Goal: Task Accomplishment & Management: Manage account settings

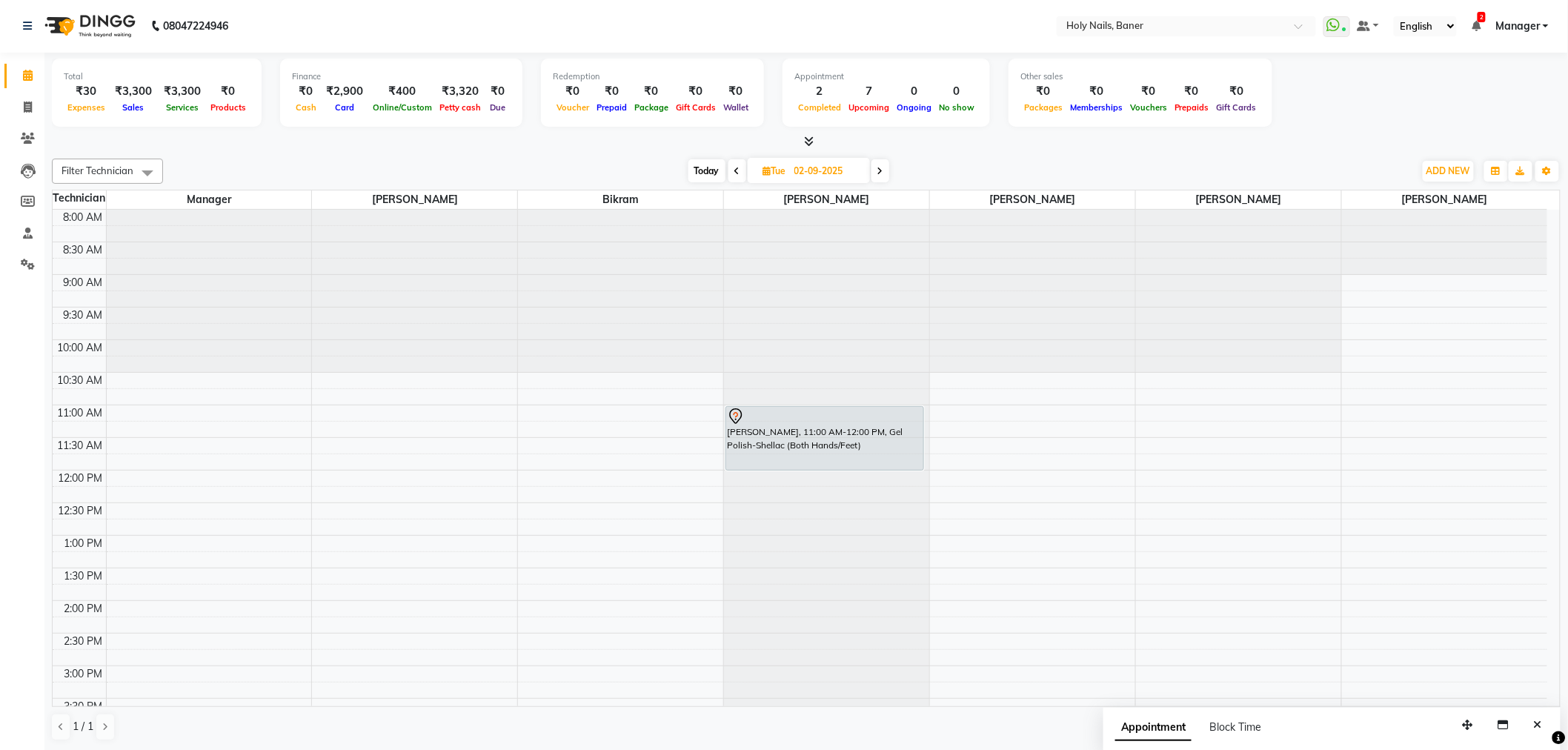
scroll to position [420, 0]
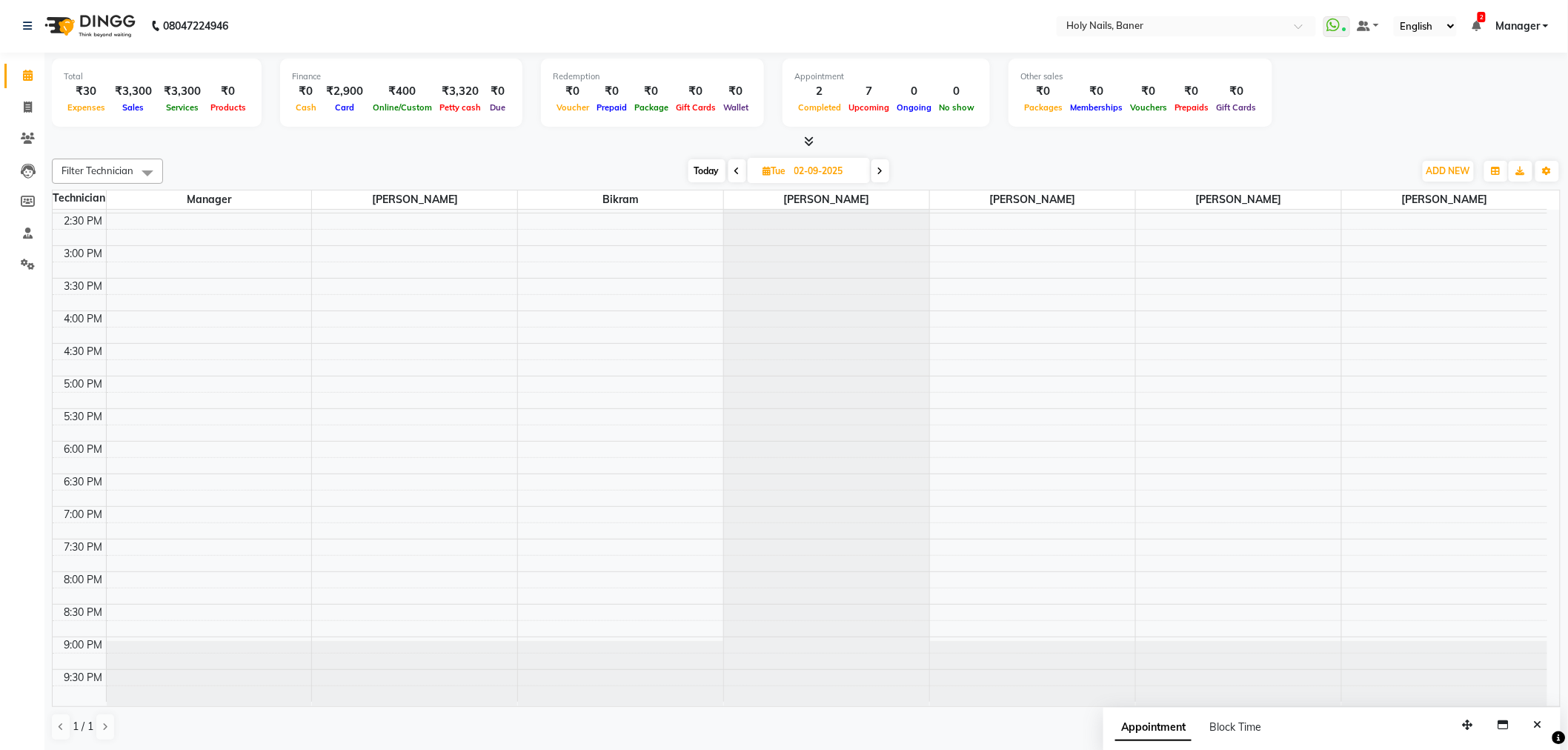
click at [704, 166] on span "Today" at bounding box center [707, 171] width 37 height 23
type input "[DATE]"
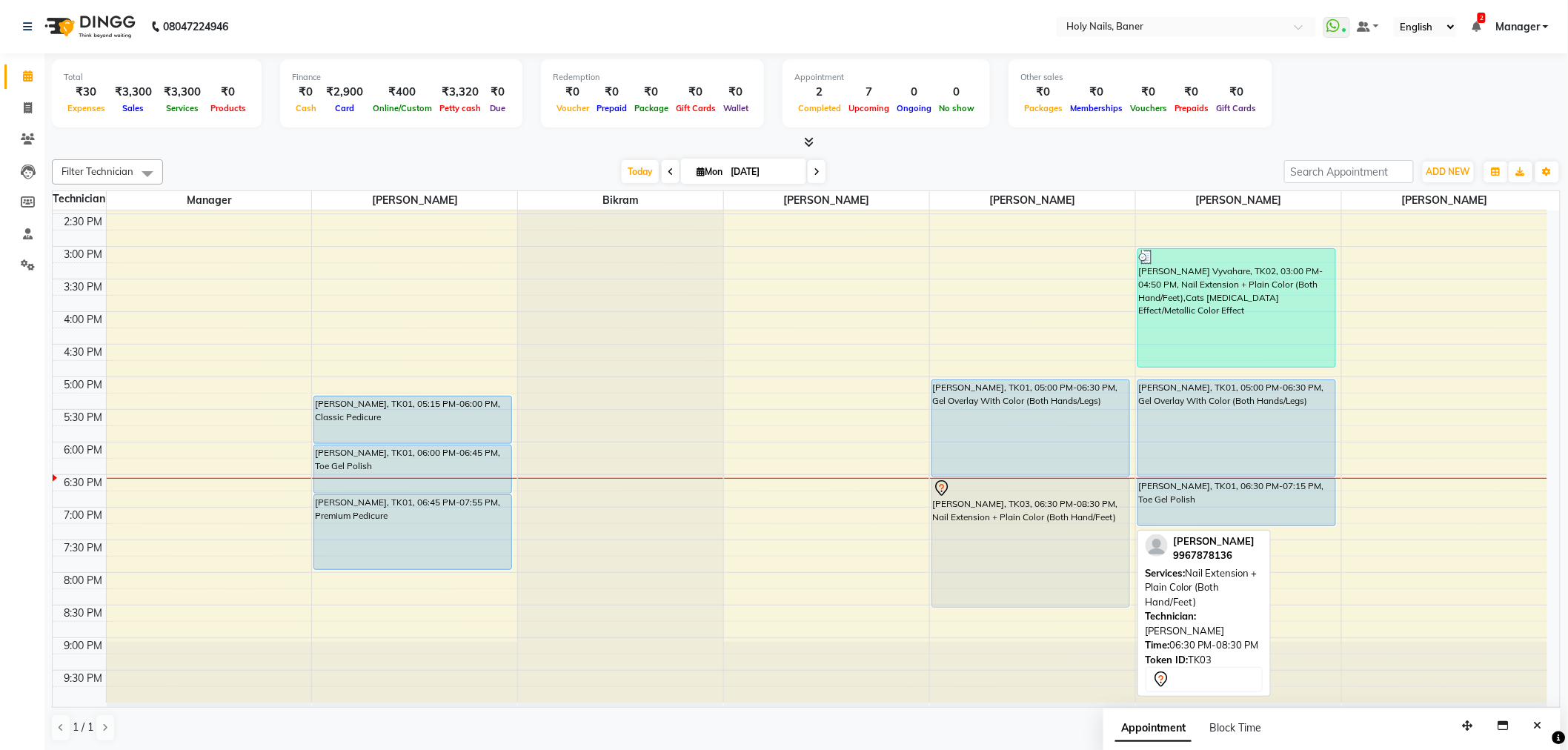
scroll to position [1, 0]
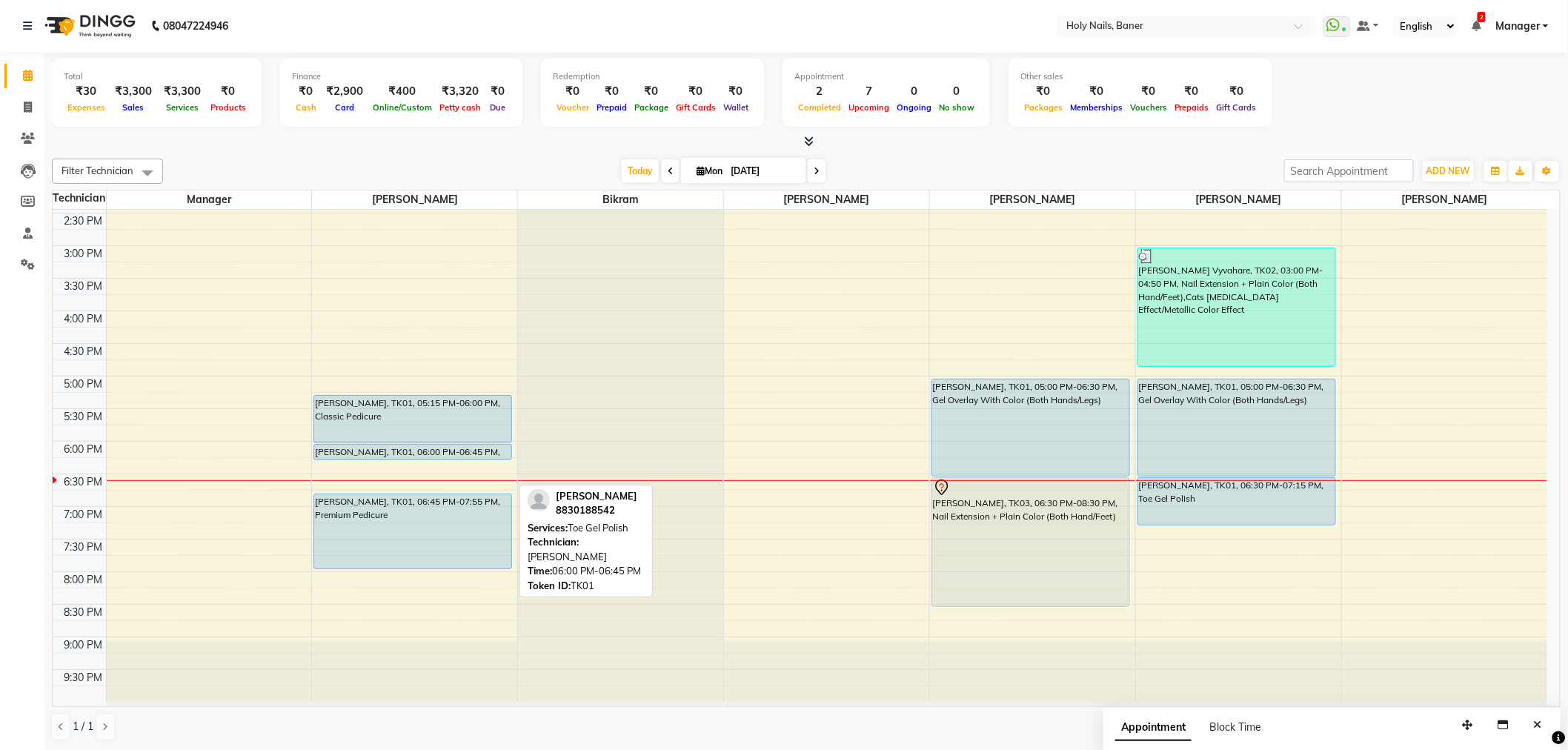
drag, startPoint x: 404, startPoint y: 487, endPoint x: 402, endPoint y: 456, distance: 31.1
click at [402, 456] on div "Lucie Godfrey, TK01, 05:15 PM-06:00 PM, Classic Pedicure Lucie Godfrey, TK01, 0…" at bounding box center [415, 245] width 205 height 913
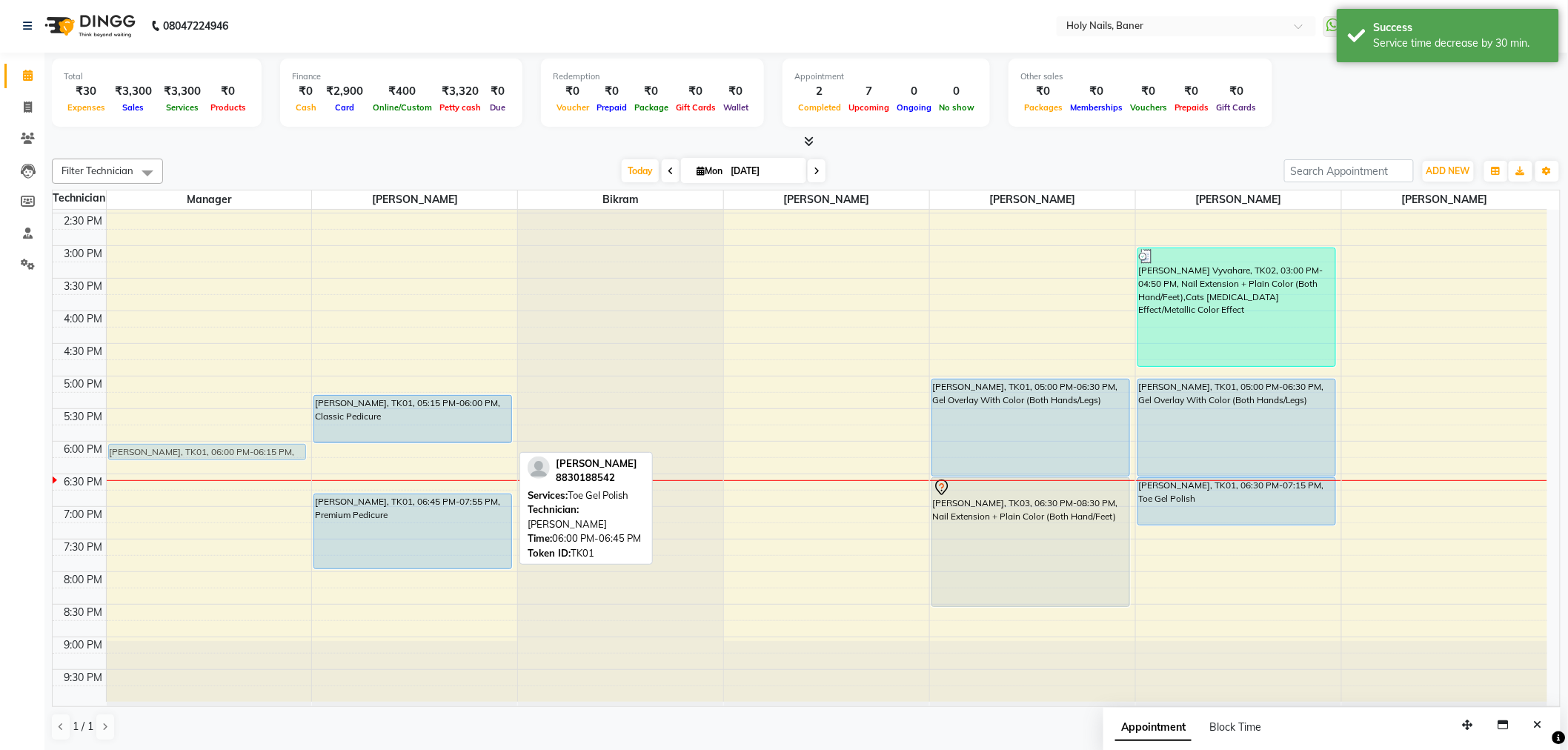
drag, startPoint x: 408, startPoint y: 446, endPoint x: 274, endPoint y: 449, distance: 134.0
click at [274, 449] on tr "Lucie Godfrey, TK01, 06:00 PM-06:15 PM, Toe Gel Polish Lucie Godfrey, TK01, 05:…" at bounding box center [799, 245] width 1494 height 913
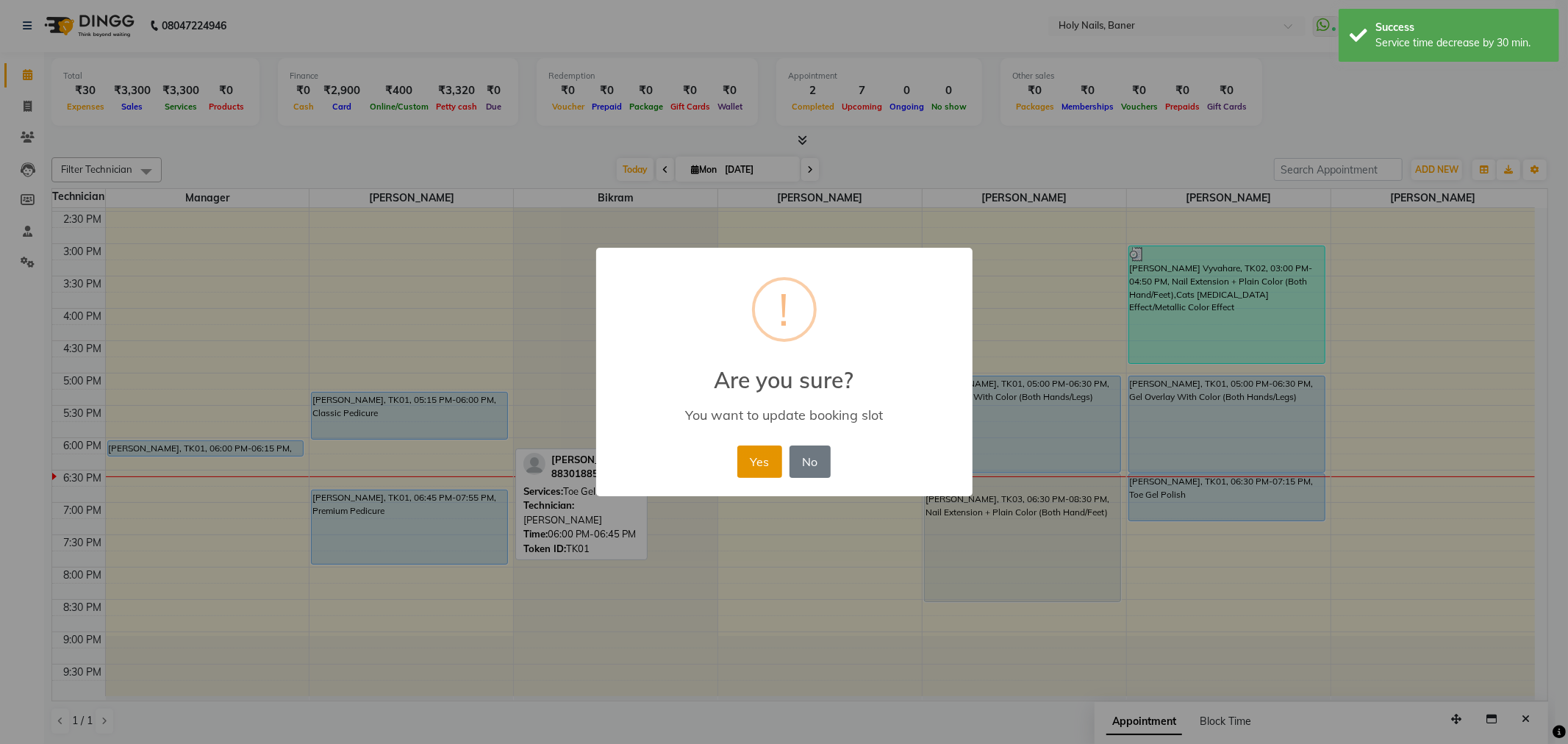
click at [757, 459] on button "Yes" at bounding box center [760, 461] width 45 height 32
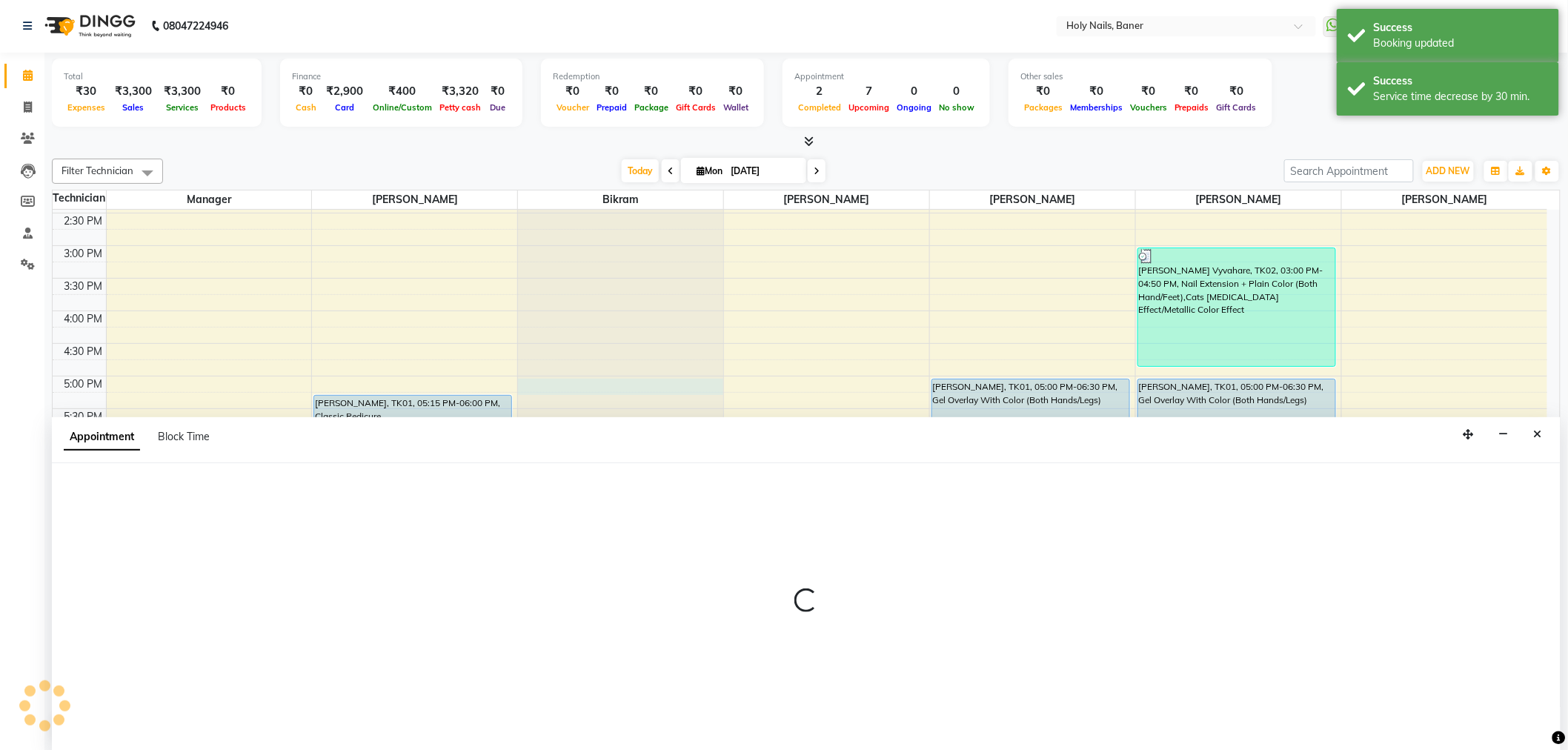
select select "58118"
select select "1020"
select select "tentative"
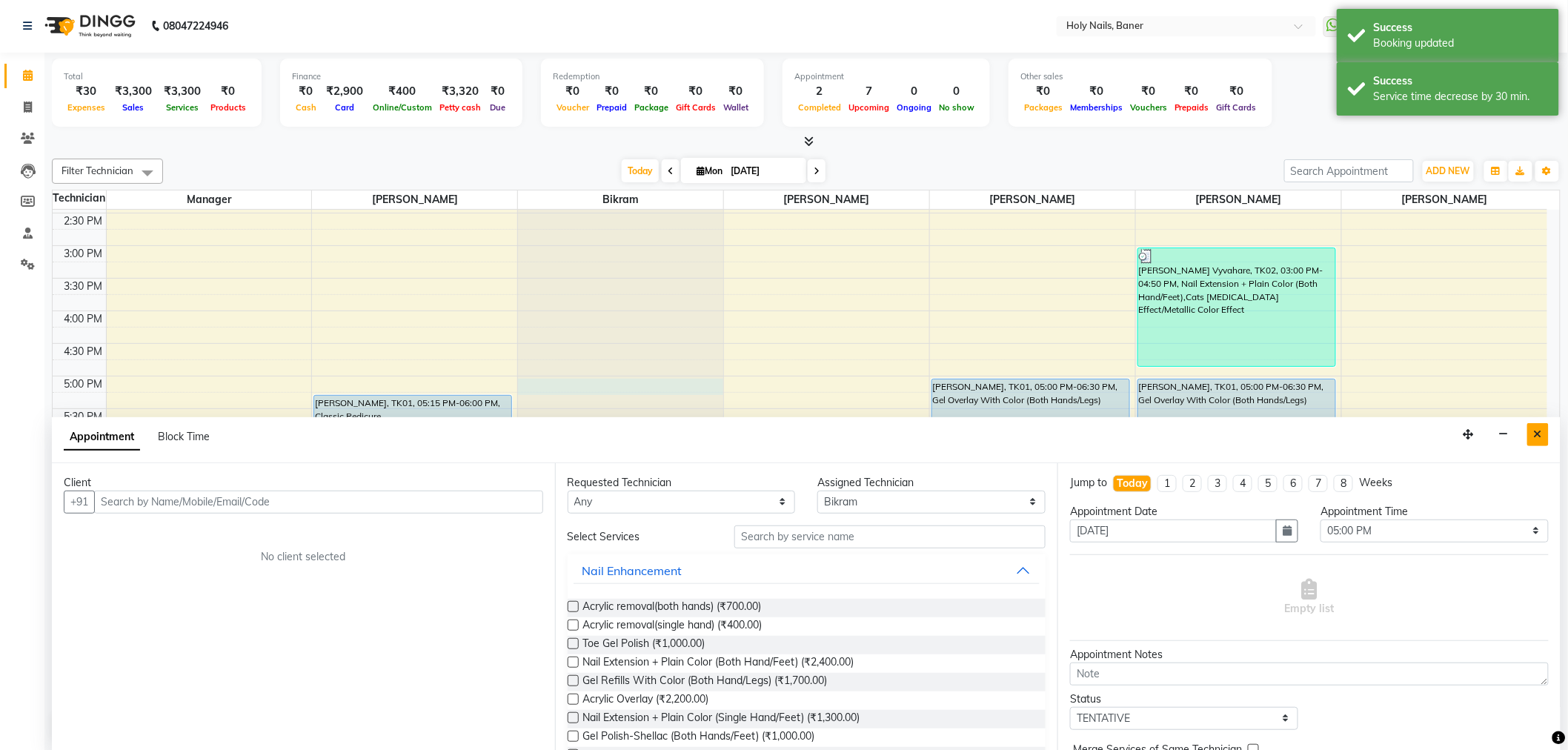
click at [1535, 429] on icon "Close" at bounding box center [1538, 435] width 8 height 11
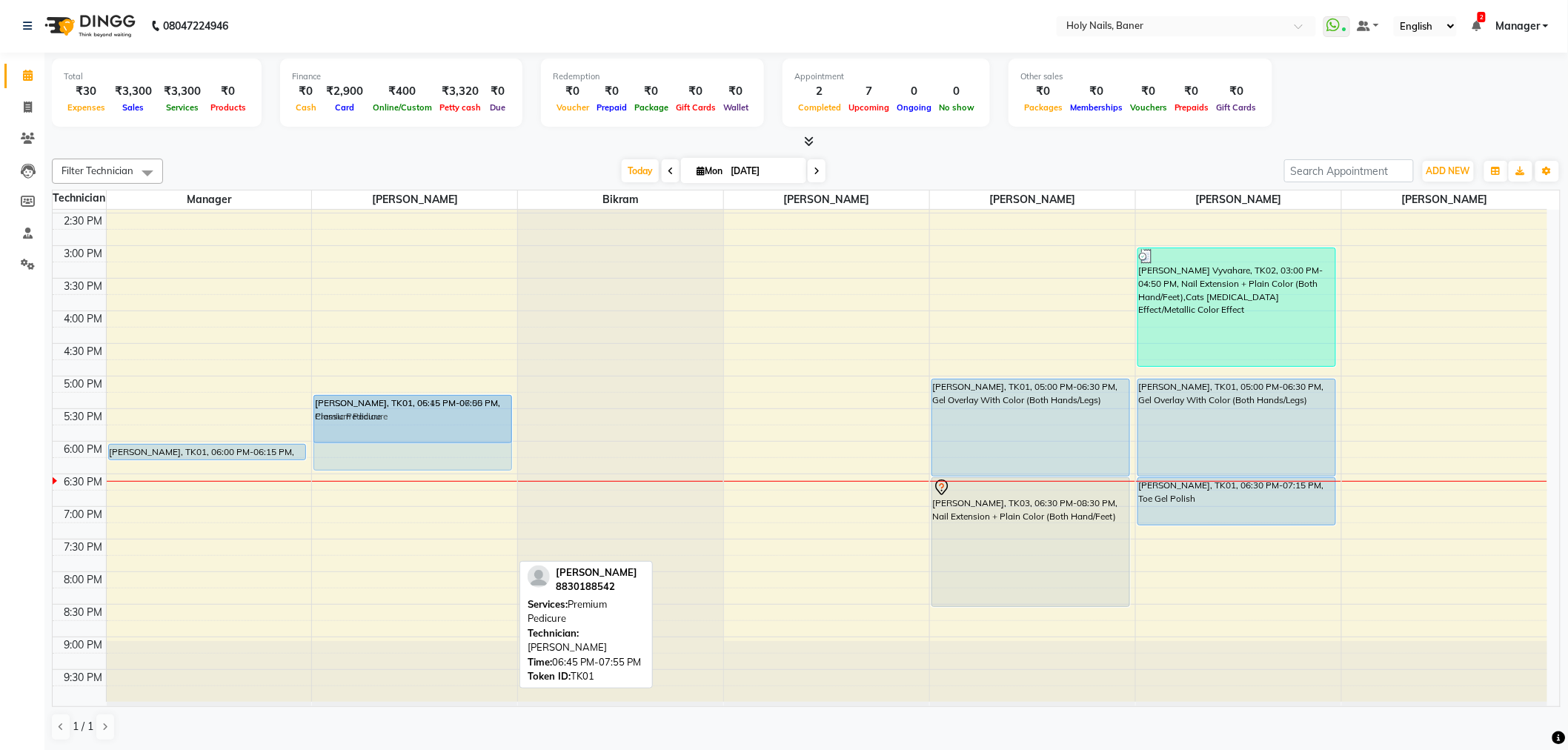
drag, startPoint x: 450, startPoint y: 524, endPoint x: 450, endPoint y: 426, distance: 98.0
click at [450, 426] on div "Lucie Godfrey, TK01, 05:15 PM-06:00 PM, Classic Pedicure Lucie Godfrey, TK01, 0…" at bounding box center [415, 245] width 205 height 913
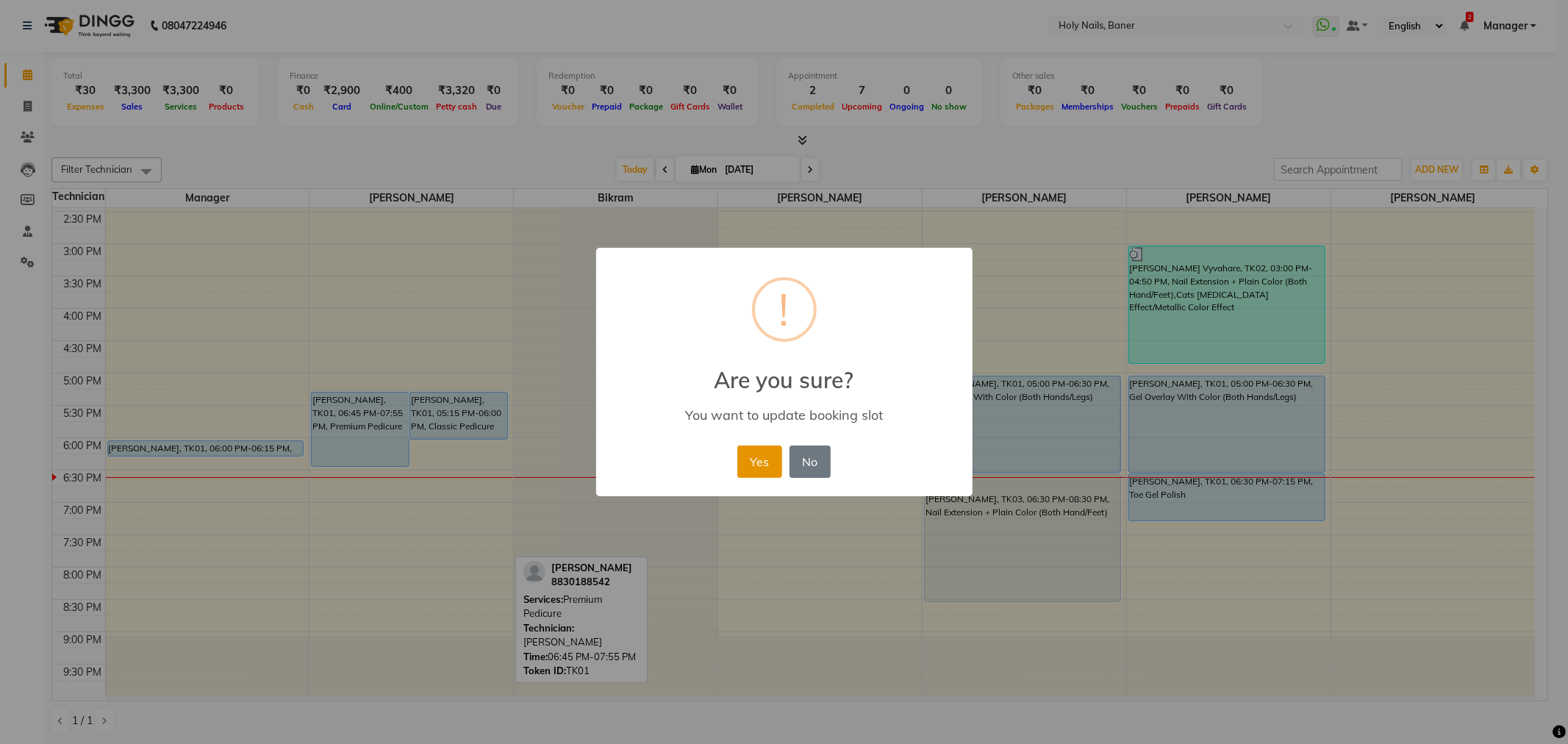
click at [754, 454] on button "Yes" at bounding box center [760, 461] width 45 height 32
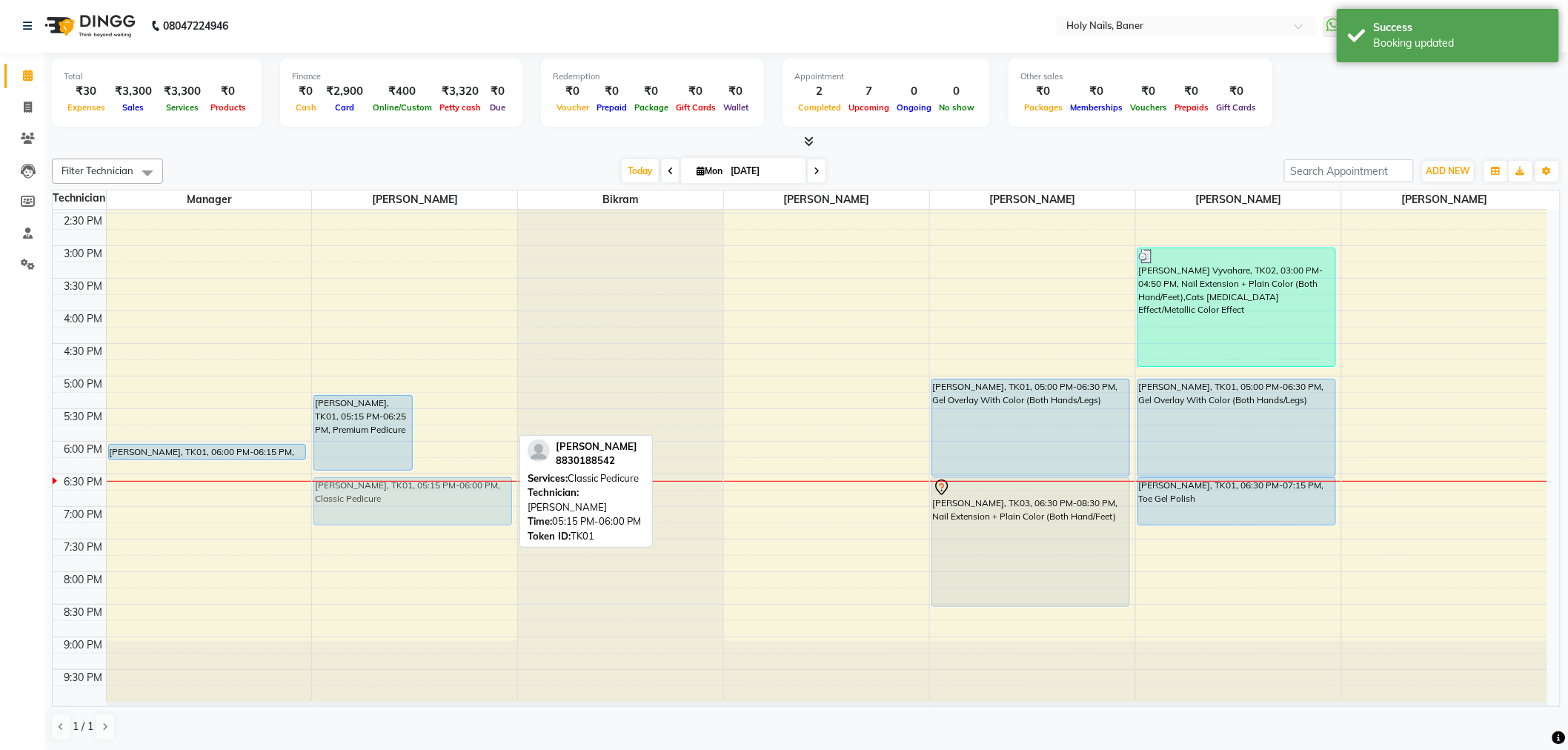
drag, startPoint x: 452, startPoint y: 411, endPoint x: 428, endPoint y: 493, distance: 85.4
click at [428, 493] on div "Lucie Godfrey, TK01, 05:15 PM-06:25 PM, Premium Pedicure Lucie Godfrey, TK01, 0…" at bounding box center [415, 245] width 205 height 913
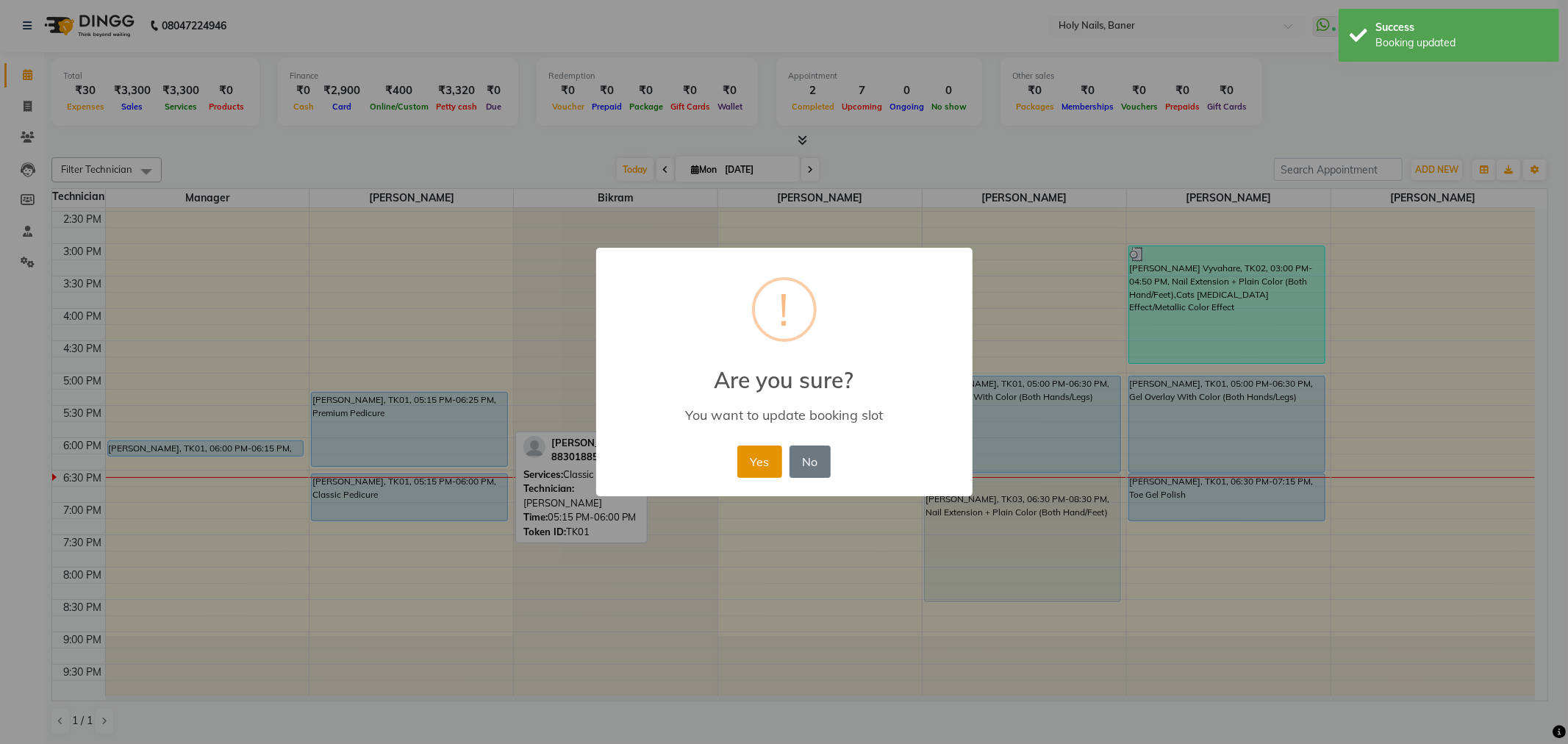
click at [757, 464] on button "Yes" at bounding box center [760, 461] width 45 height 32
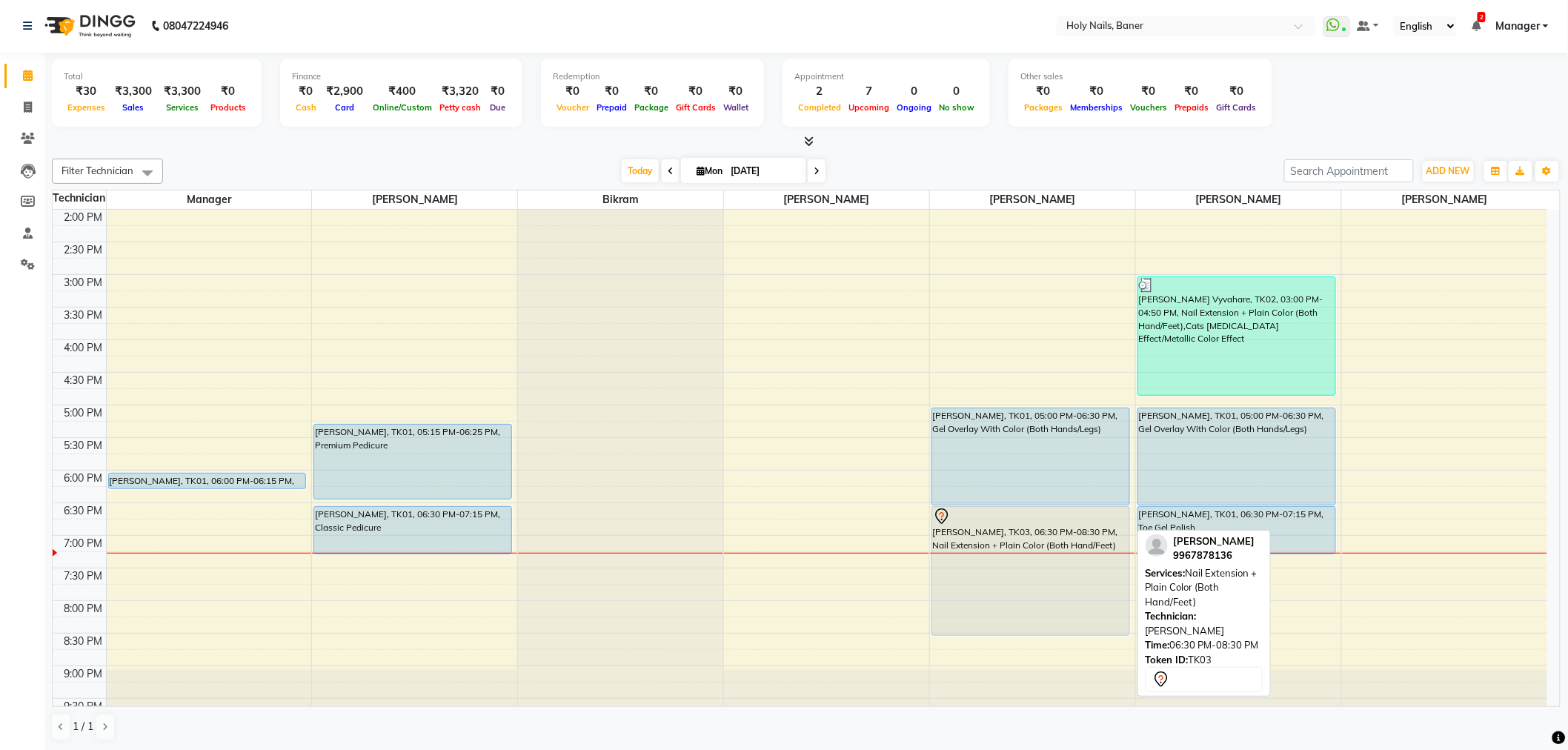
scroll to position [420, 0]
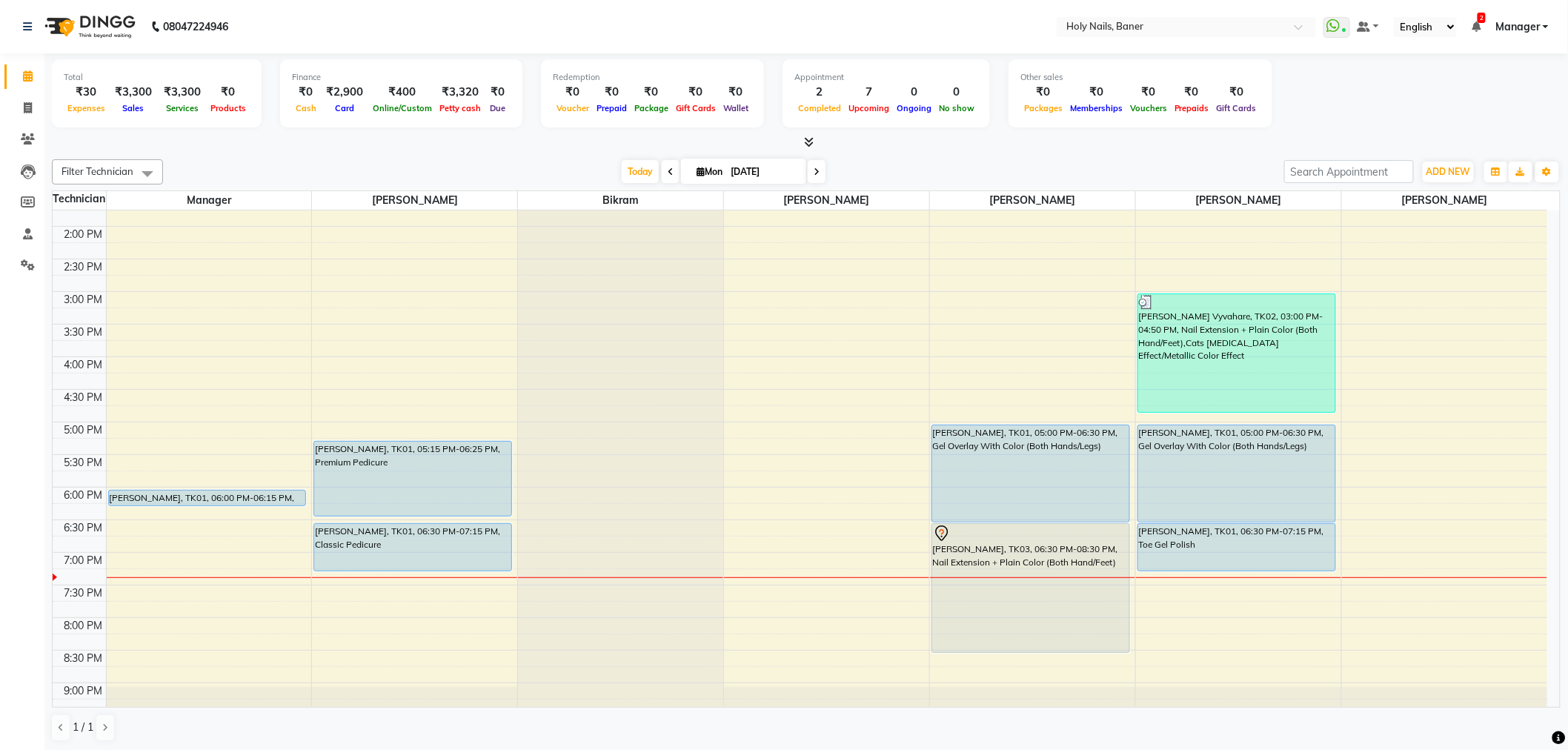
scroll to position [411, 0]
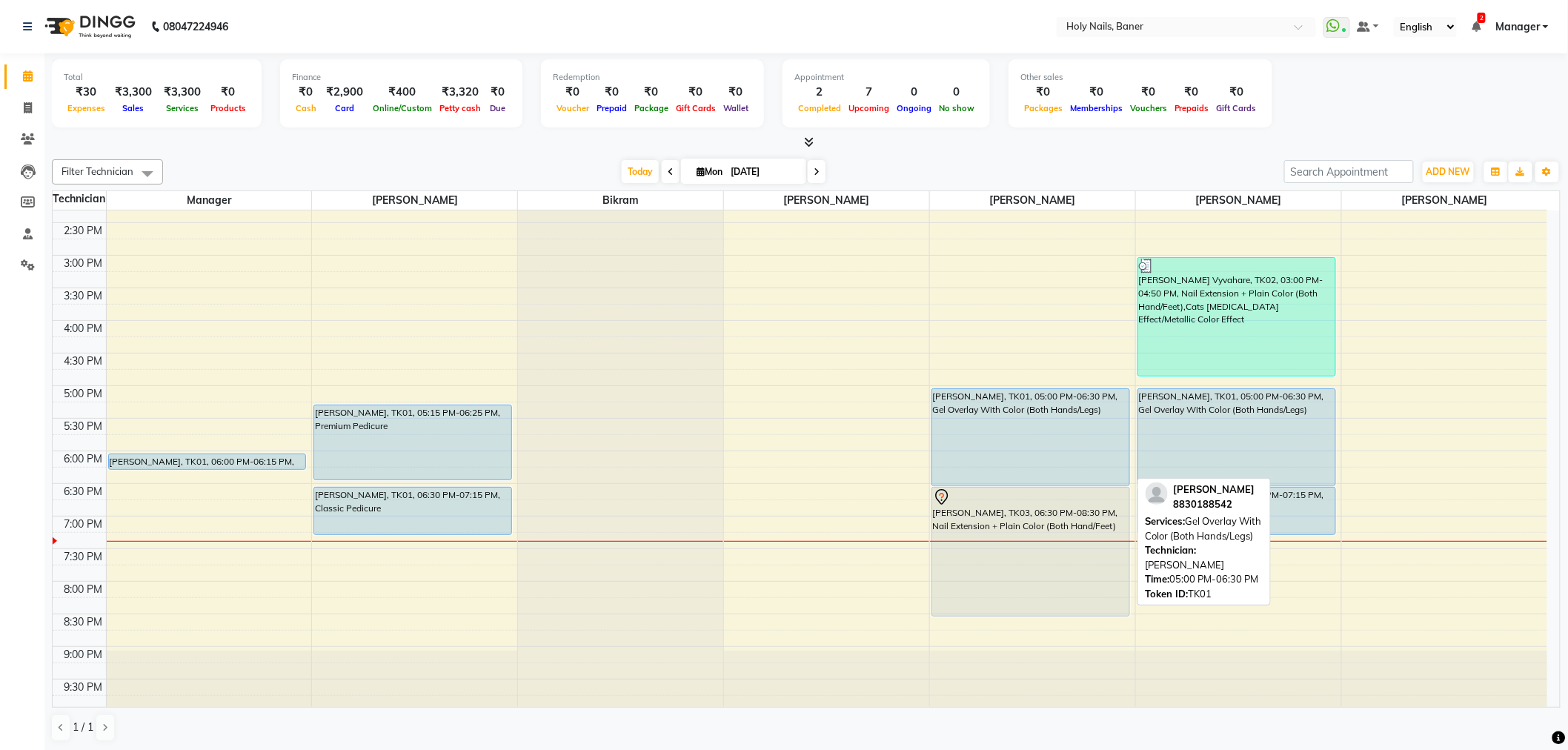
click at [1013, 462] on div "[PERSON_NAME], TK01, 05:00 PM-06:30 PM, Gel Overlay With Color (Both Hands/Legs)" at bounding box center [1030, 437] width 197 height 97
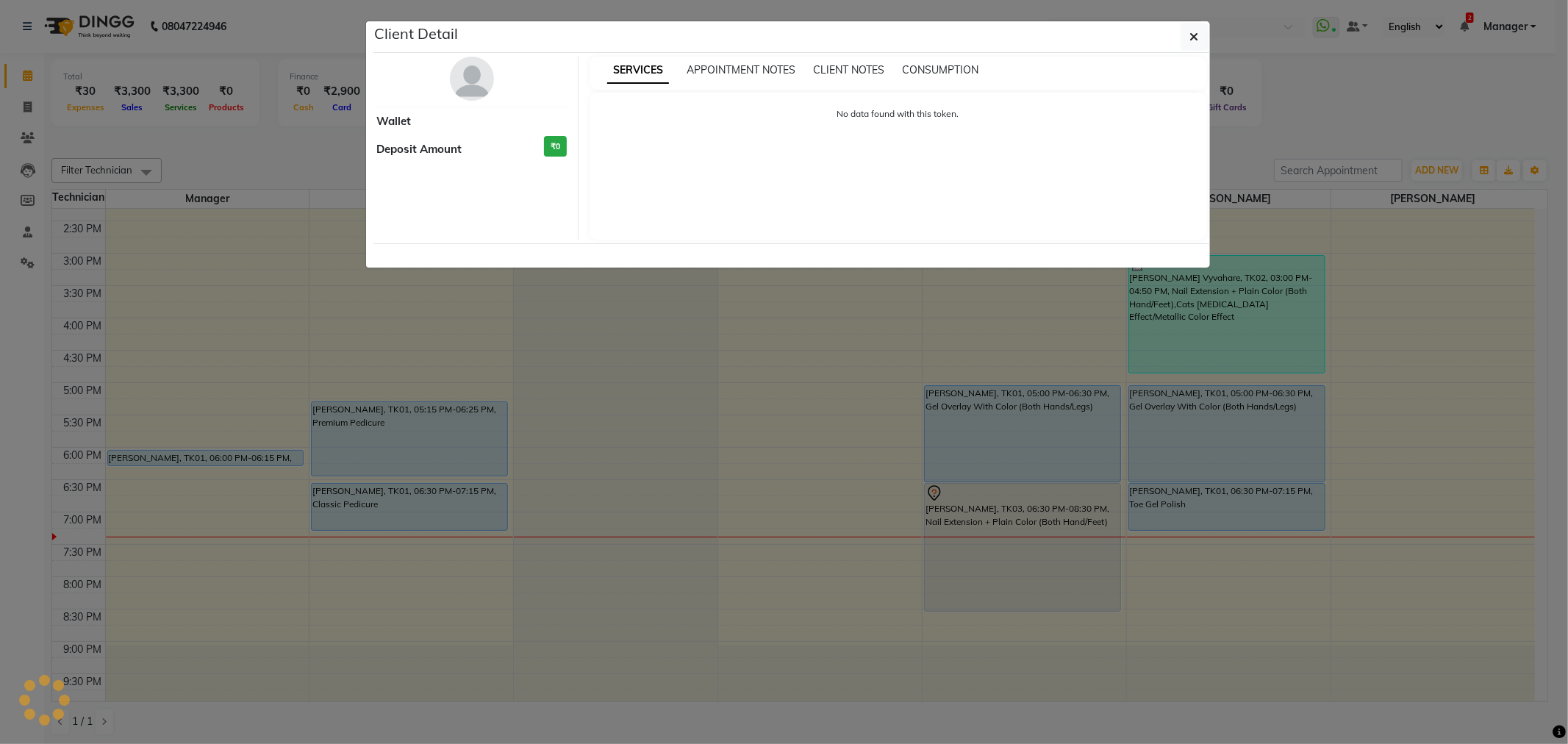
select select "5"
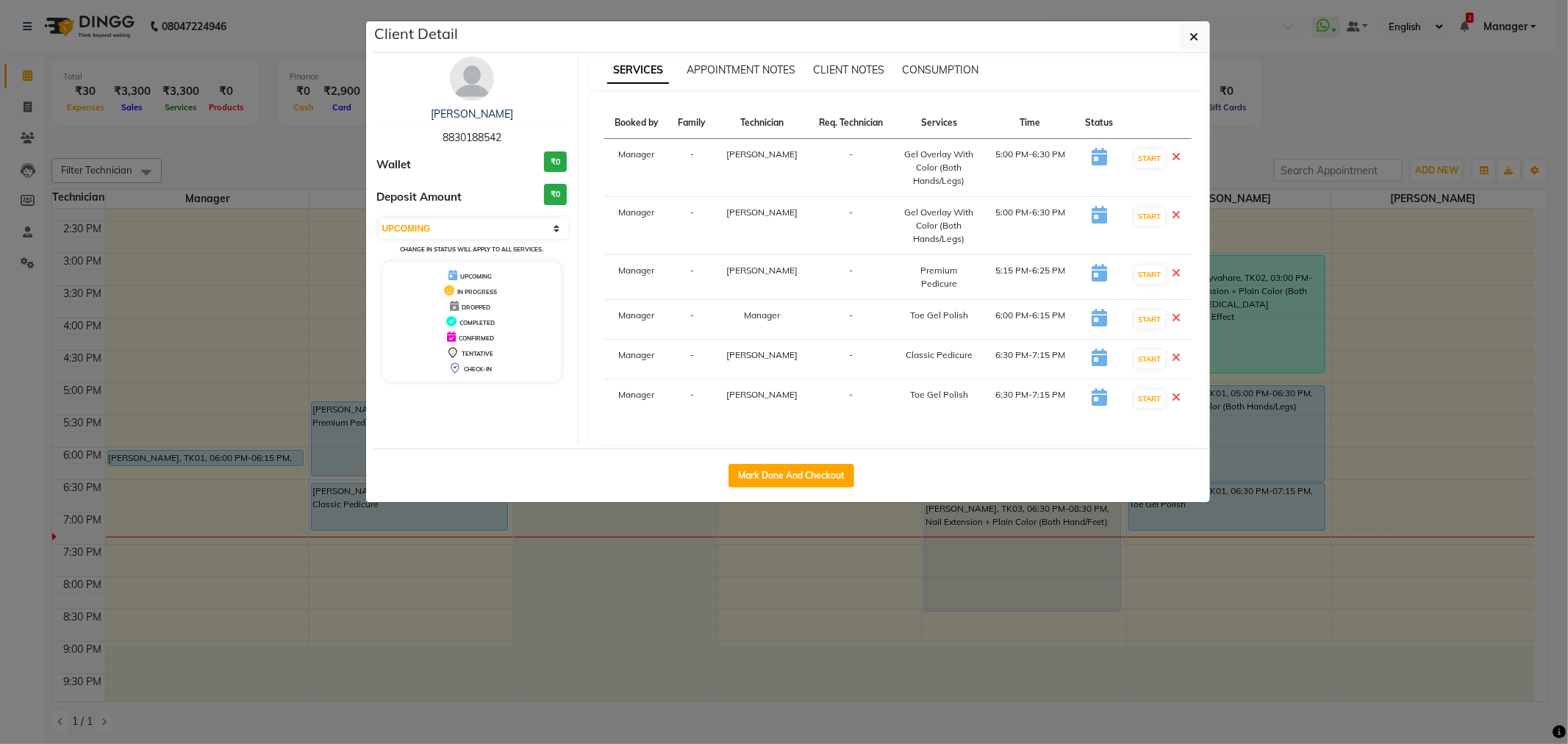
click at [1169, 354] on td "START" at bounding box center [1157, 360] width 69 height 40
click at [1174, 351] on icon at bounding box center [1177, 357] width 9 height 12
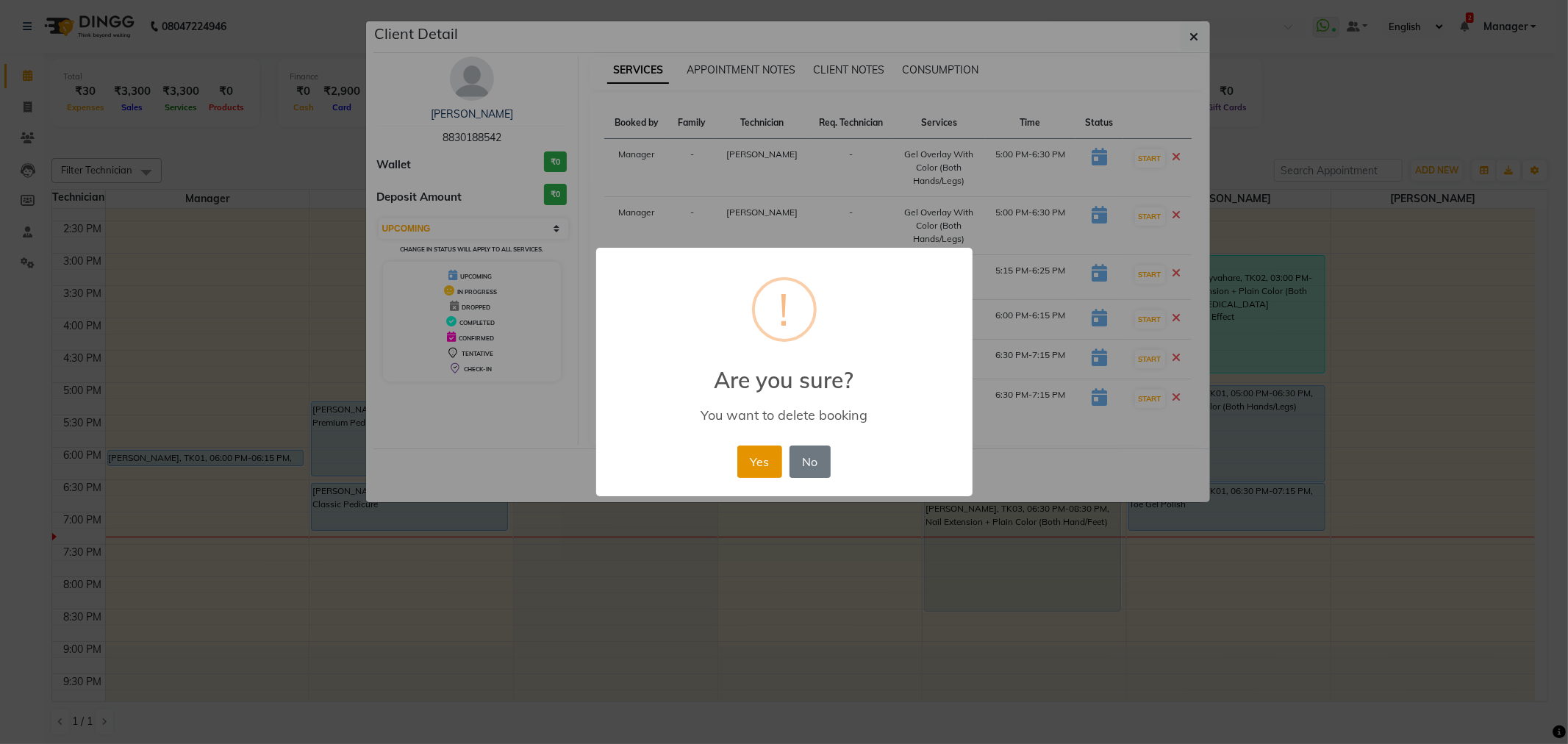
click at [767, 467] on button "Yes" at bounding box center [760, 461] width 45 height 32
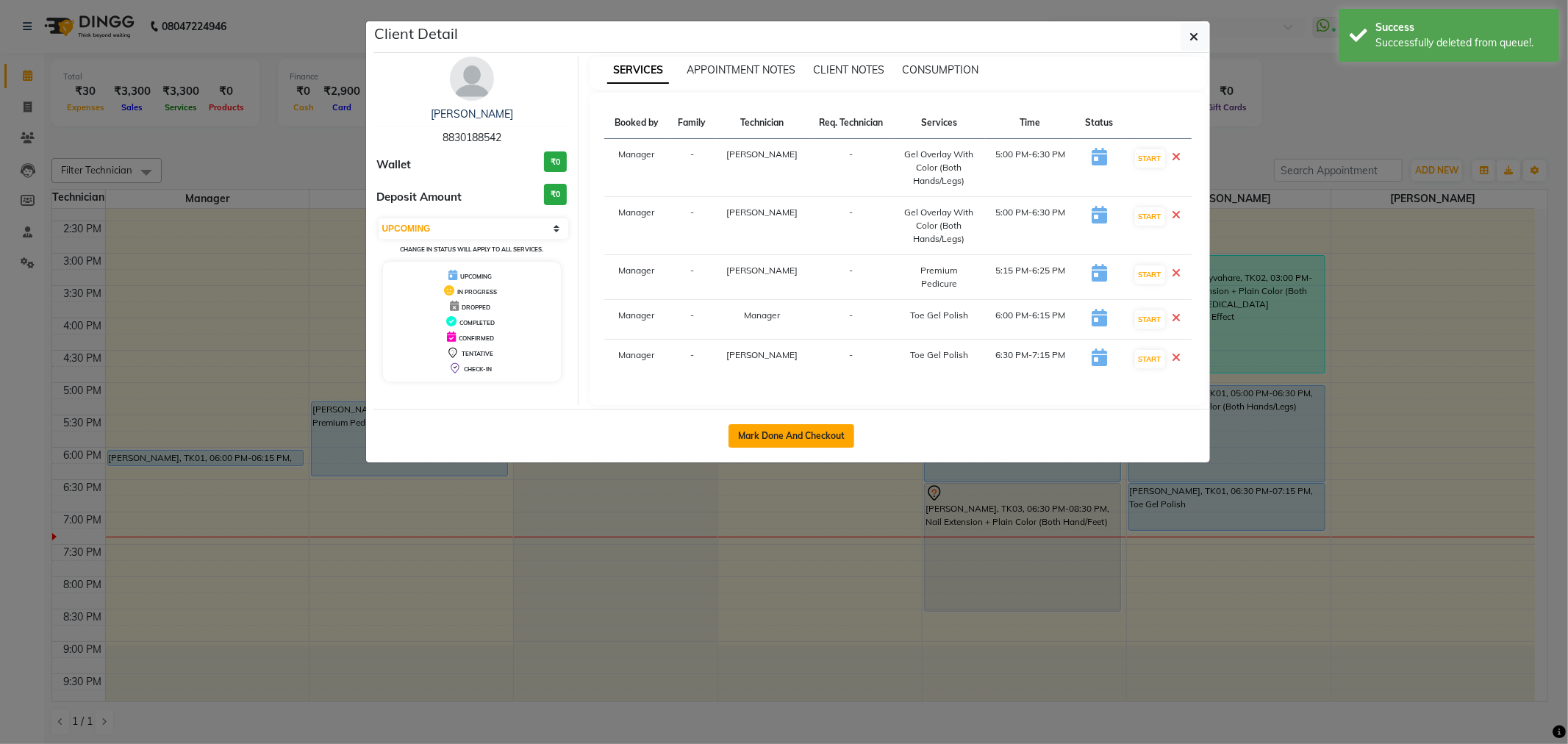
click at [805, 439] on button "Mark Done And Checkout" at bounding box center [791, 436] width 126 height 23
select select "service"
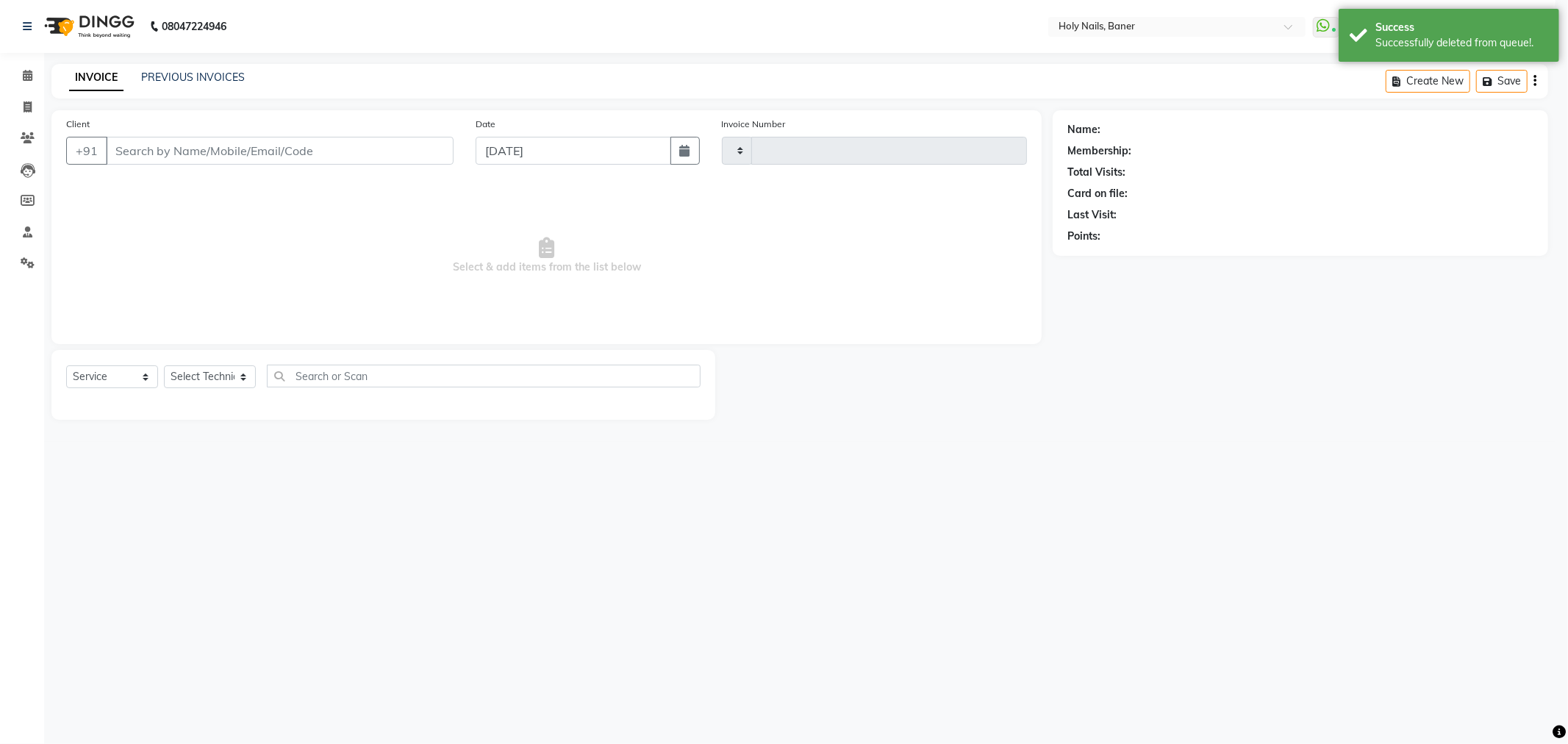
type input "0905"
select select "5445"
type input "88******42"
select select "36616"
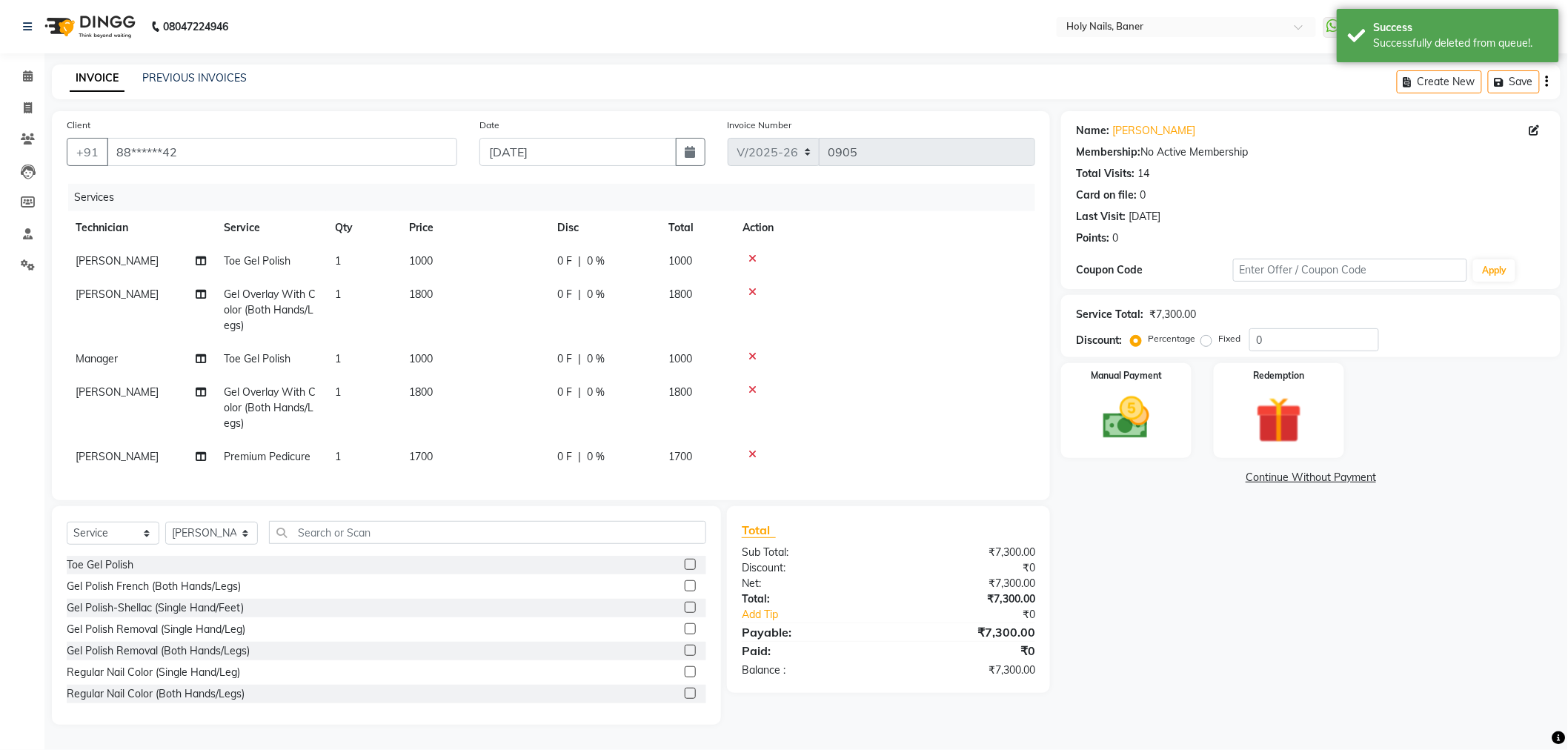
click at [748, 259] on icon at bounding box center [752, 259] width 8 height 11
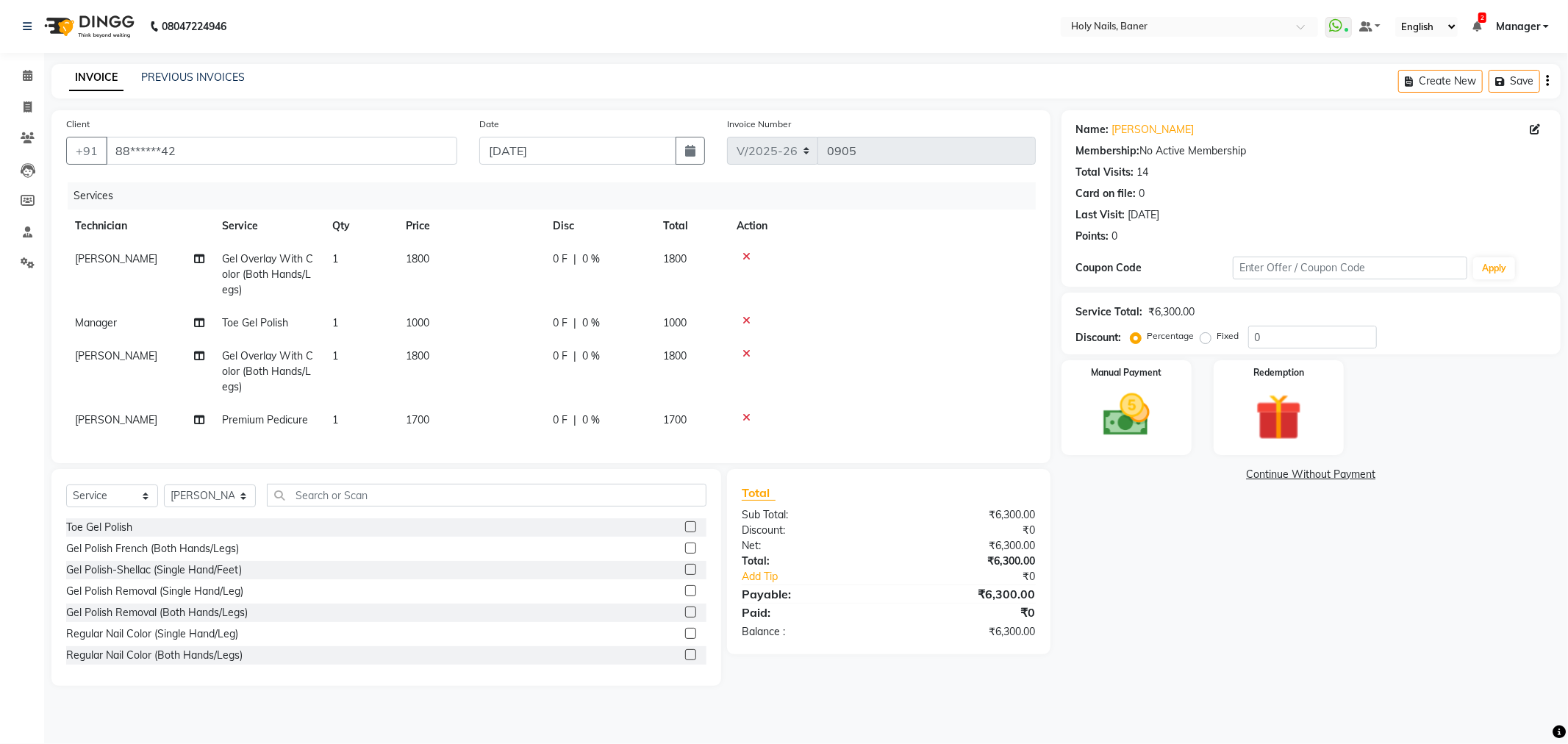
click at [746, 319] on icon at bounding box center [746, 320] width 8 height 11
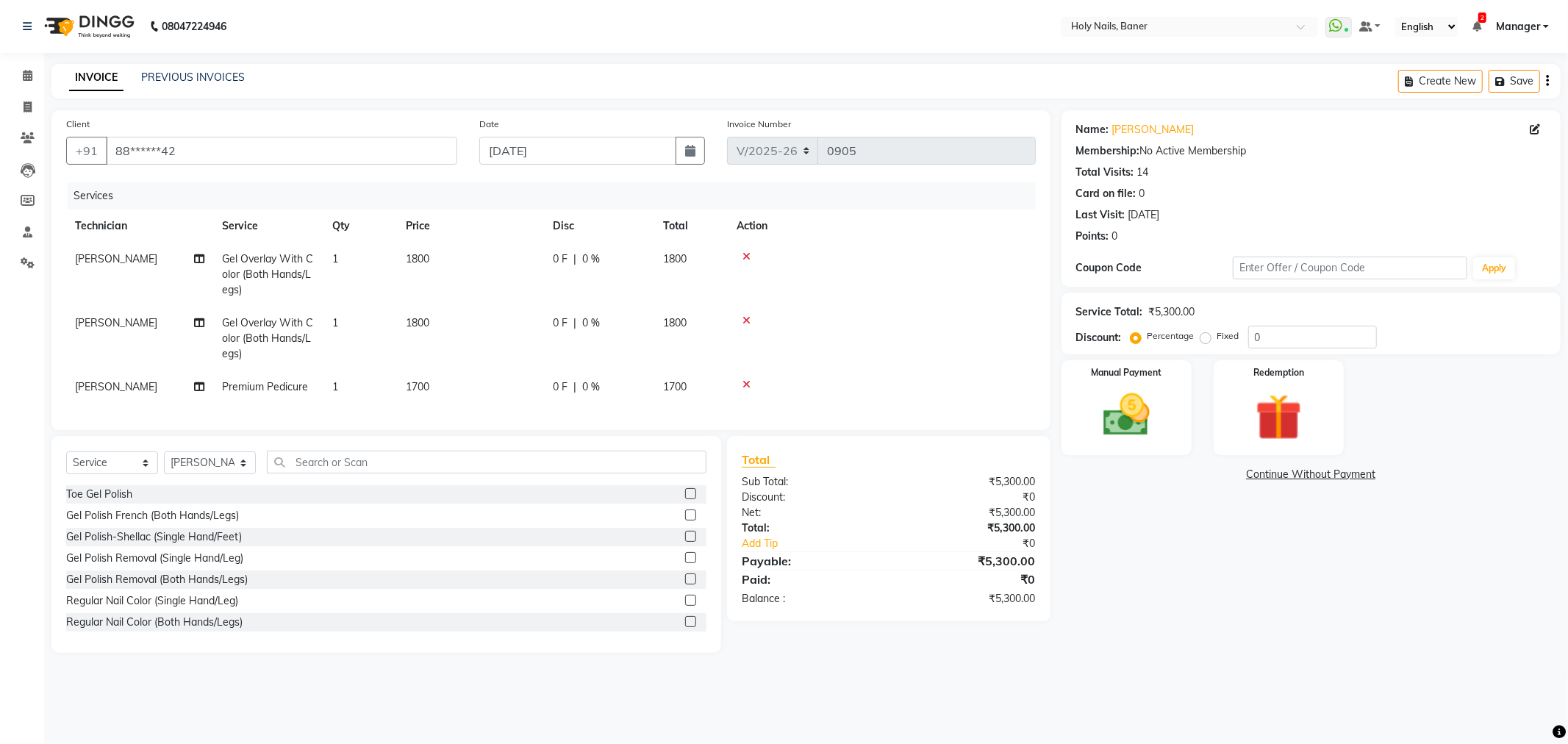
click at [575, 390] on span "|" at bounding box center [575, 387] width 3 height 15
select select "36616"
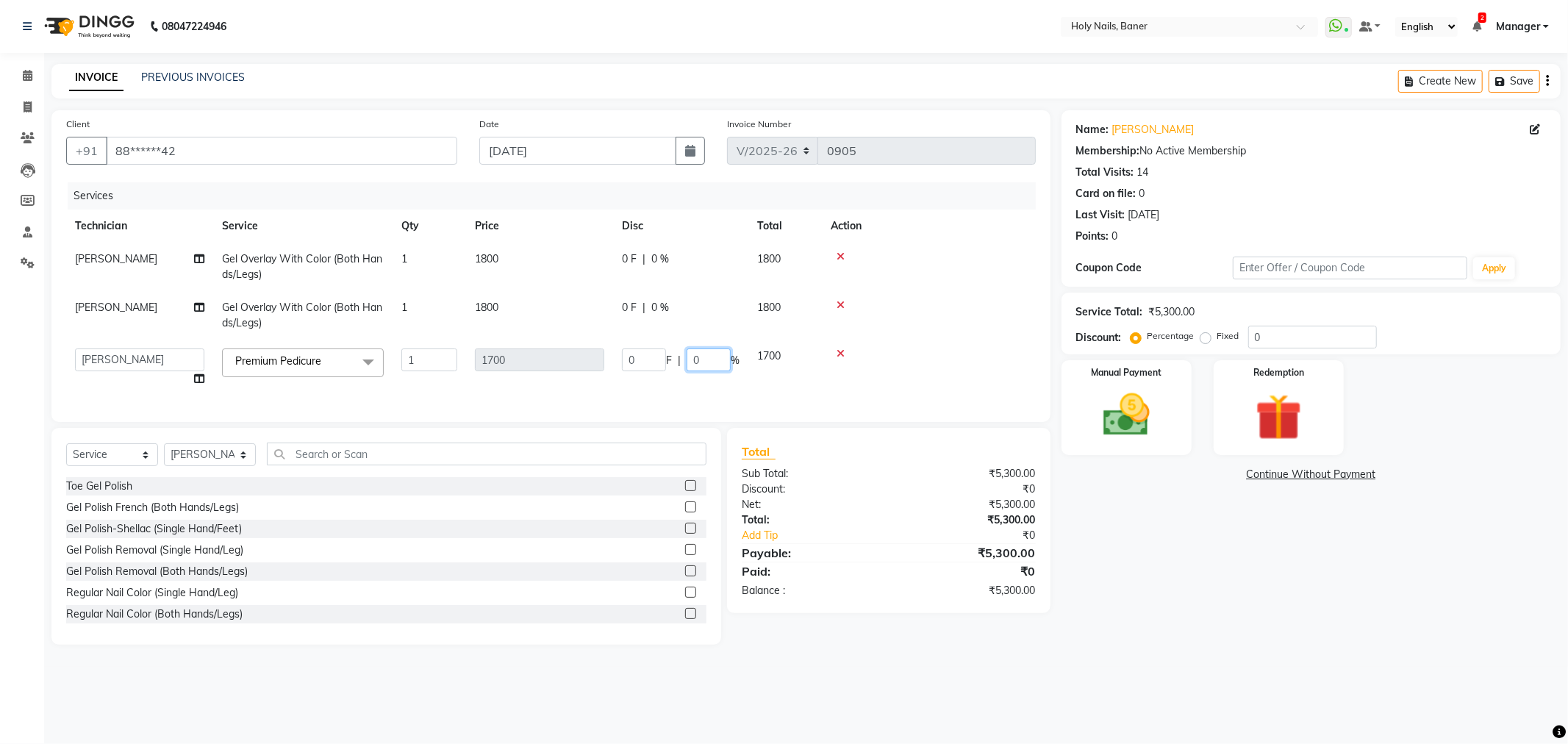
click at [705, 355] on input "0" at bounding box center [708, 360] width 44 height 23
type input "40"
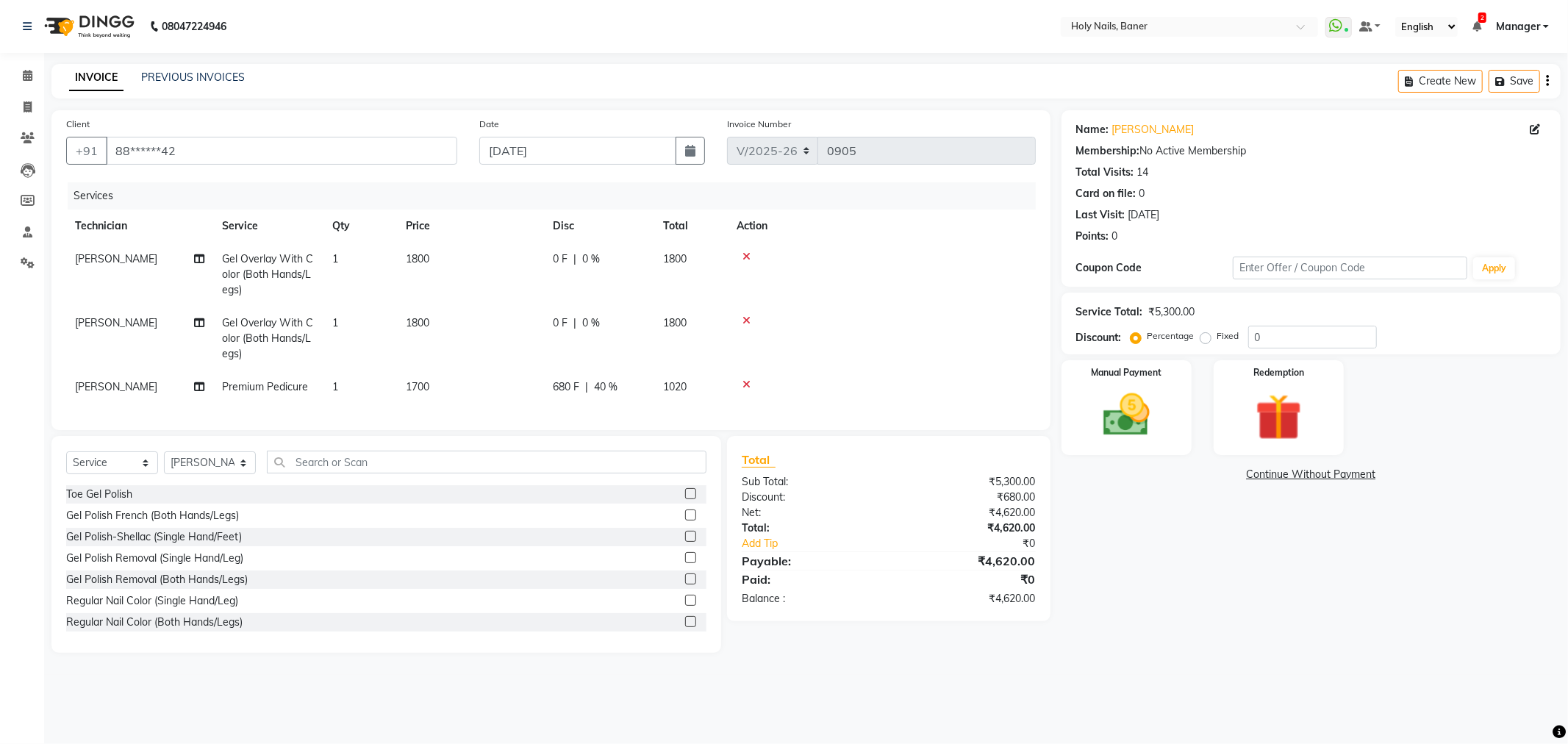
click at [930, 355] on tbody "Suchitra Gel Overlay With Color (Both Hands/Legs) 1 1800 0 F | 0 % 1800 Bijoy G…" at bounding box center [551, 323] width 970 height 161
click at [598, 473] on input "text" at bounding box center [486, 462] width 439 height 23
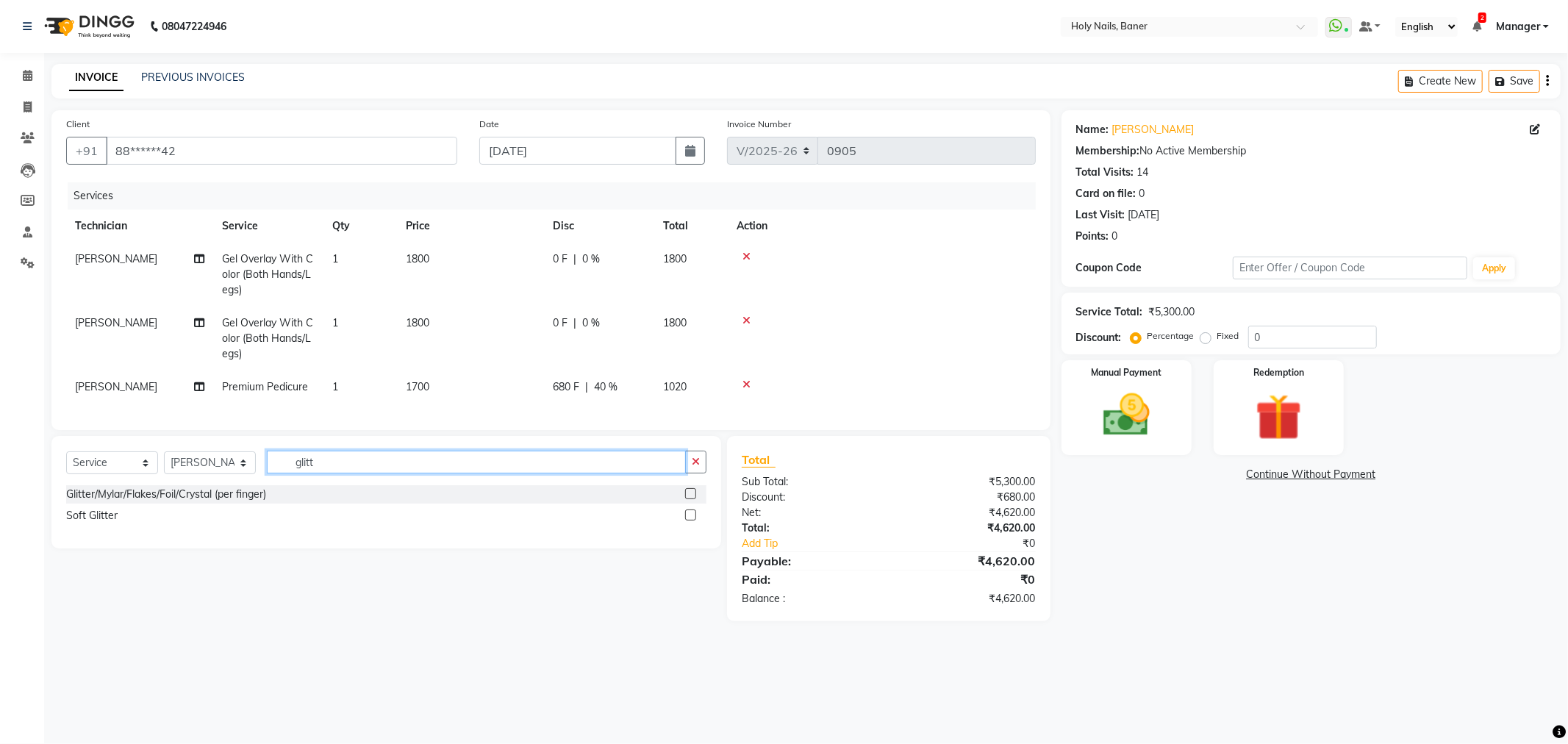
type input "glitt"
click at [241, 474] on select "Select Technician Bijoy Bikram Kamlesh Manager Sidhant Suchitra Vishwajeet" at bounding box center [210, 463] width 92 height 23
select select "66405"
click at [164, 464] on select "Select Technician Bijoy Bikram Kamlesh Manager Sidhant Suchitra Vishwajeet" at bounding box center [210, 463] width 92 height 23
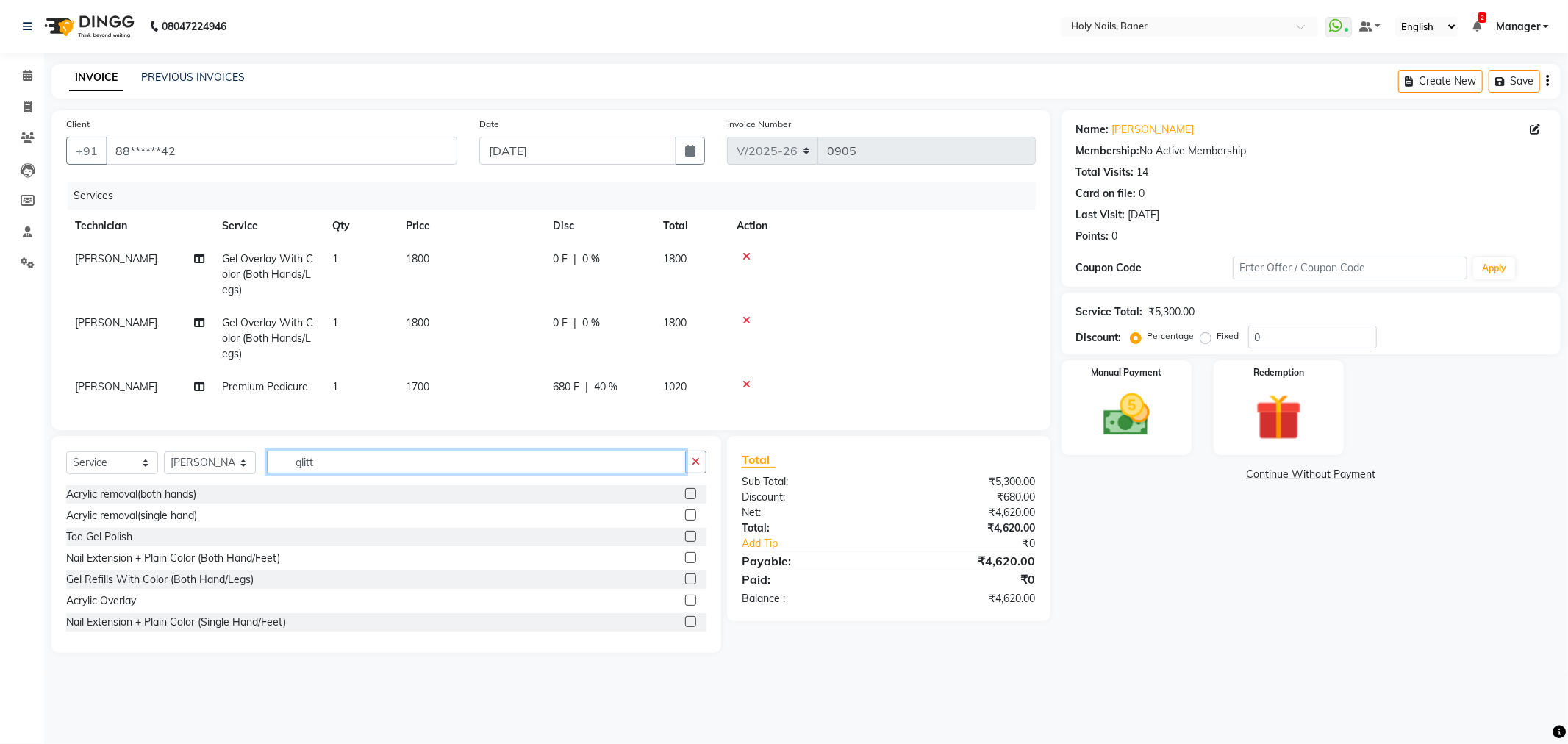
click at [326, 473] on input "glitt" at bounding box center [476, 462] width 419 height 23
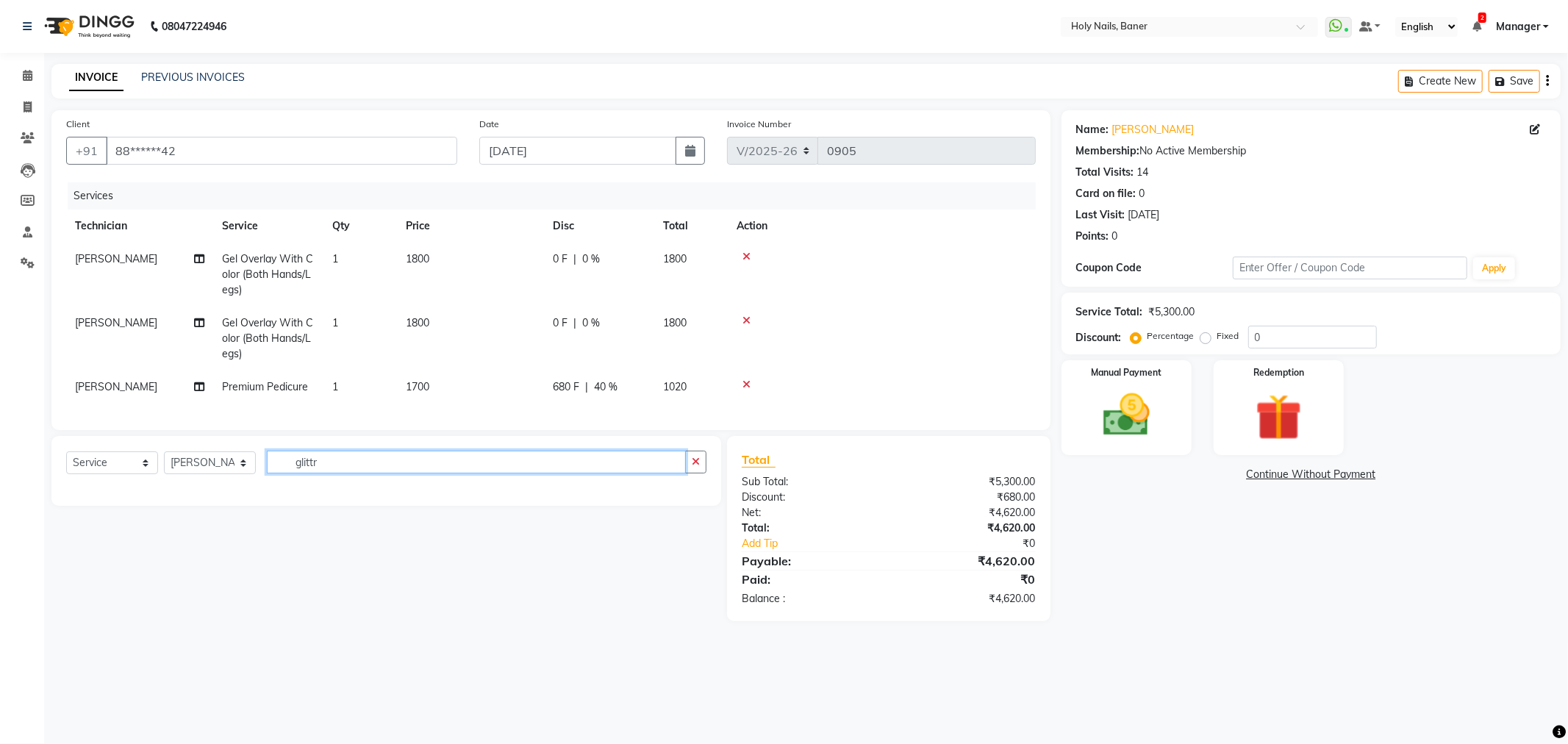
type input "glitt"
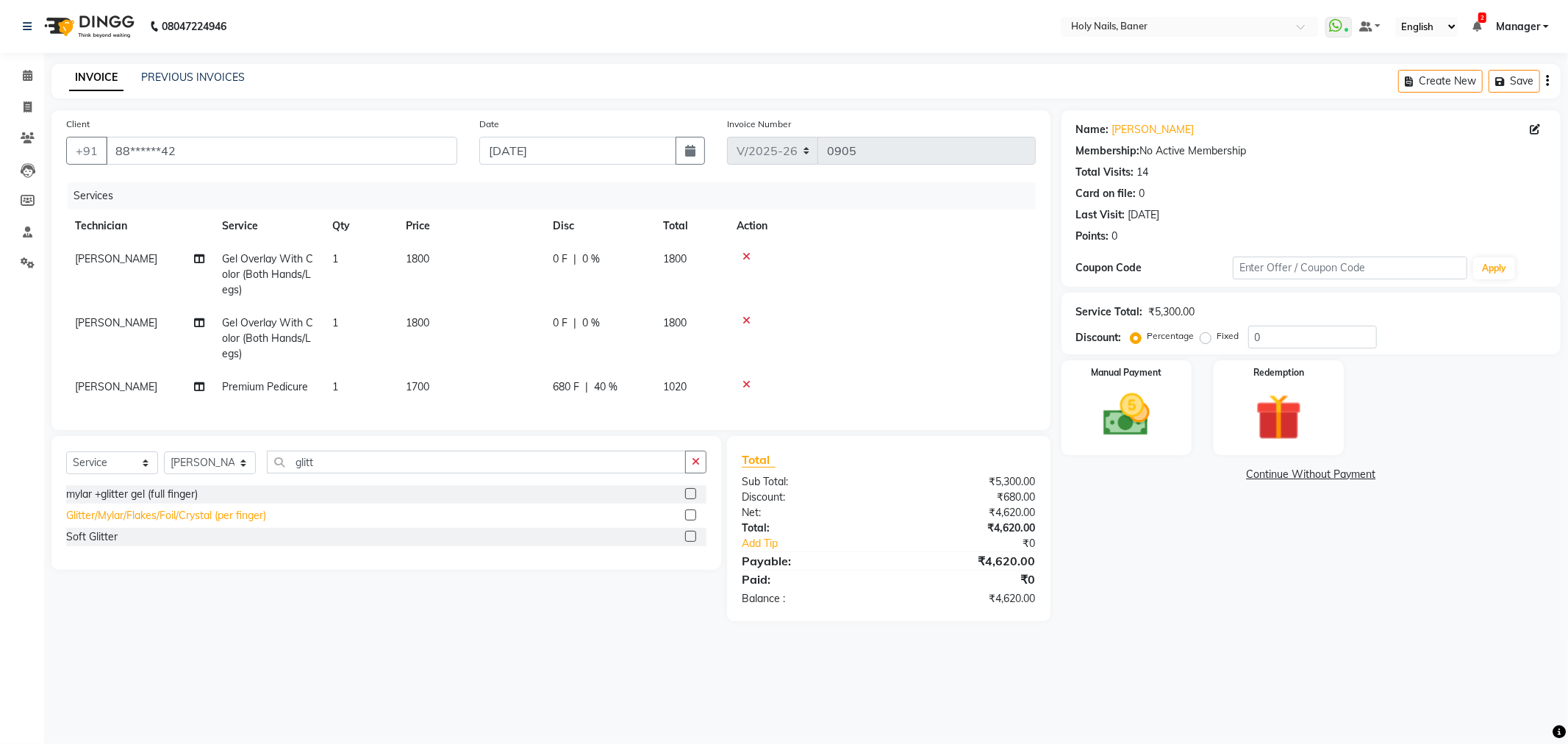
click at [215, 524] on div "Glitter/Mylar/Flakes/Foil/Crystal (per finger)" at bounding box center [166, 516] width 200 height 15
checkbox input "false"
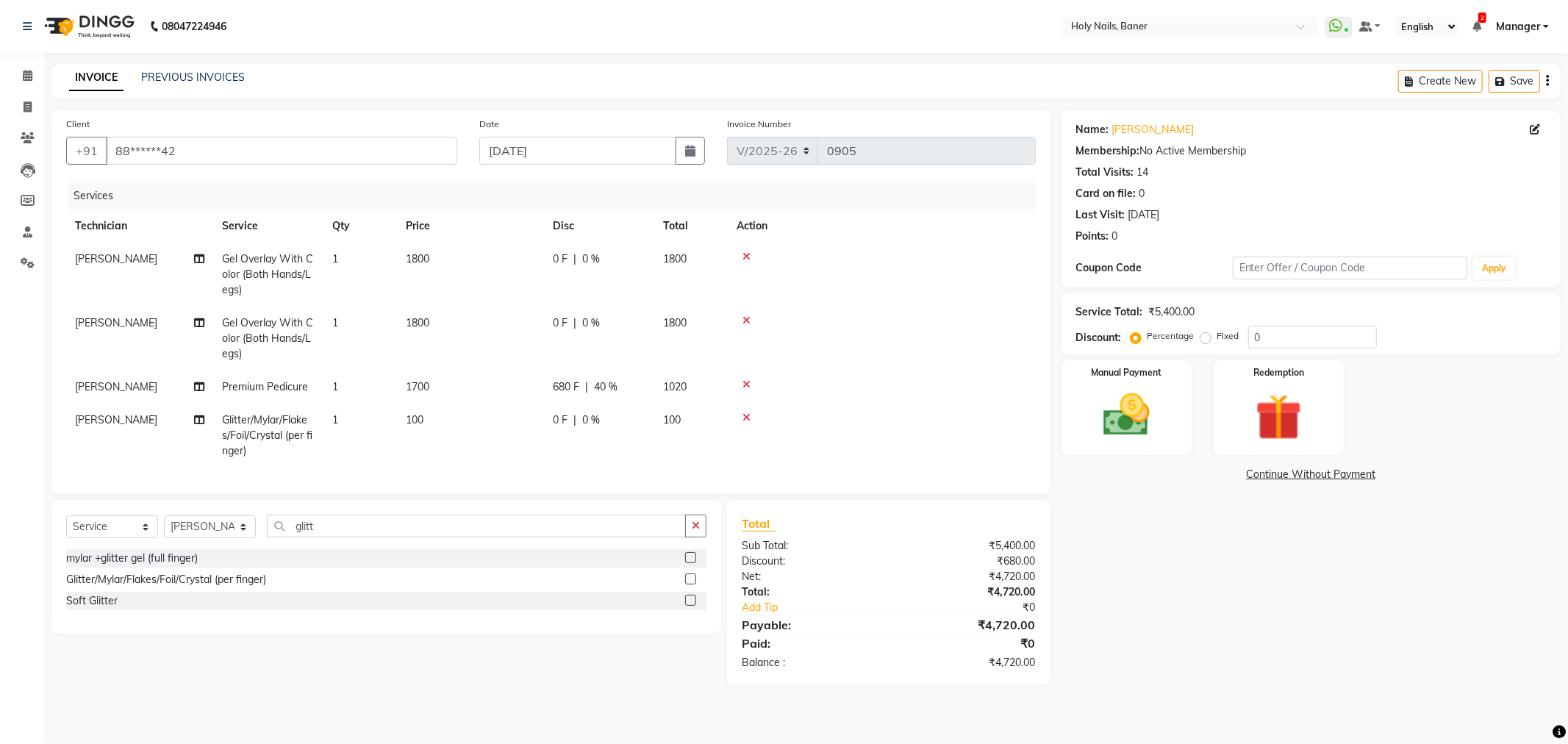
click at [413, 415] on span "100" at bounding box center [414, 420] width 17 height 14
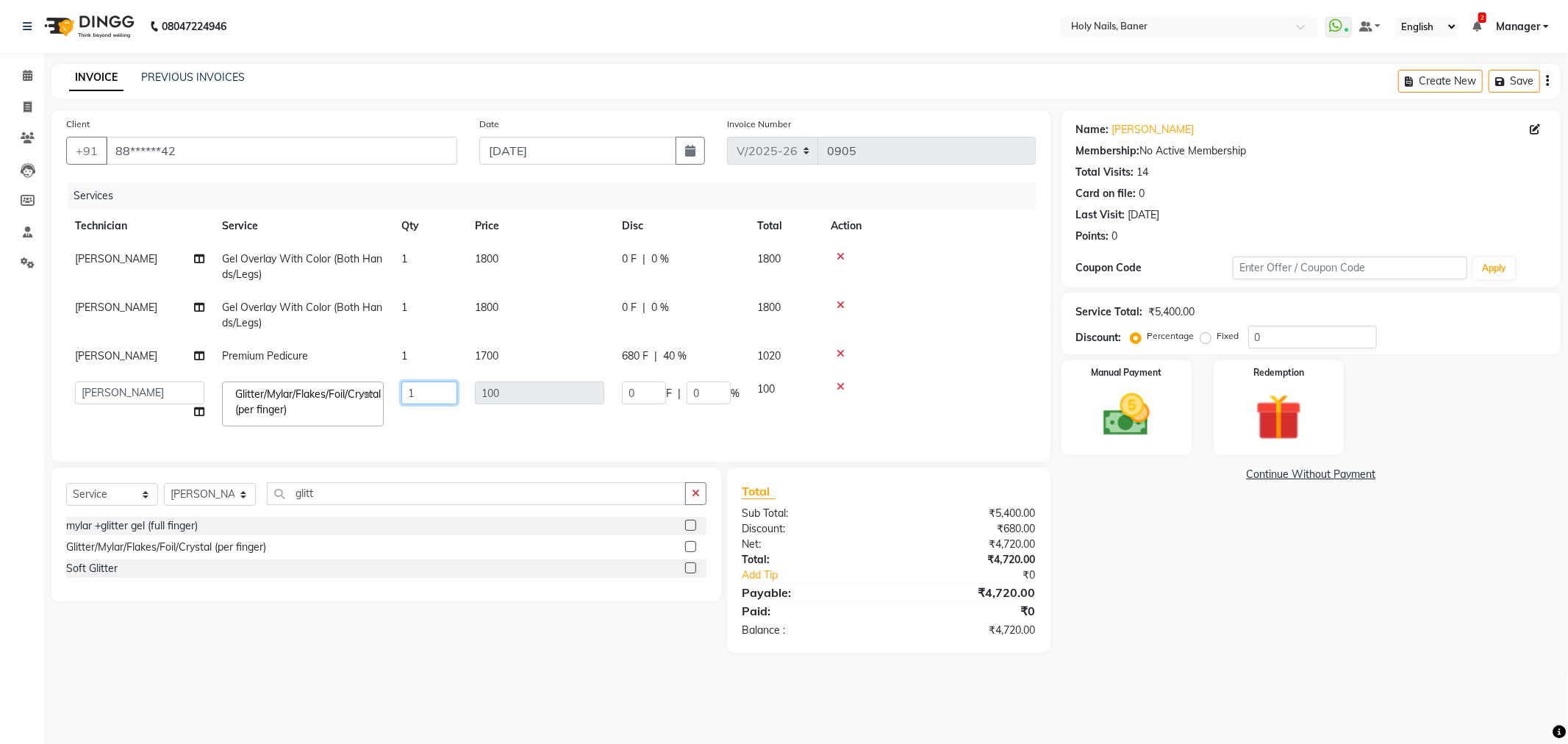
click at [443, 390] on input "1" at bounding box center [429, 393] width 56 height 23
type input "4"
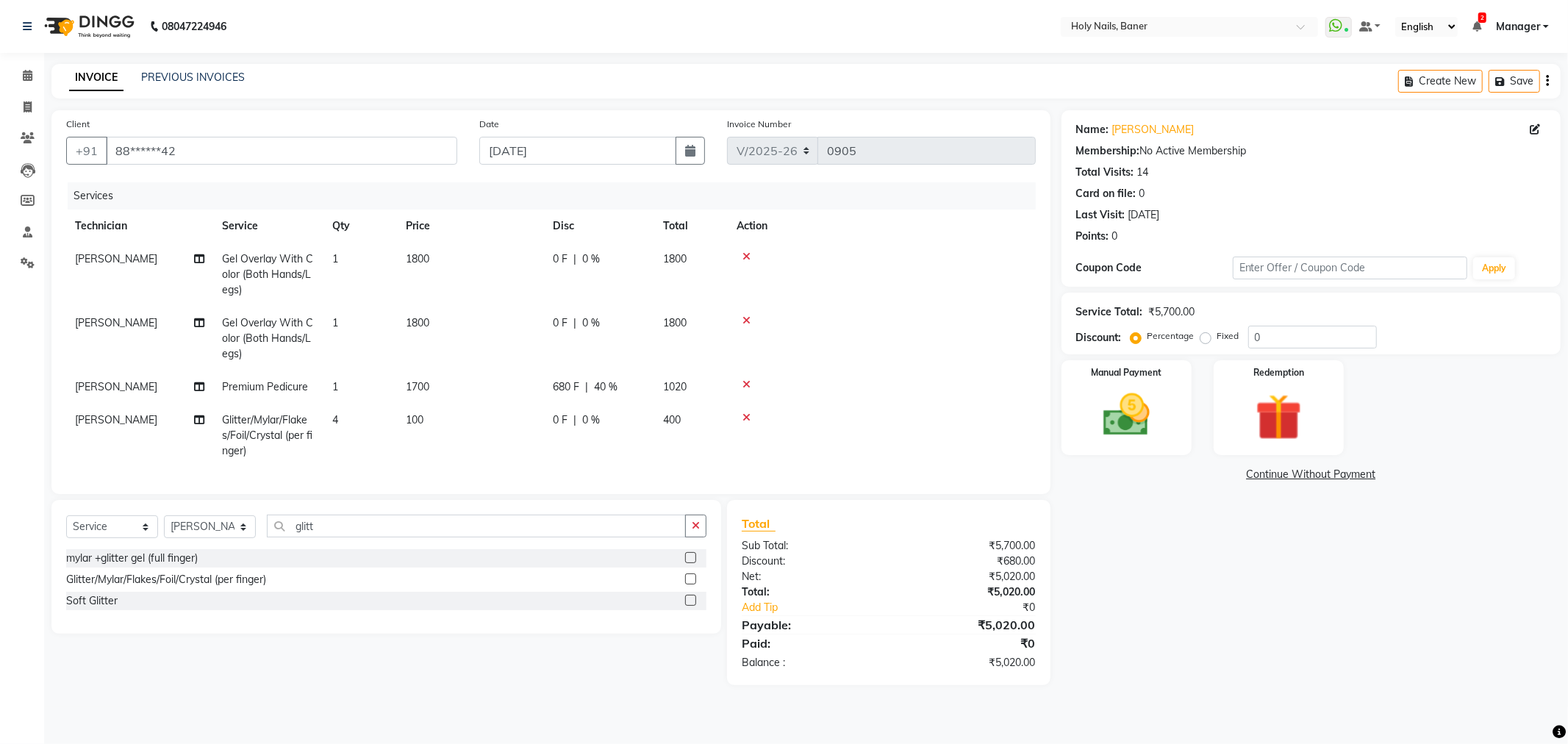
click at [937, 348] on tbody "Suchitra Gel Overlay With Color (Both Hands/Legs) 1 1800 0 F | 0 % 1800 Bijoy G…" at bounding box center [551, 355] width 970 height 225
click at [402, 537] on input "glitt" at bounding box center [476, 526] width 419 height 23
type input "g"
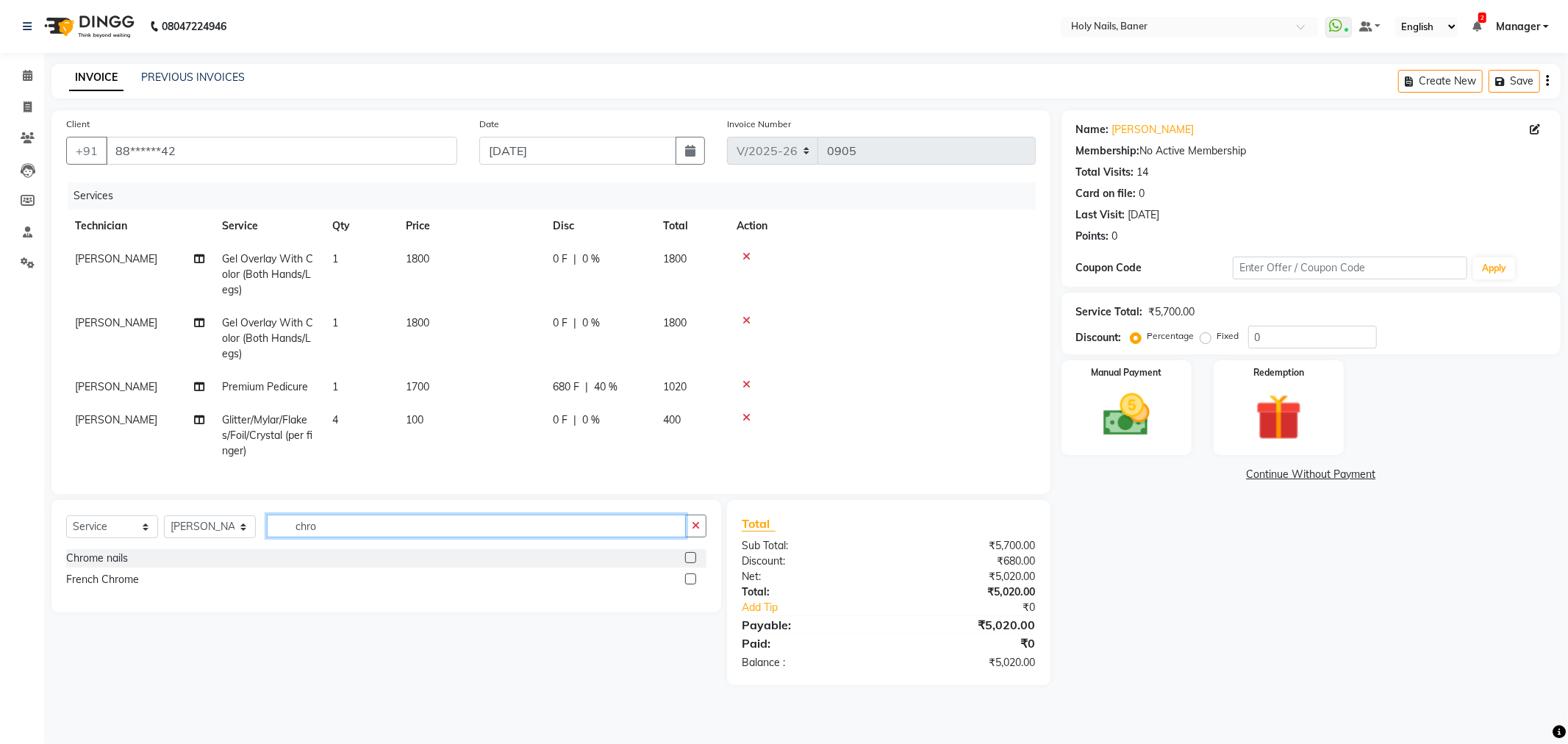
type input "chro"
click at [691, 584] on label at bounding box center [690, 579] width 11 height 11
click at [691, 584] on input "checkbox" at bounding box center [689, 580] width 10 height 10
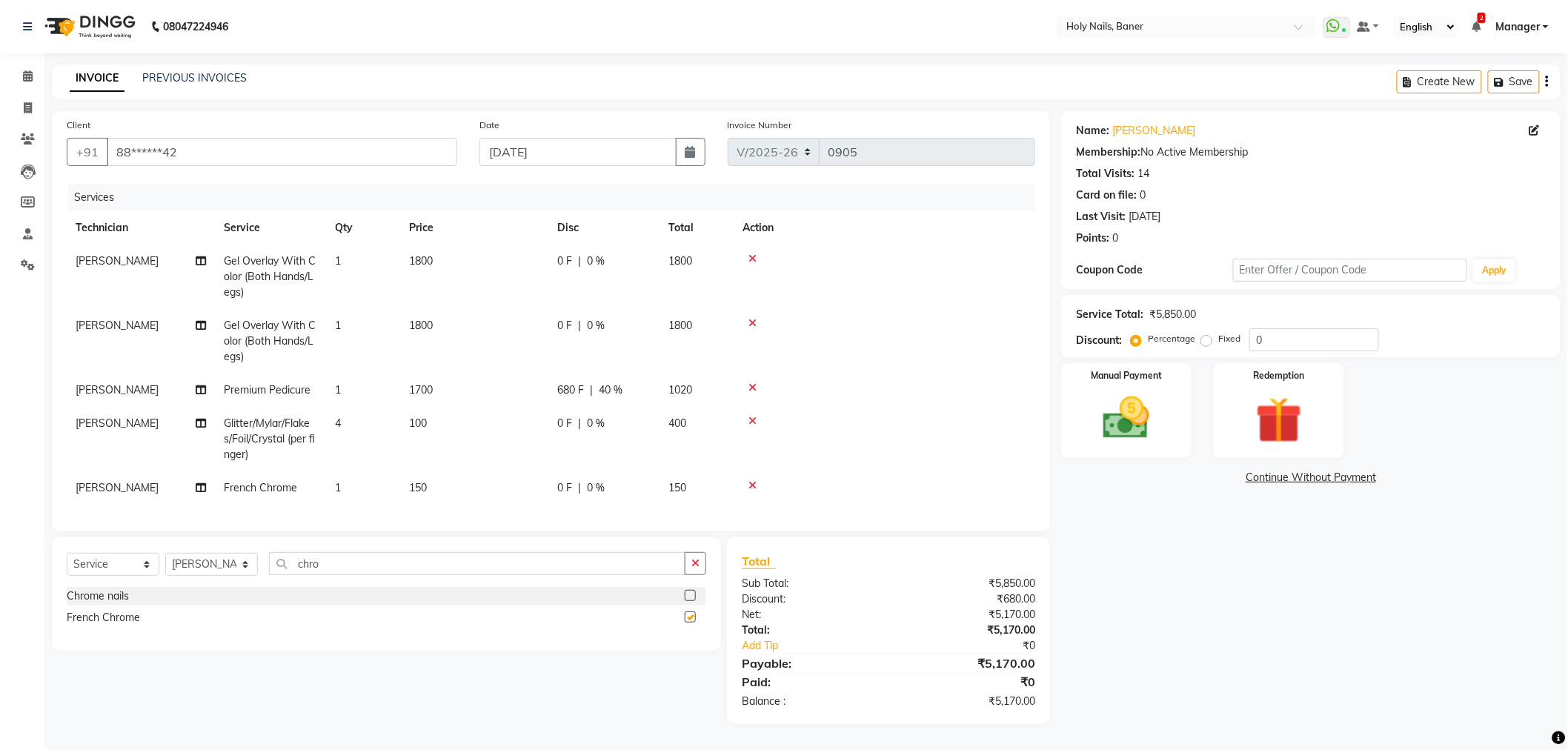
checkbox input "false"
click at [339, 485] on span "1" at bounding box center [338, 488] width 6 height 14
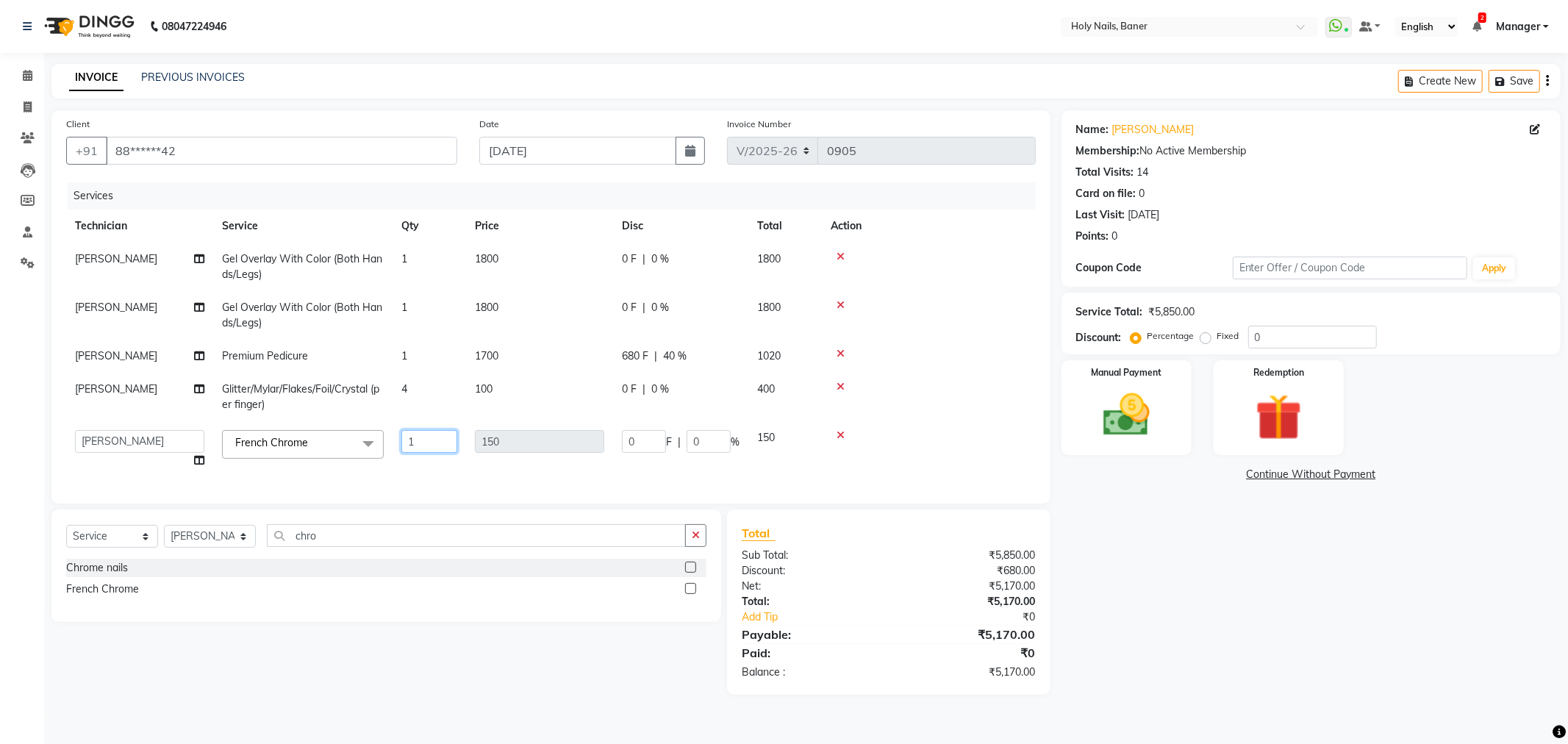
click at [437, 443] on input "1" at bounding box center [429, 442] width 56 height 23
type input "10"
click at [926, 405] on td at bounding box center [925, 397] width 205 height 48
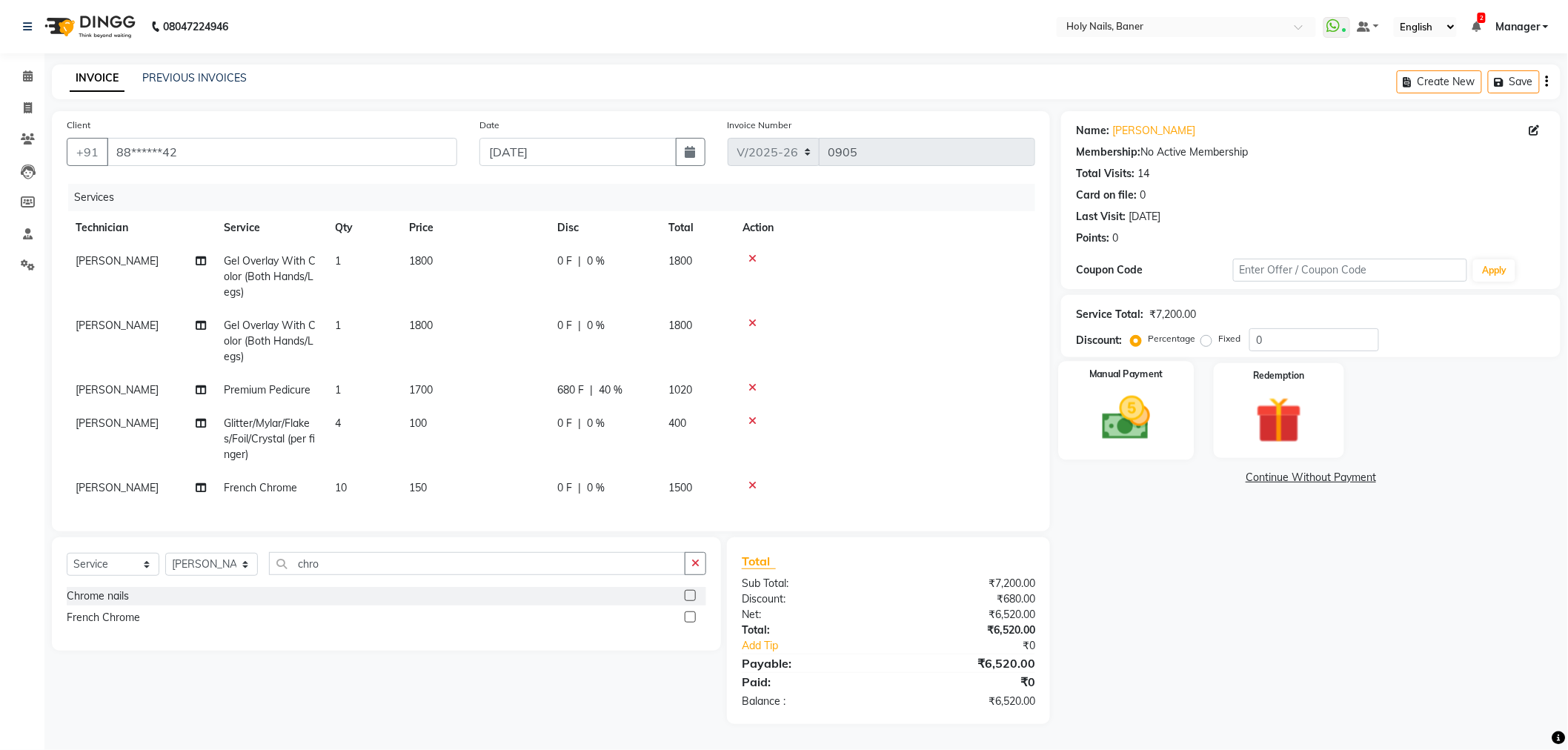
click at [1131, 417] on img at bounding box center [1126, 418] width 78 height 55
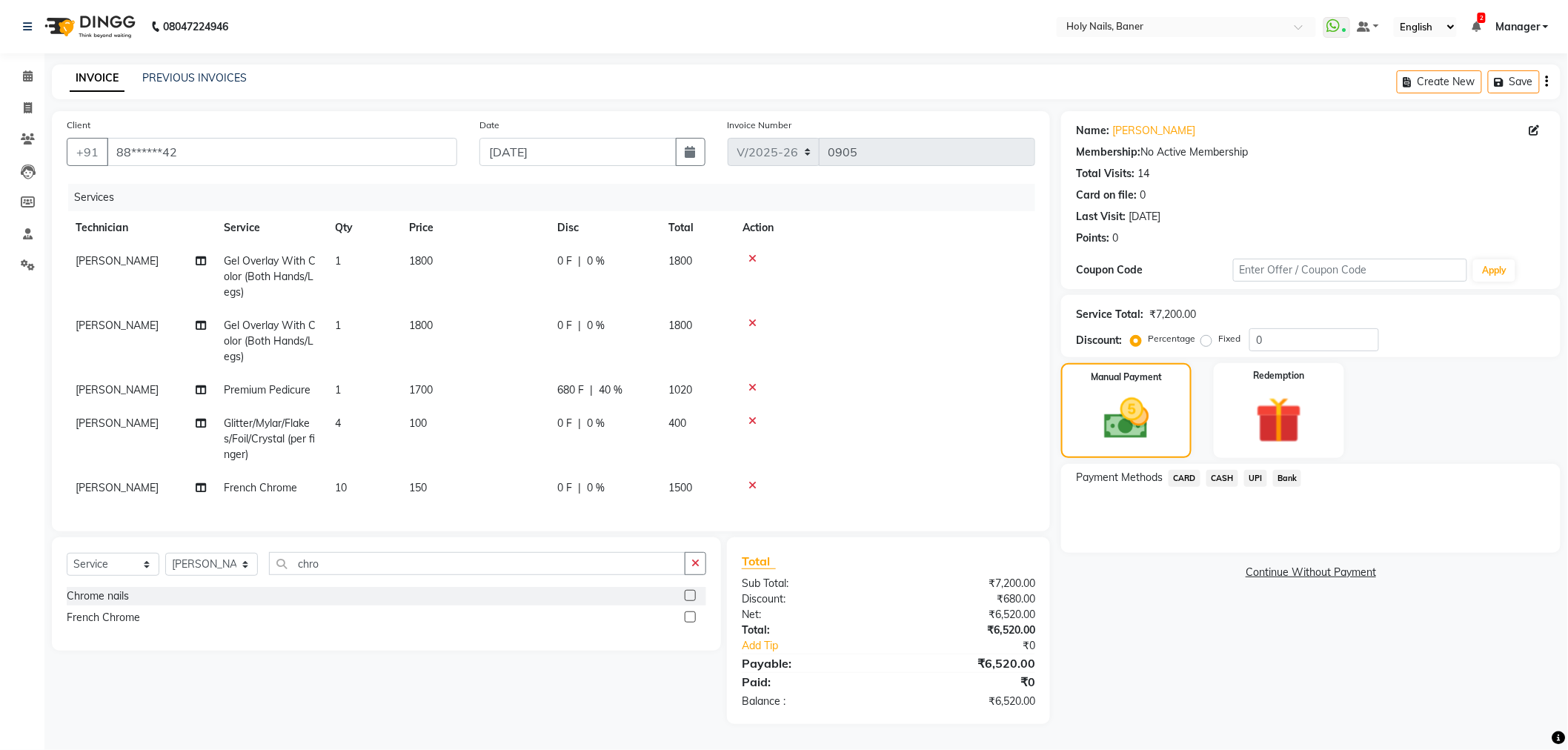
click at [1183, 479] on span "CARD" at bounding box center [1184, 478] width 32 height 17
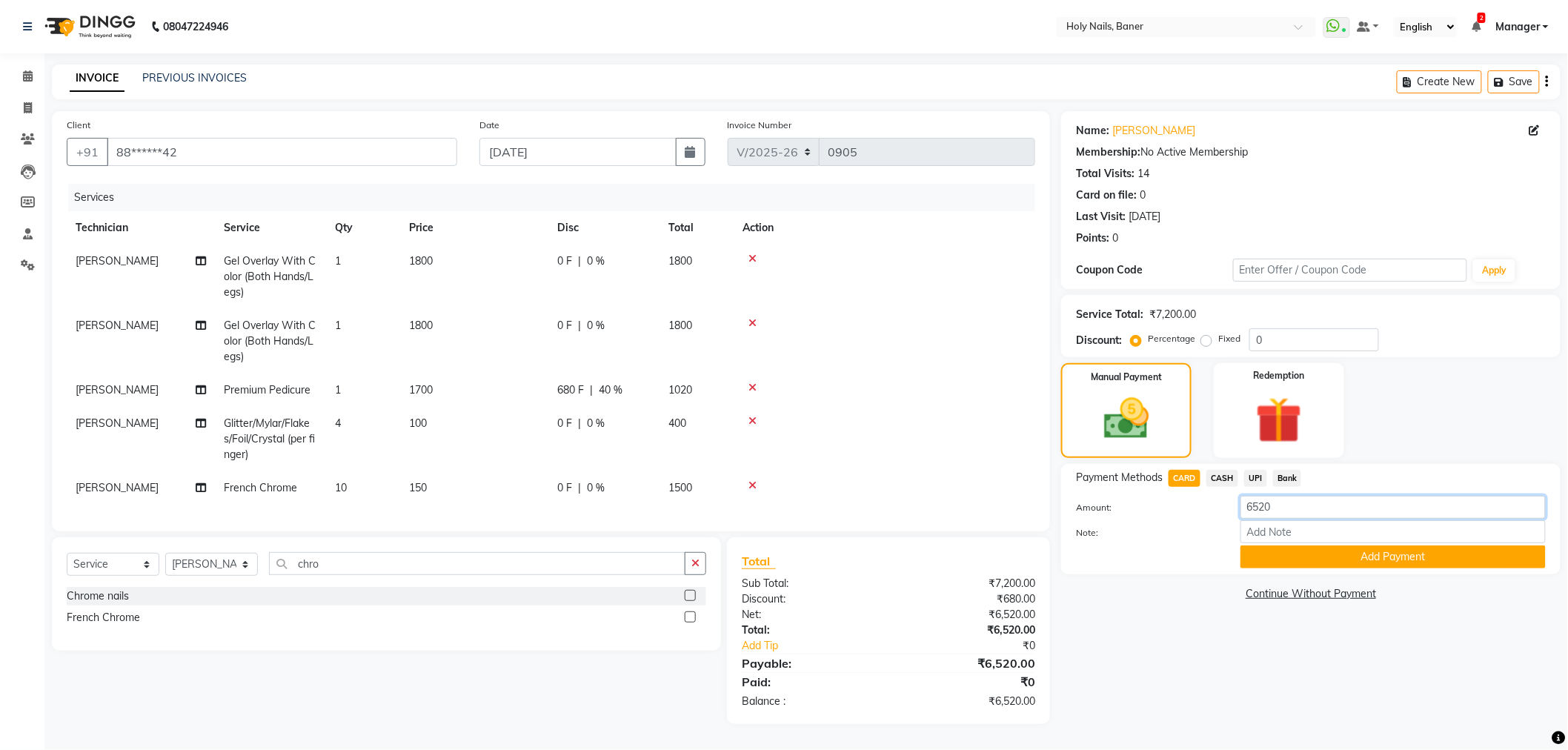
drag, startPoint x: 1272, startPoint y: 504, endPoint x: 1219, endPoint y: 508, distance: 53.2
click at [1219, 508] on div "Amount: 6520" at bounding box center [1311, 508] width 492 height 25
type input "2200"
click at [1336, 559] on button "Add Payment" at bounding box center [1393, 557] width 305 height 23
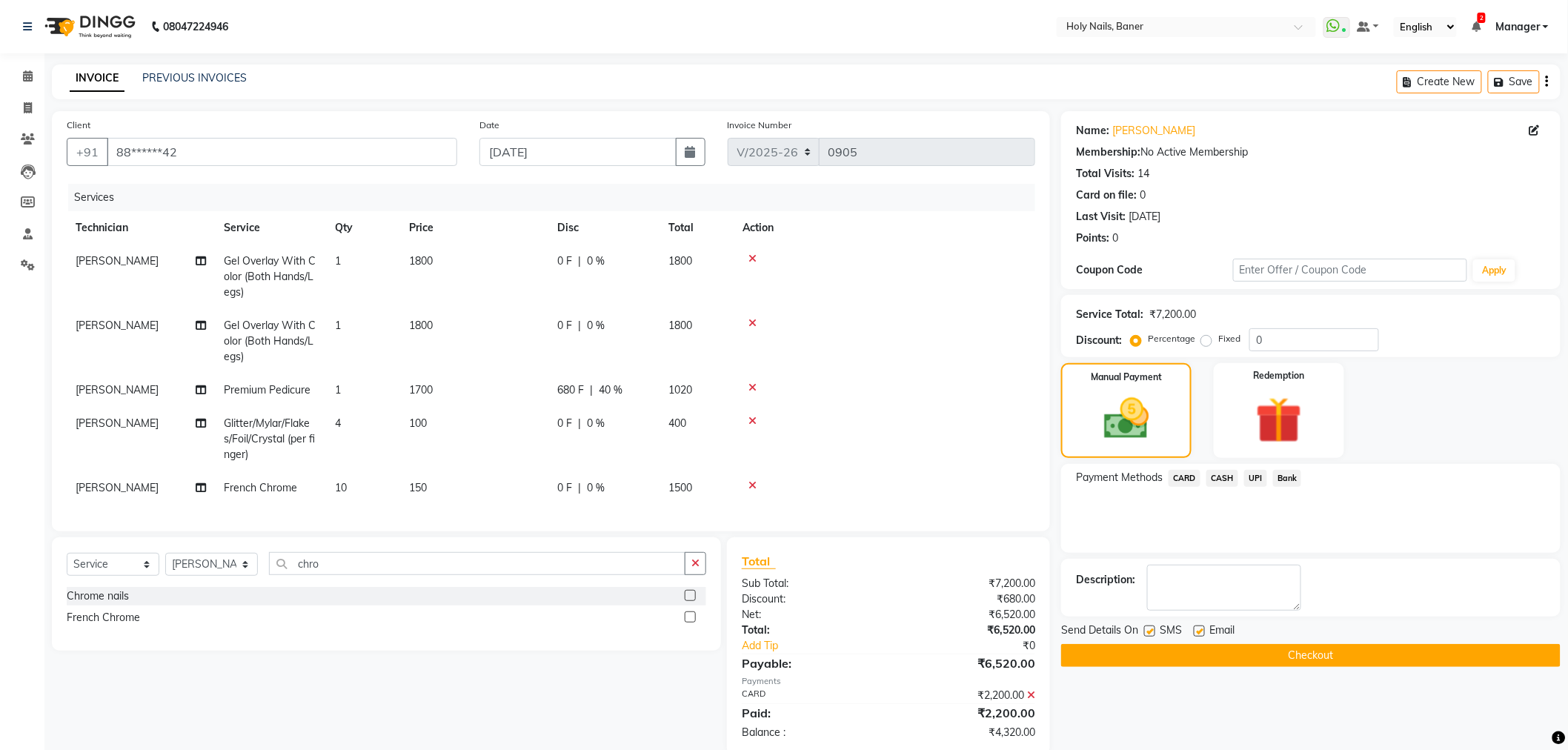
click at [1257, 479] on span "UPI" at bounding box center [1256, 478] width 23 height 17
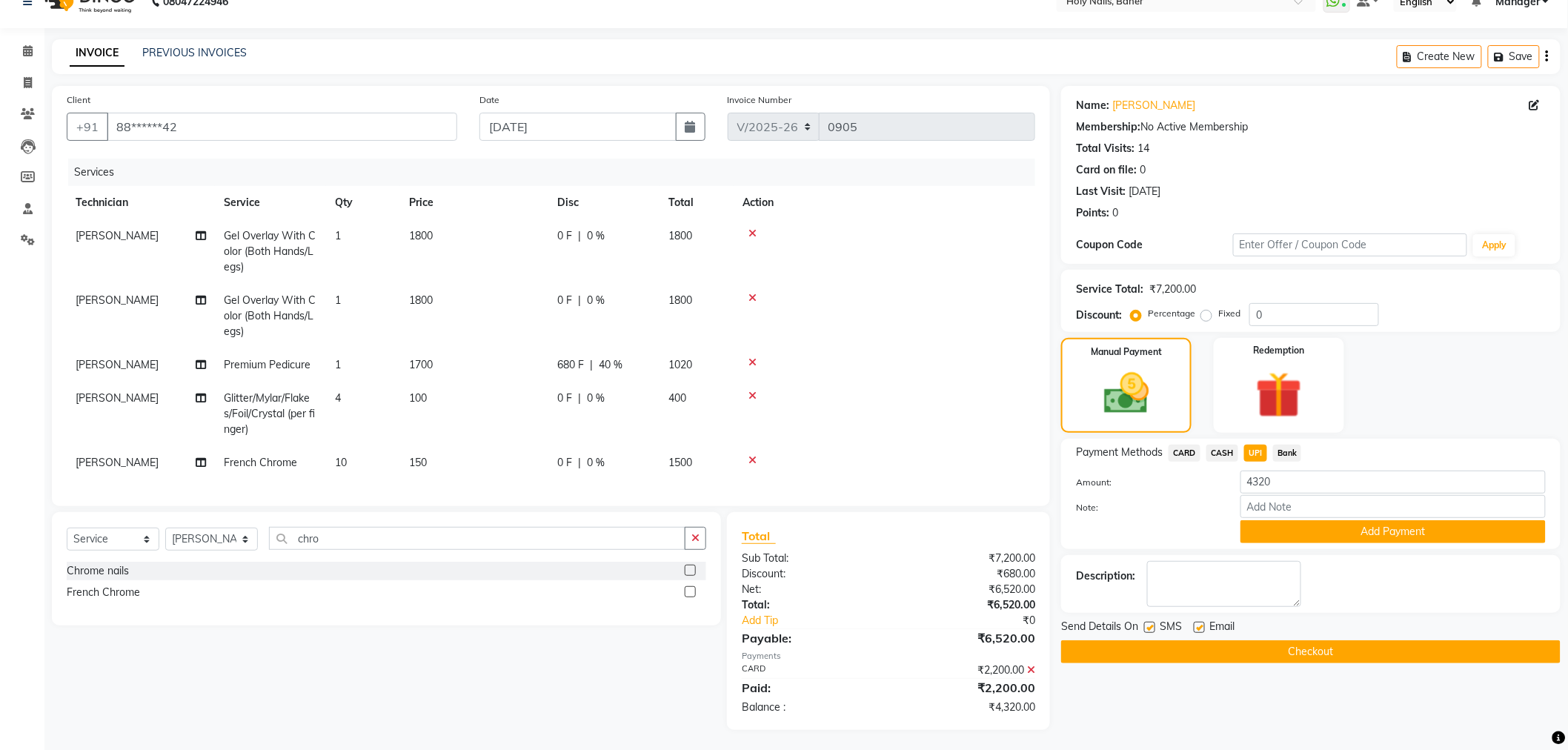
scroll to position [40, 0]
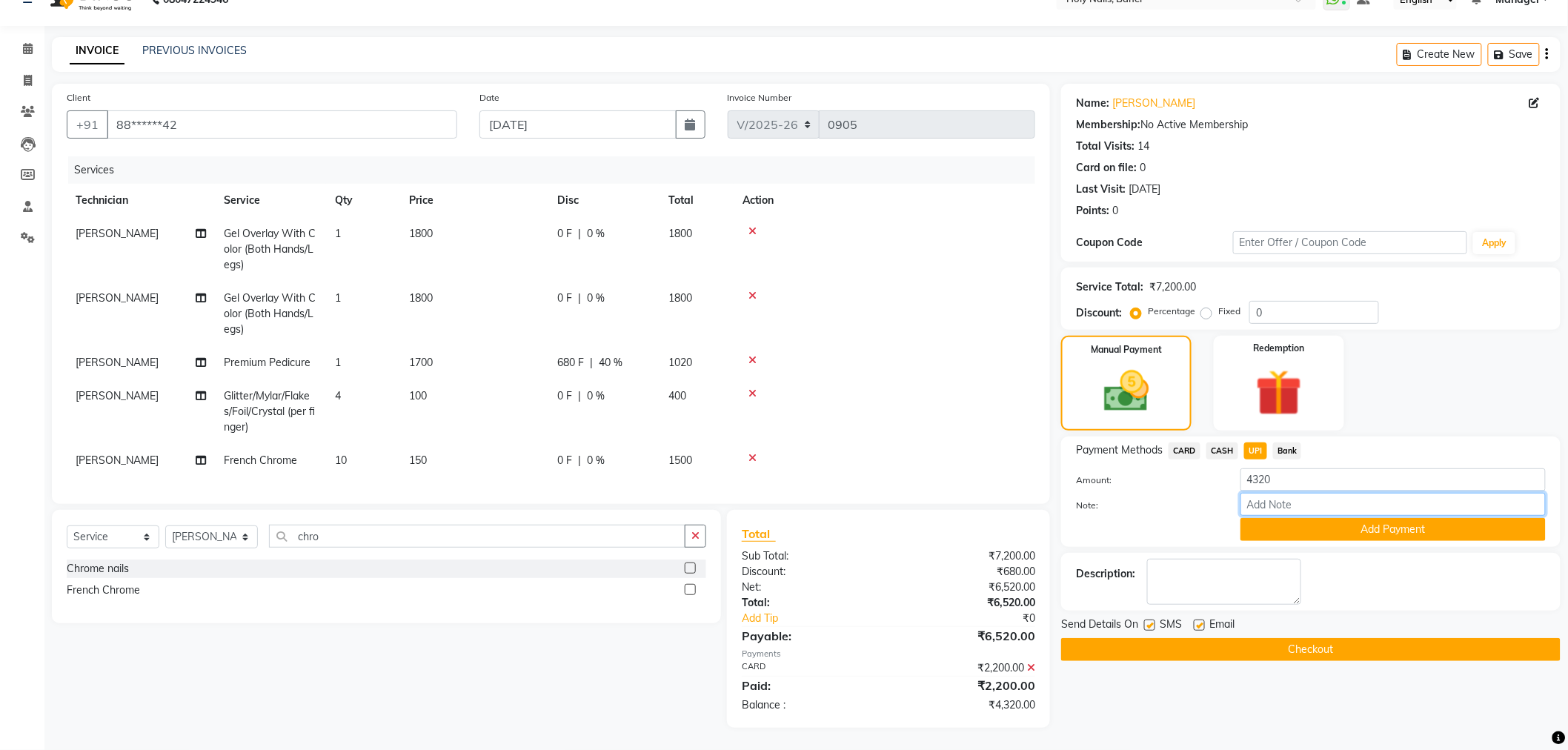
click at [1328, 493] on input "Note:" at bounding box center [1393, 505] width 305 height 23
type input "40% OFF ON MANI PEDI MONSOON OFFER"
click at [1248, 653] on div "Name: Lucie Godfrey Membership: No Active Membership Total Visits: 14 Card on f…" at bounding box center [1317, 406] width 511 height 644
click at [1246, 638] on button "Checkout" at bounding box center [1310, 650] width 499 height 23
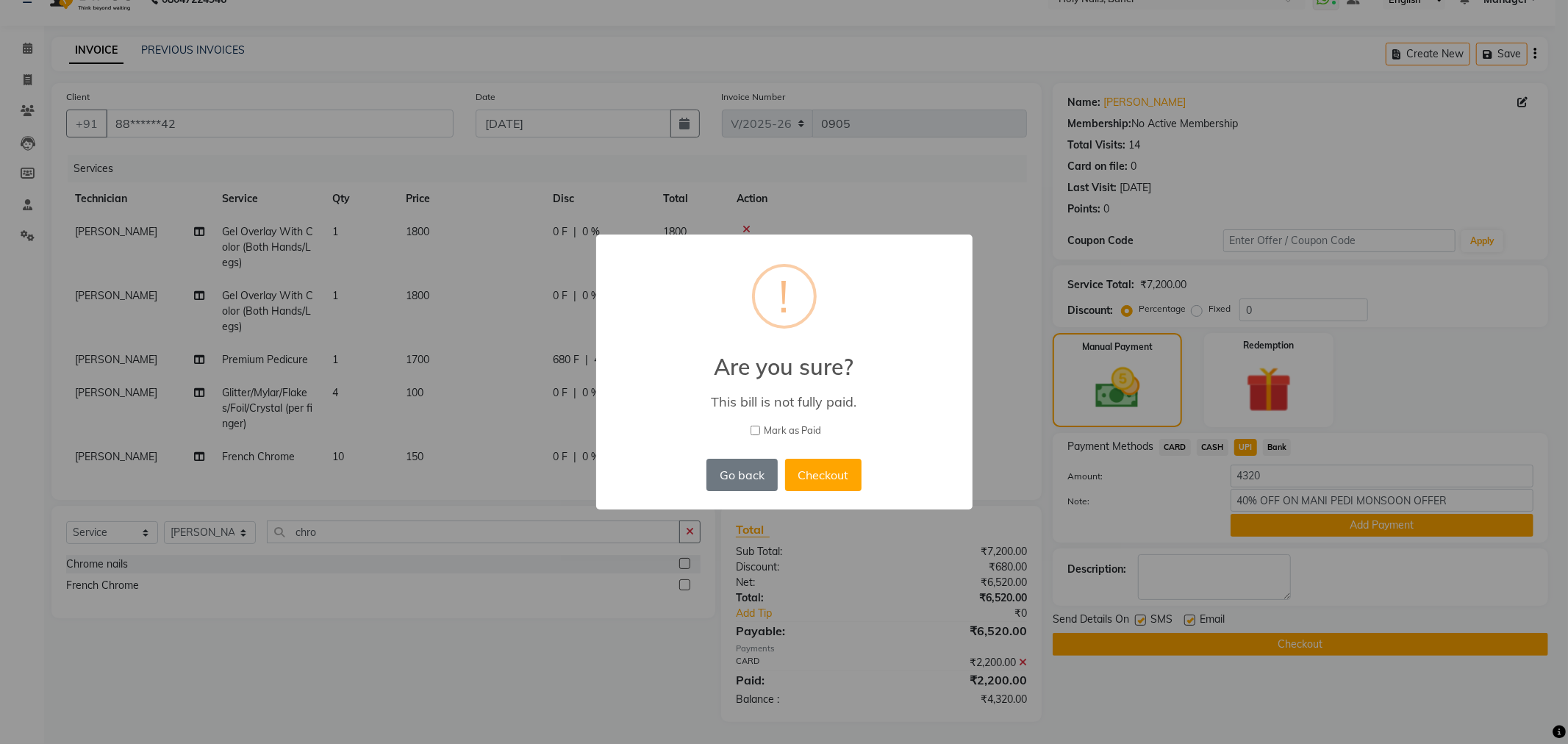
click at [1114, 700] on div "× ! Are you sure? This bill is not fully paid. Mark as Paid Go back No Checkout" at bounding box center [784, 372] width 1568 height 744
click at [754, 469] on button "Go back" at bounding box center [741, 475] width 71 height 32
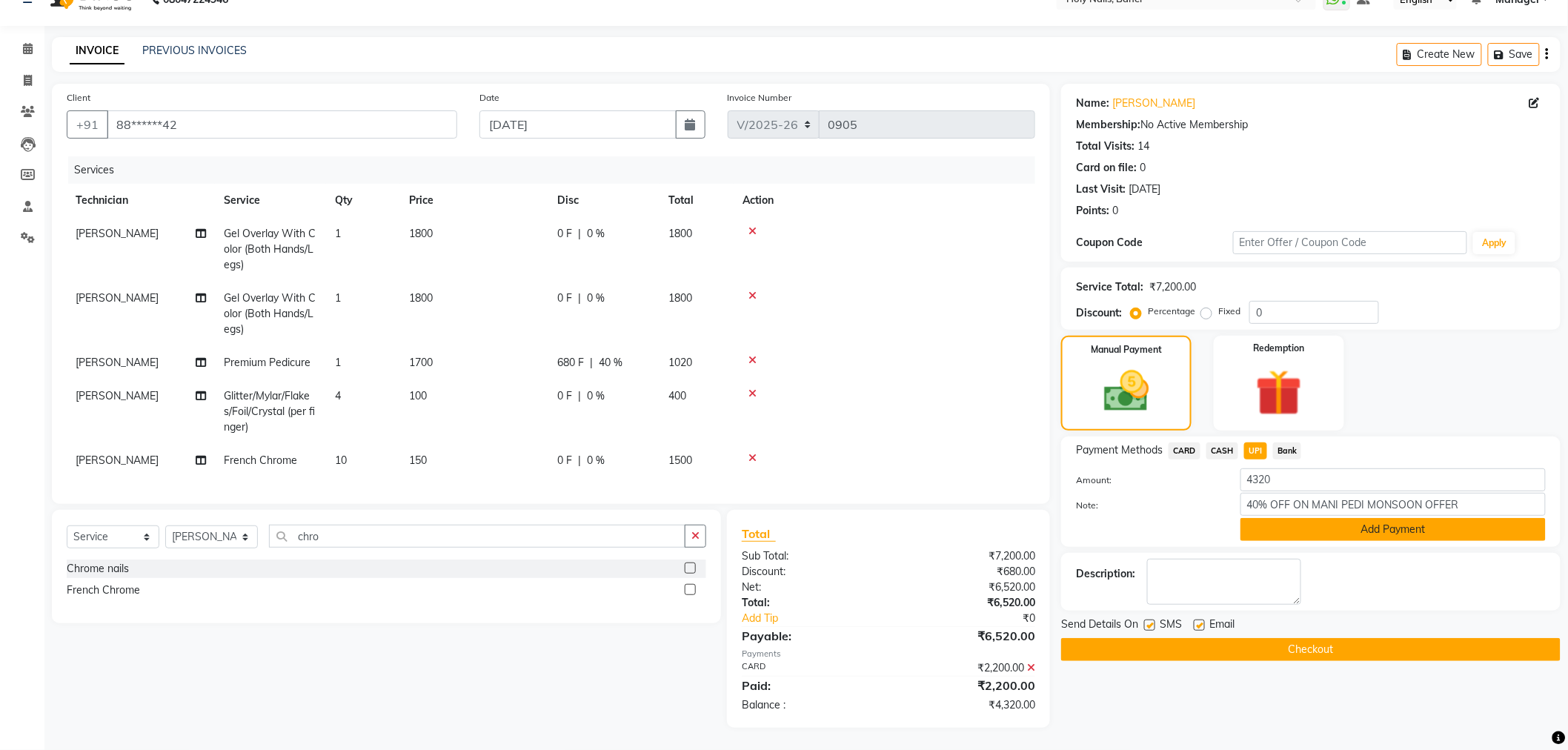
click at [1389, 520] on button "Add Payment" at bounding box center [1393, 530] width 305 height 23
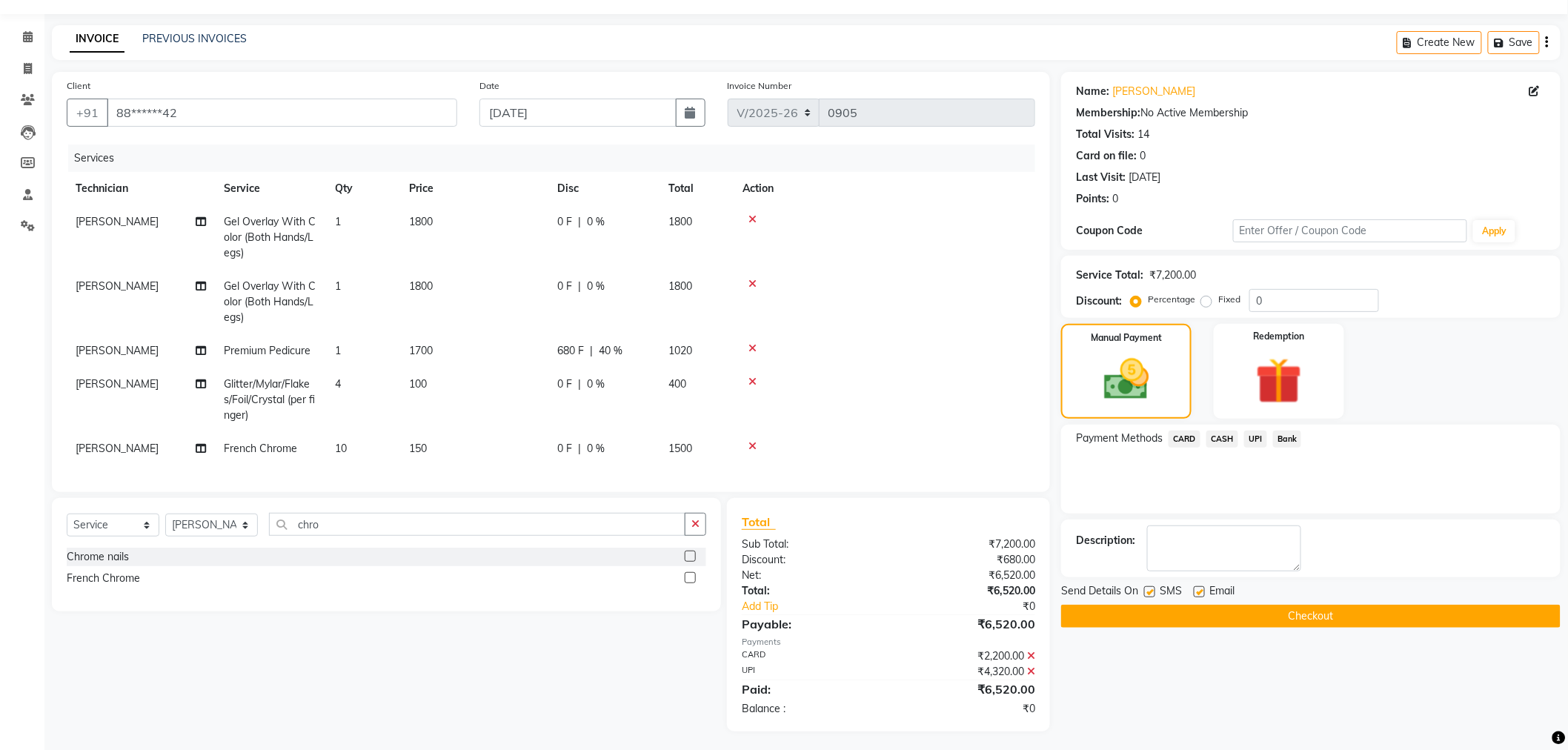
scroll to position [55, 0]
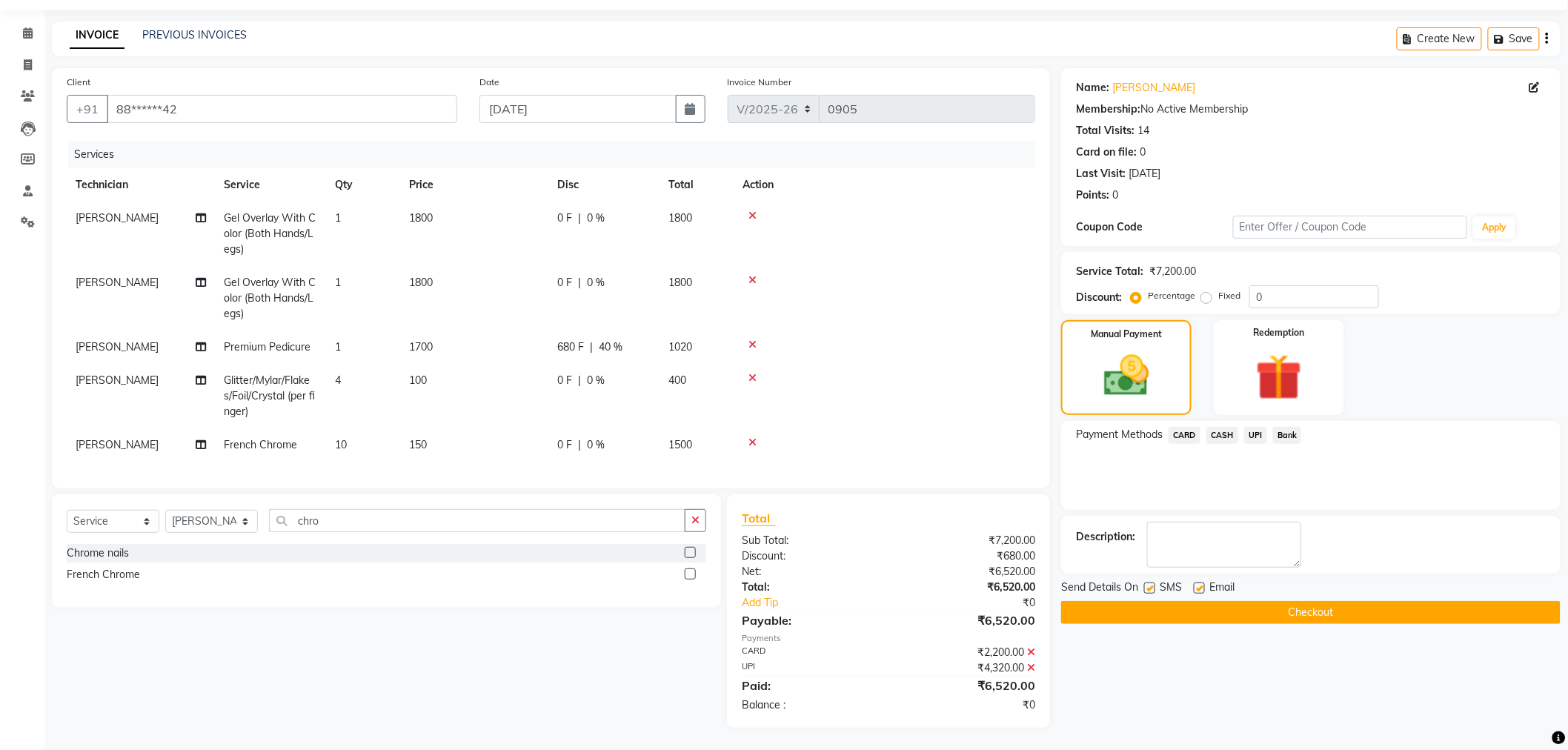
click at [1241, 601] on button "Checkout" at bounding box center [1310, 612] width 499 height 23
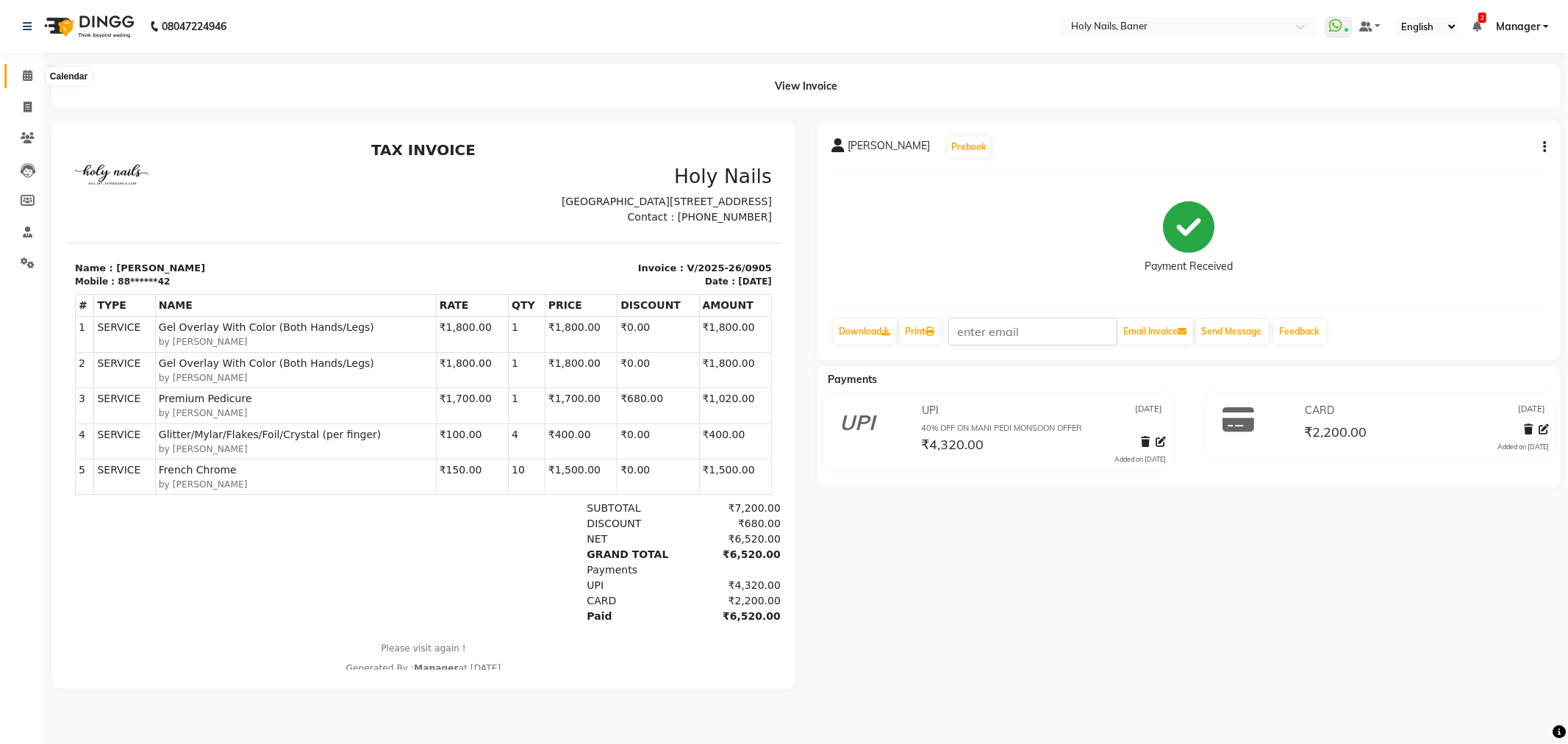
click at [25, 78] on icon at bounding box center [27, 75] width 10 height 11
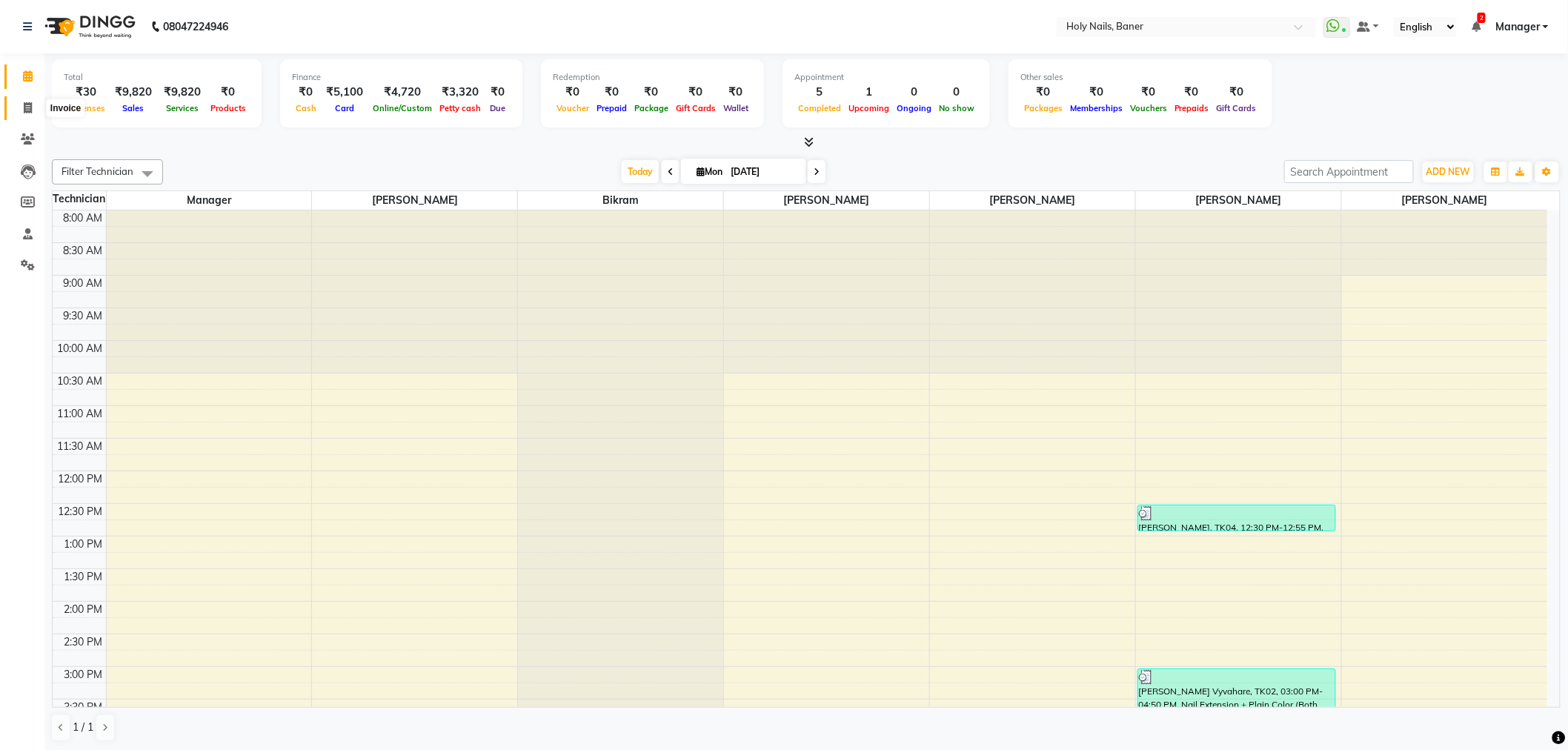
click at [24, 109] on icon at bounding box center [27, 108] width 8 height 11
select select "5445"
select select "service"
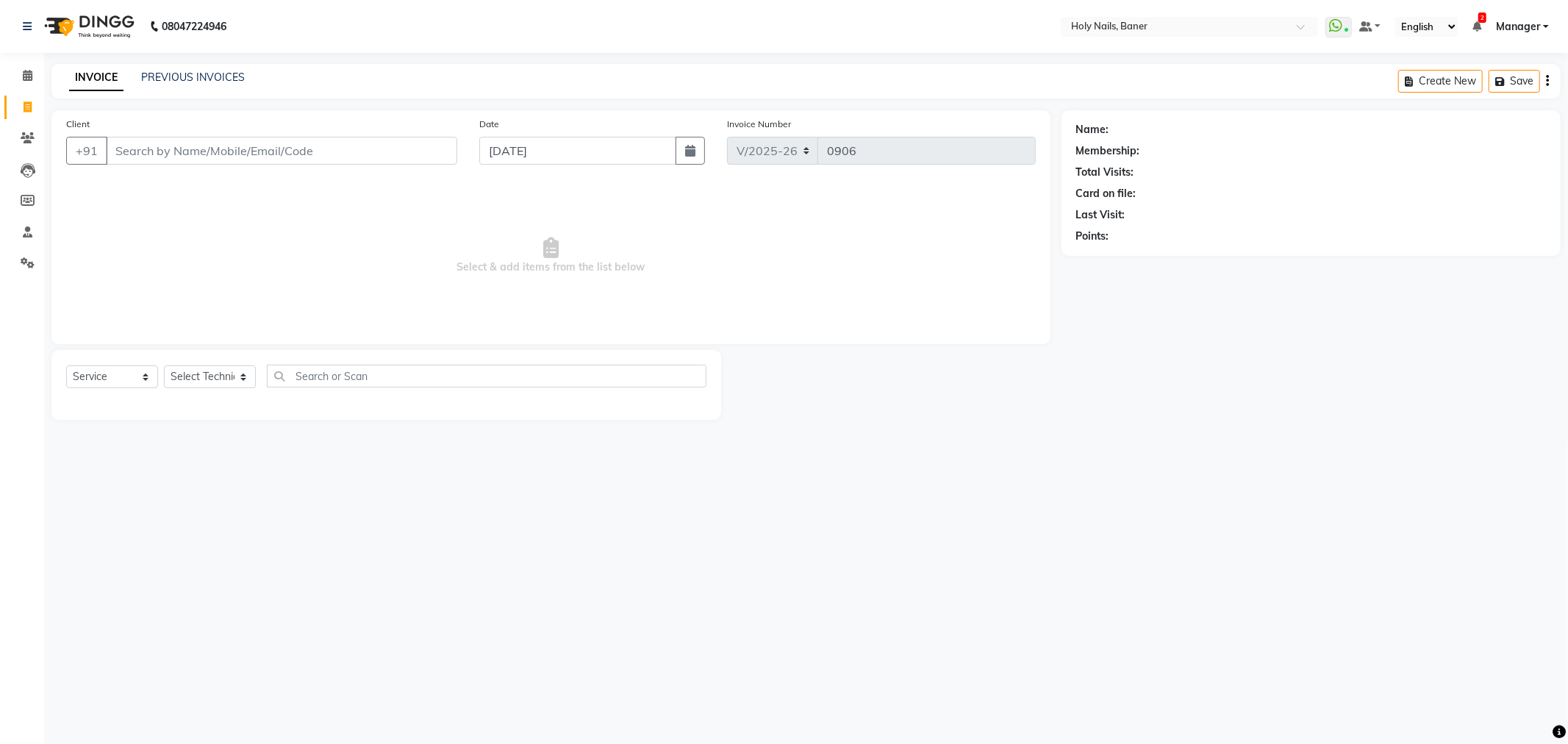
click at [194, 60] on div "08047224946 Select Location × Holy Nails, Baner WhatsApp Status ✕ Status: Conne…" at bounding box center [784, 372] width 1568 height 744
click at [188, 67] on div "INVOICE PREVIOUS INVOICES Create New Save" at bounding box center [805, 81] width 1509 height 35
click at [188, 75] on link "PREVIOUS INVOICES" at bounding box center [193, 78] width 104 height 14
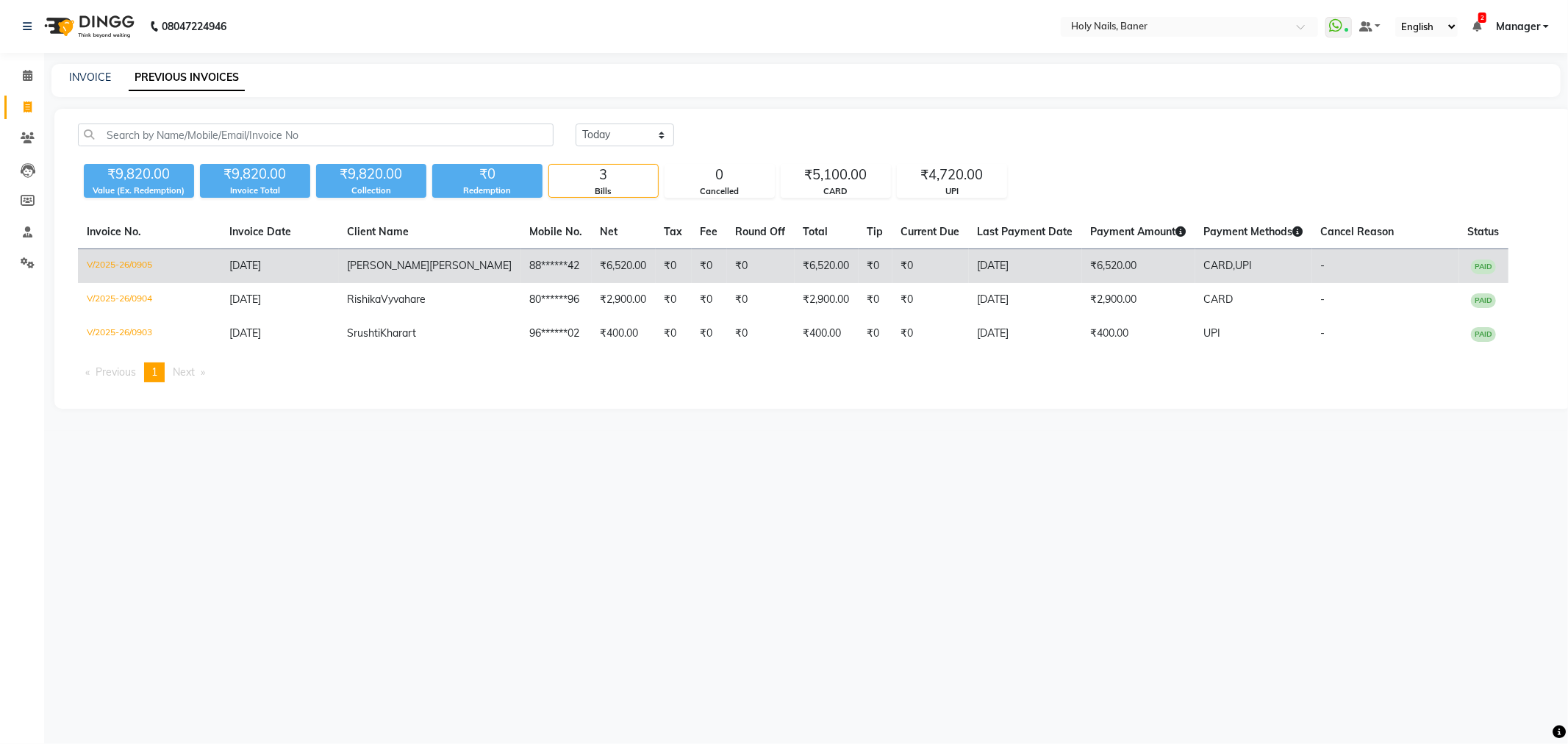
click at [969, 271] on td "[DATE]" at bounding box center [1025, 267] width 113 height 35
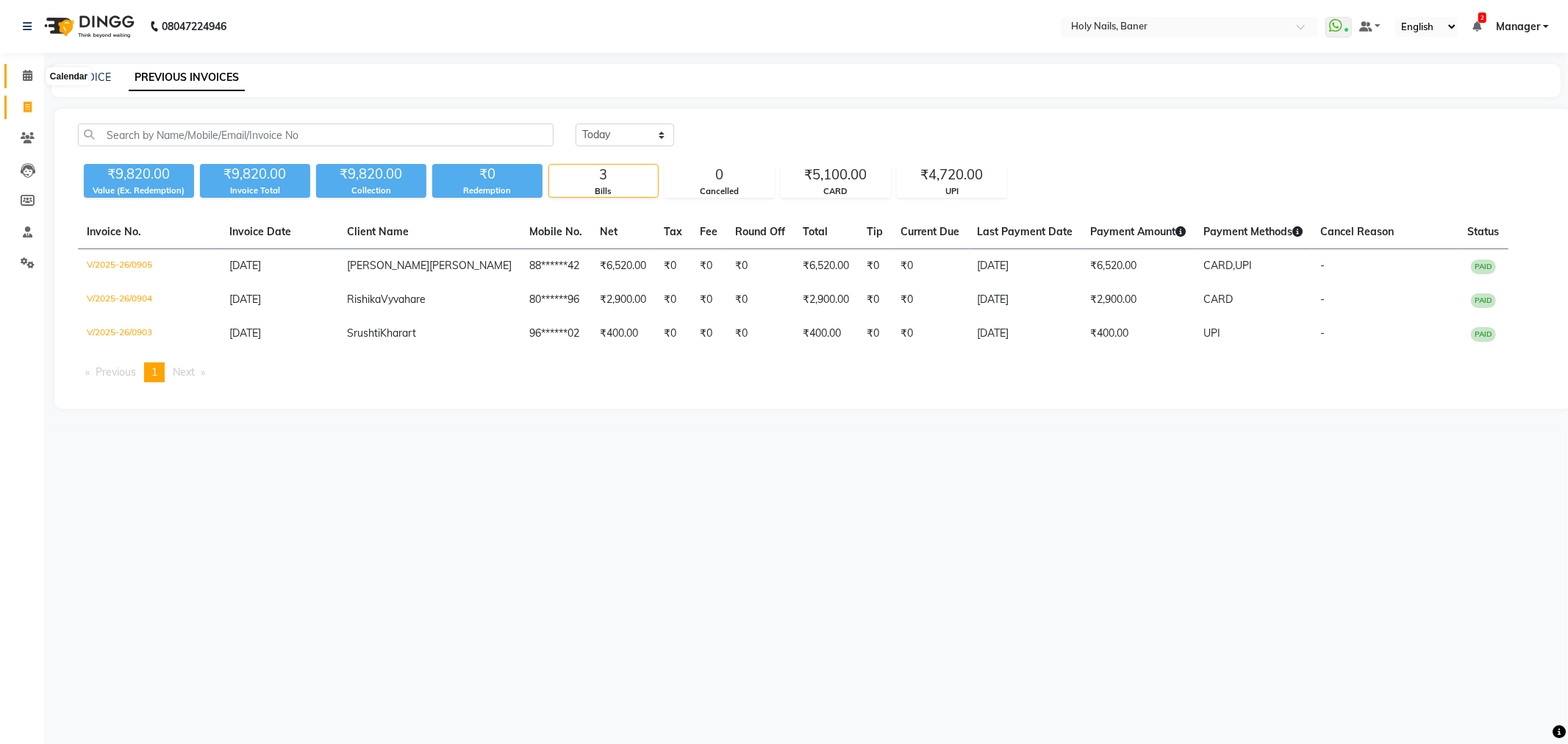
click at [23, 74] on icon at bounding box center [27, 75] width 10 height 11
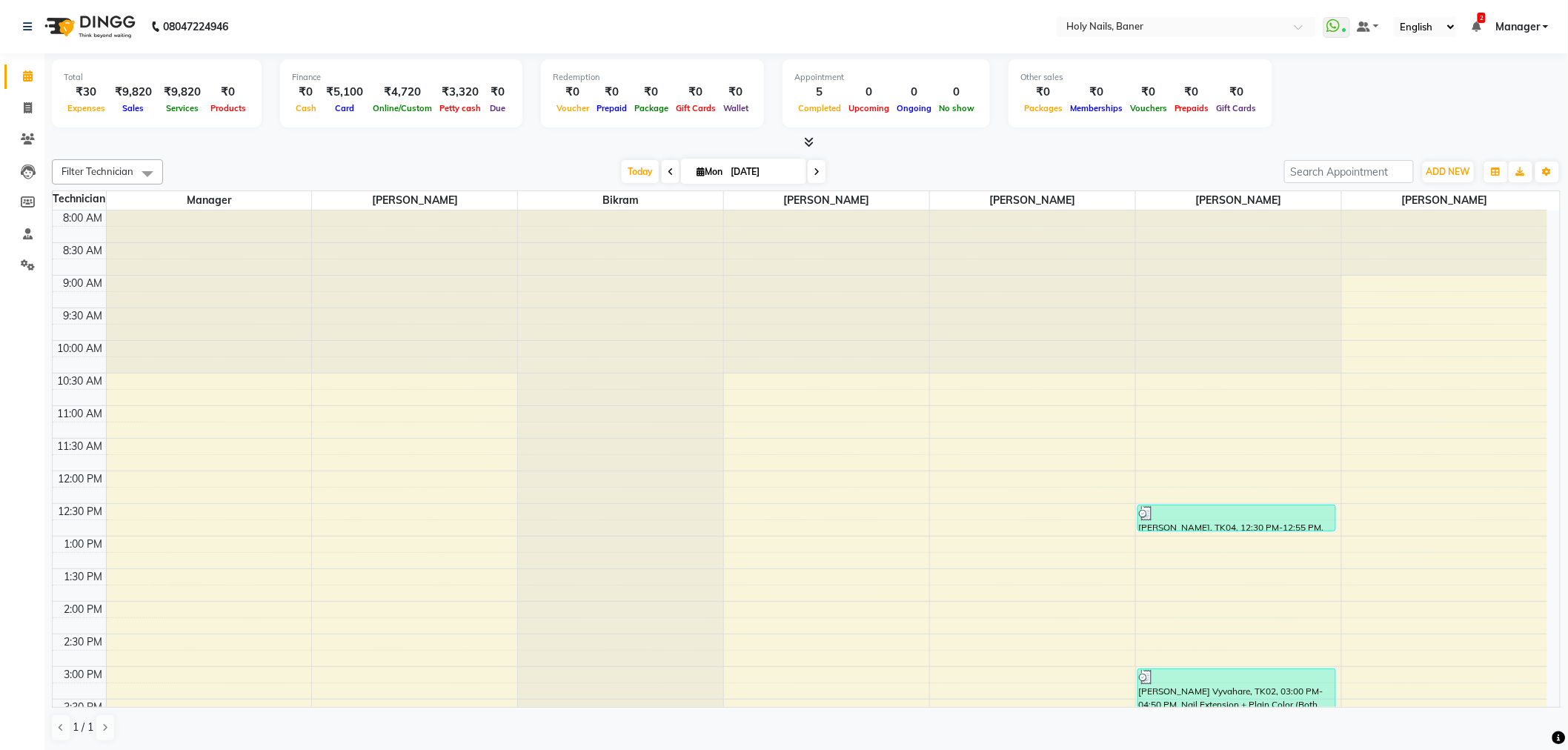
click at [814, 169] on icon at bounding box center [817, 172] width 6 height 9
type input "02-09-2025"
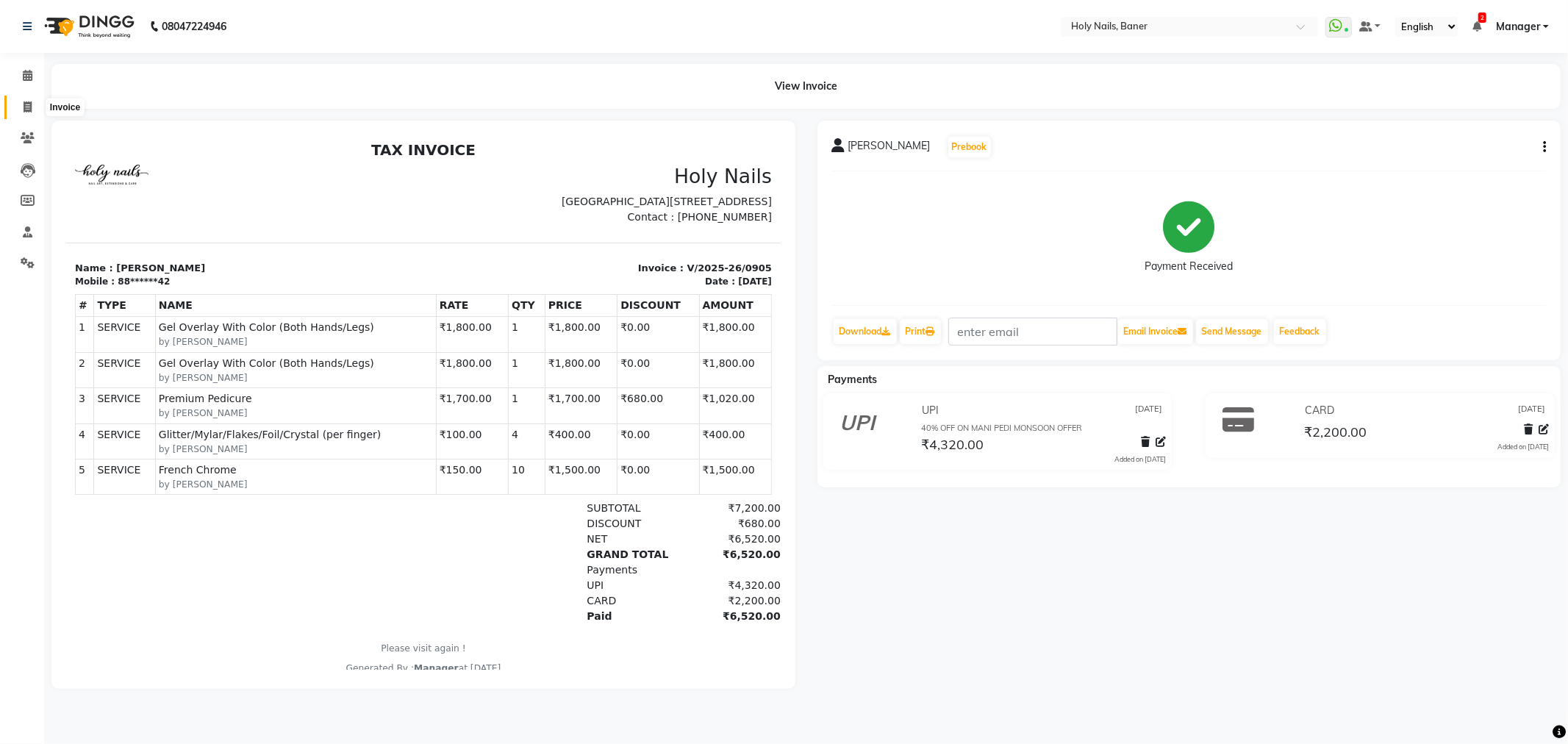
click at [25, 102] on icon at bounding box center [27, 107] width 8 height 11
select select "5445"
select select "service"
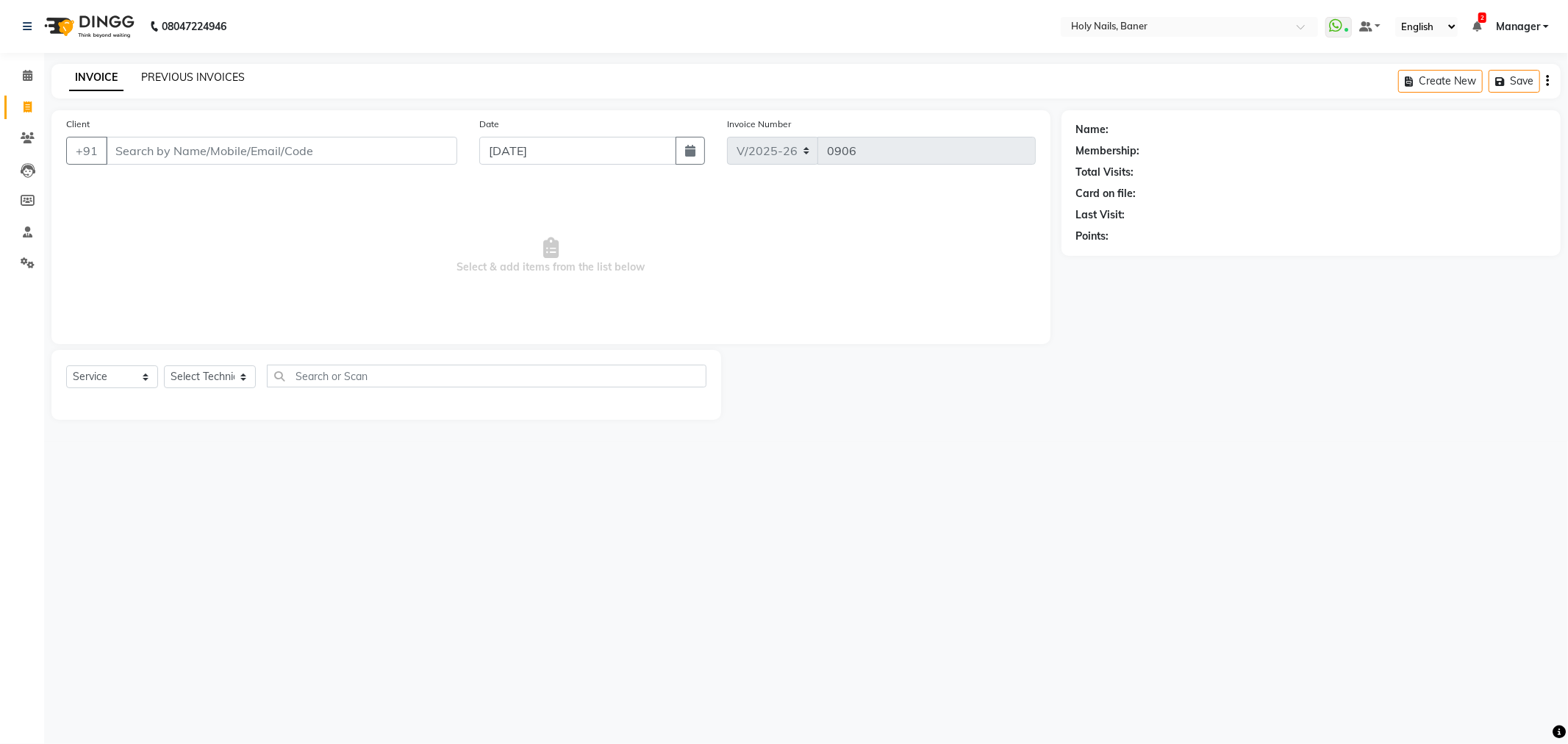
click at [209, 79] on link "PREVIOUS INVOICES" at bounding box center [193, 78] width 104 height 14
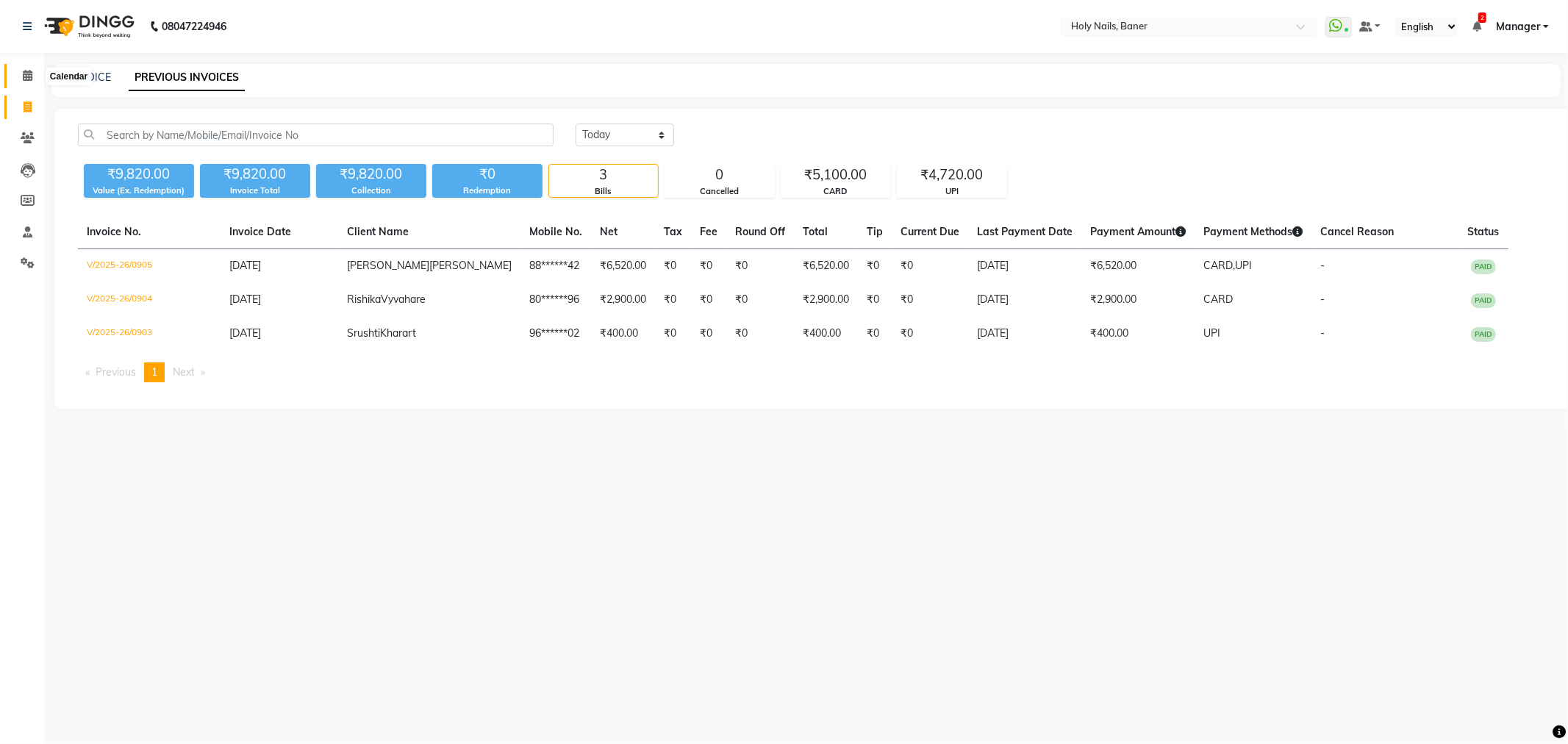
click at [20, 71] on span at bounding box center [28, 76] width 26 height 17
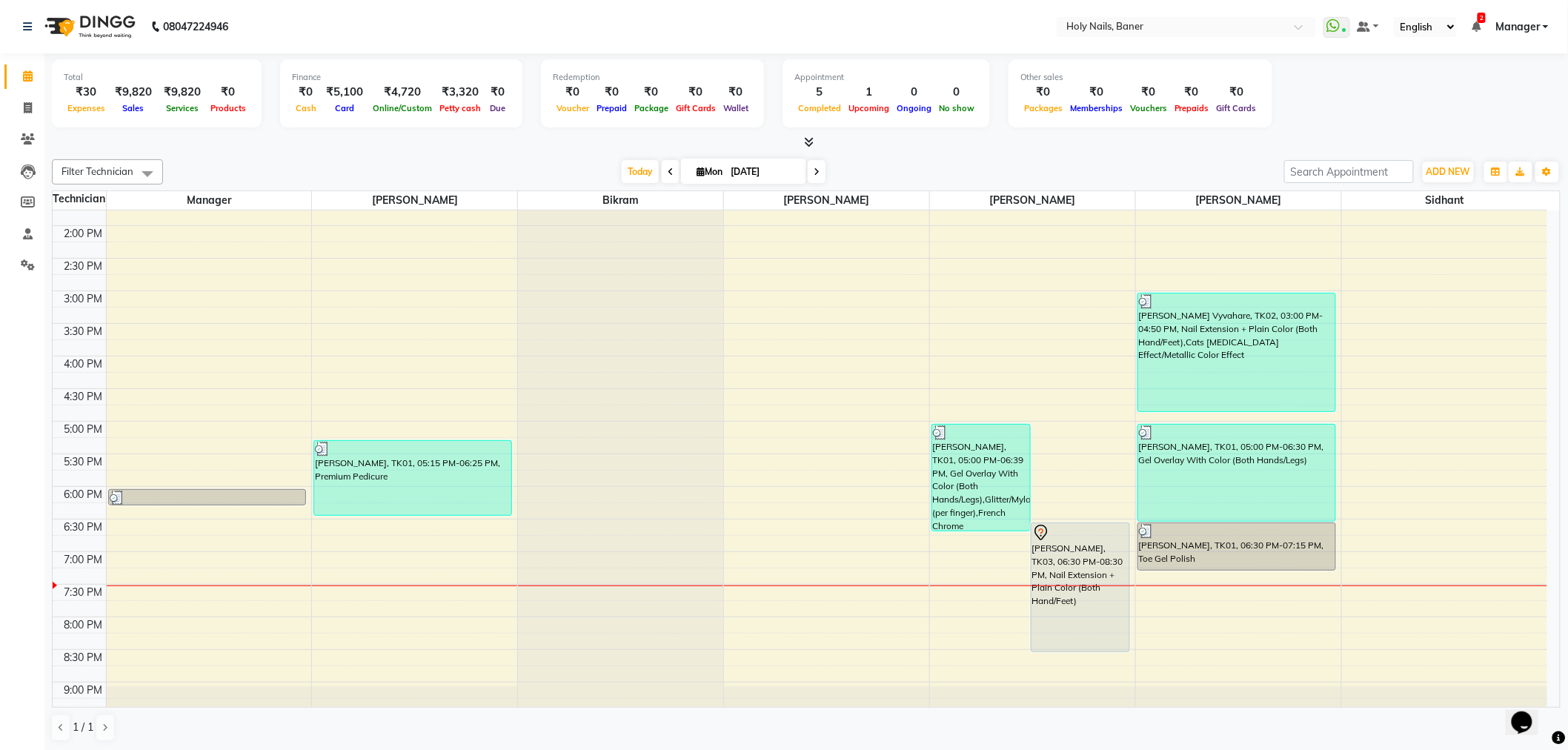
scroll to position [420, 0]
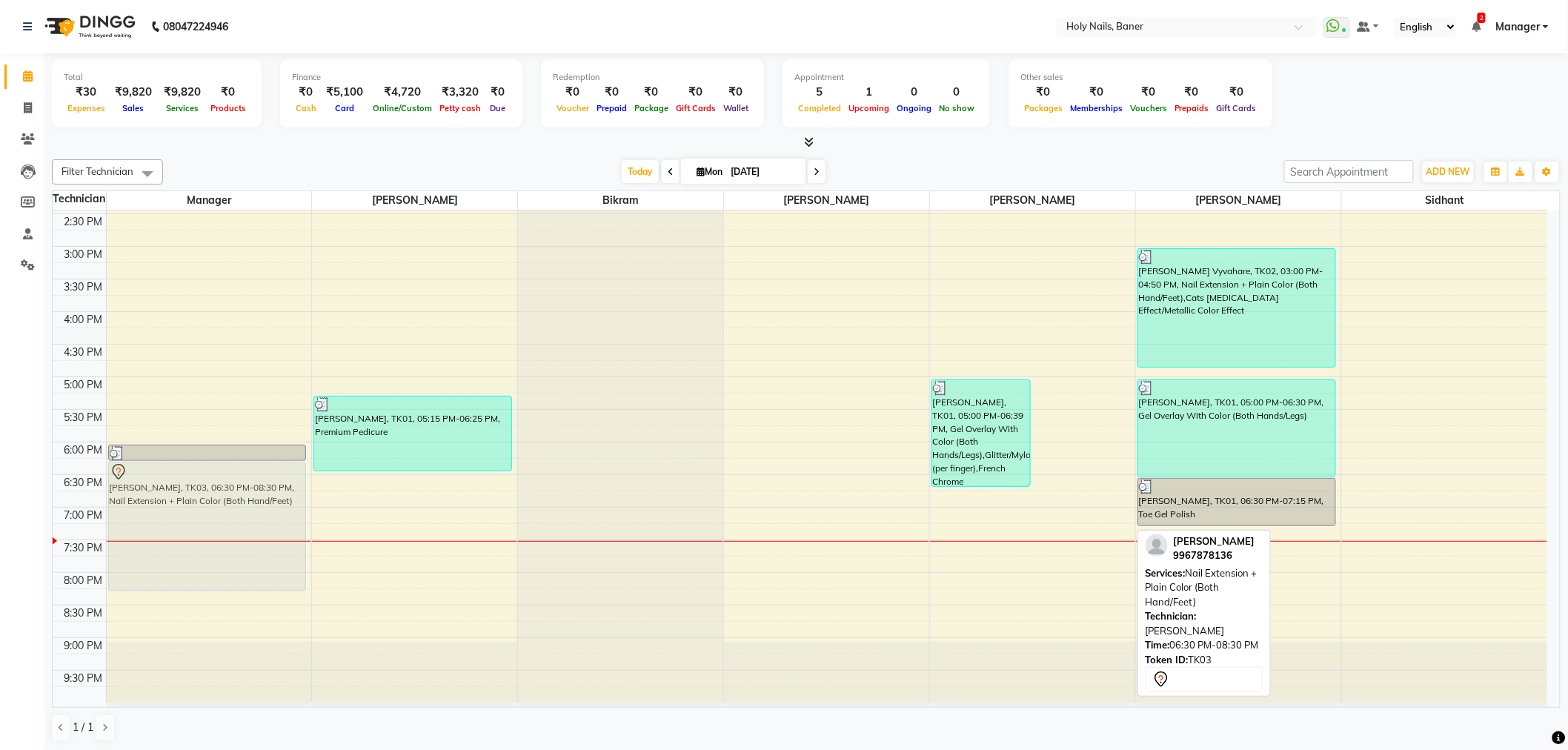
drag, startPoint x: 1078, startPoint y: 543, endPoint x: 205, endPoint y: 521, distance: 873.3
click at [205, 521] on tr "[PERSON_NAME], TK01, 06:00 PM-06:15 PM, Toe Gel Polish [PERSON_NAME], TK03, 06:…" at bounding box center [799, 246] width 1494 height 913
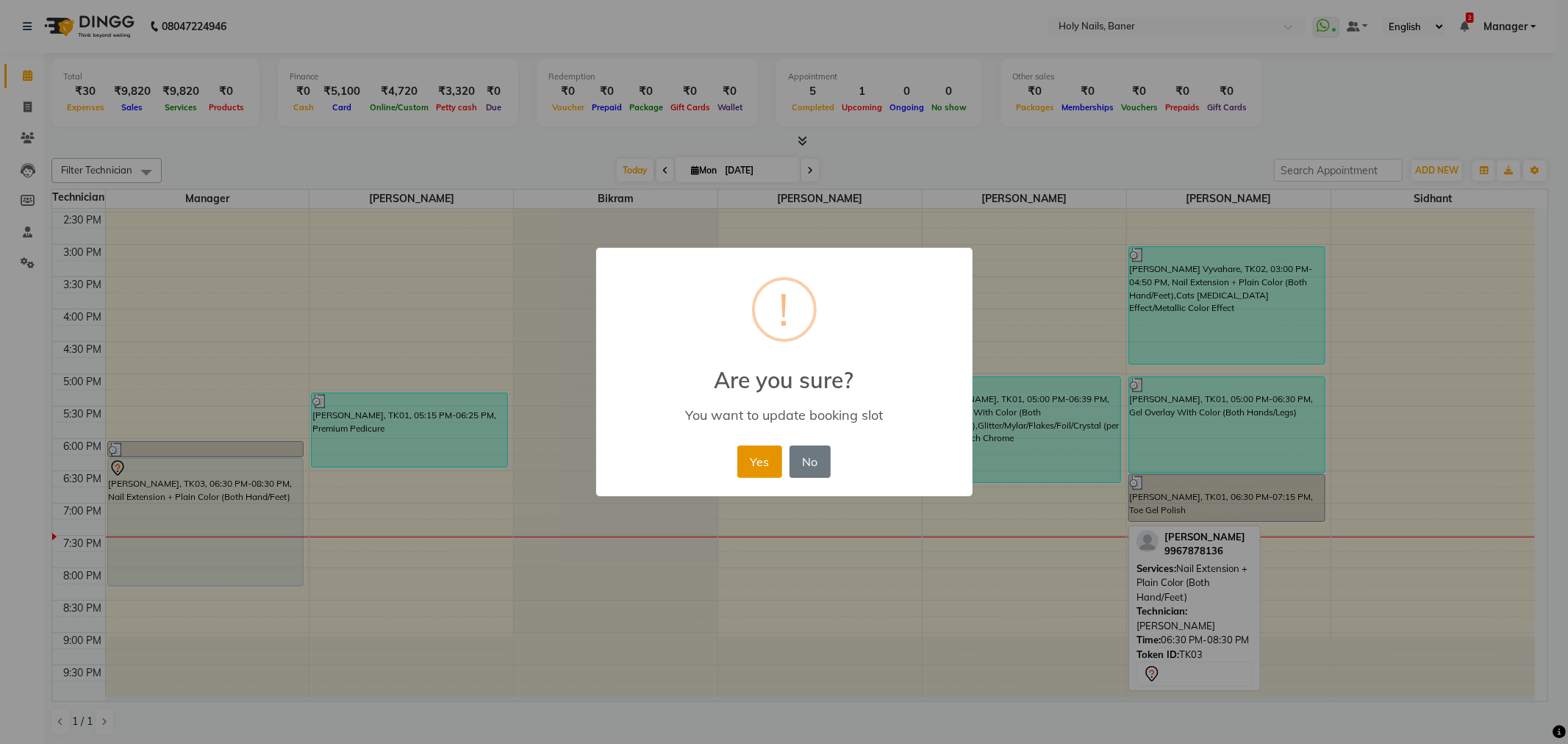
click at [763, 459] on button "Yes" at bounding box center [760, 461] width 45 height 32
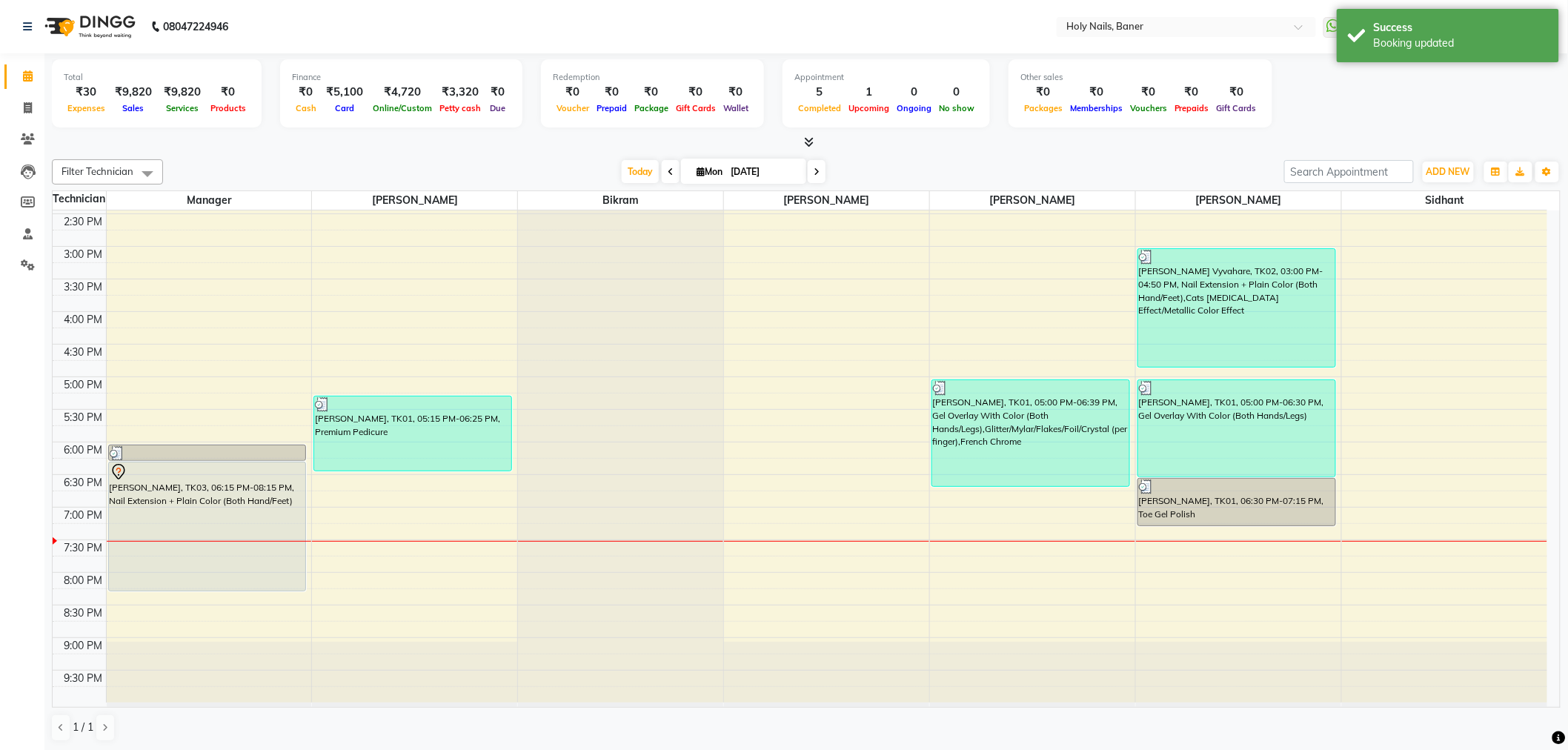
drag, startPoint x: 1212, startPoint y: 514, endPoint x: 1090, endPoint y: 540, distance: 124.7
click at [1075, 559] on div "8:00 AM 8:30 AM 9:00 AM 9:30 AM 10:00 AM 10:30 AM 11:00 AM 11:30 AM 12:00 PM 12…" at bounding box center [799, 246] width 1494 height 913
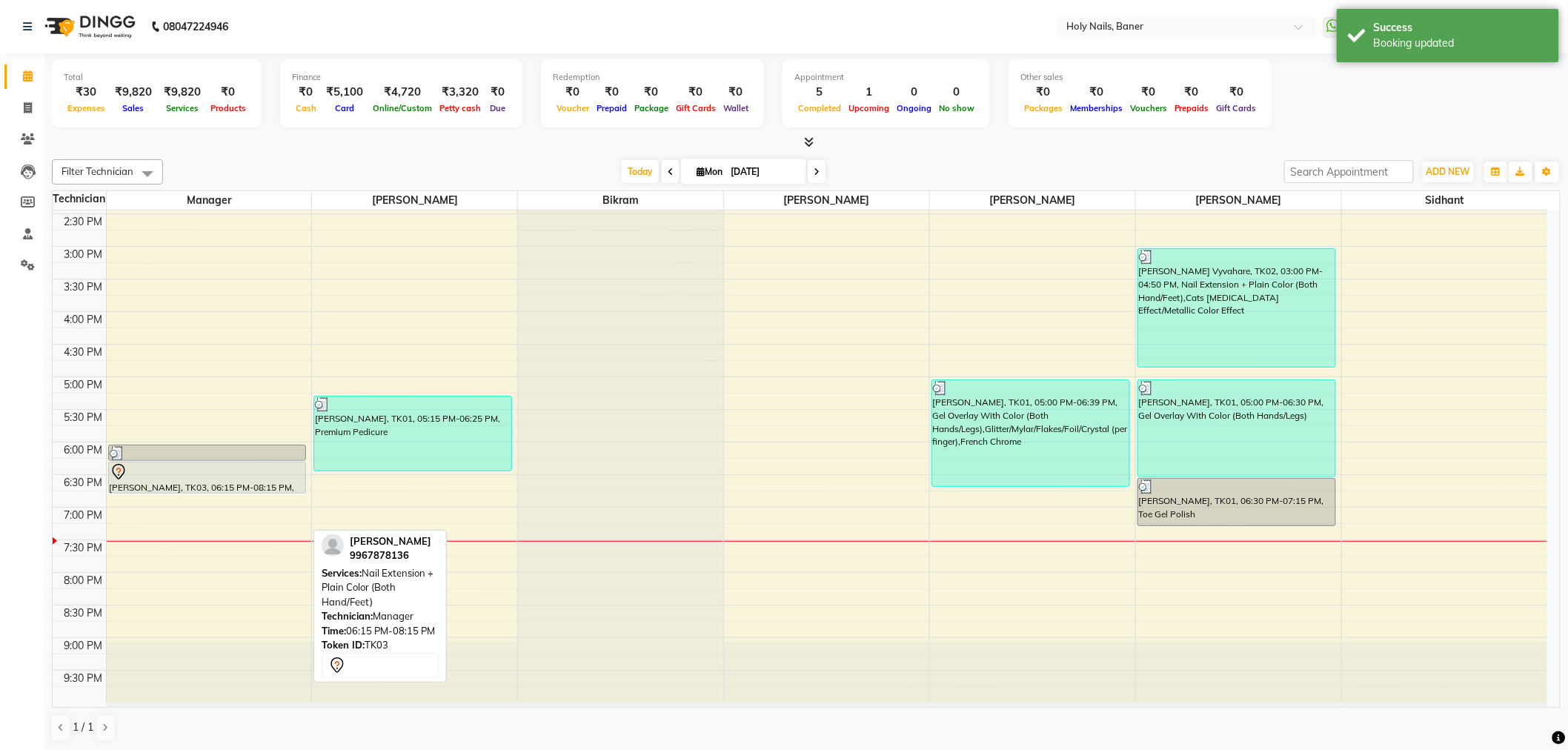
drag, startPoint x: 179, startPoint y: 589, endPoint x: 209, endPoint y: 487, distance: 106.3
click at [209, 487] on div "[PERSON_NAME], TK01, 06:00 PM-06:15 PM, Toe Gel Polish [PERSON_NAME], TK03, 06:…" at bounding box center [209, 246] width 205 height 913
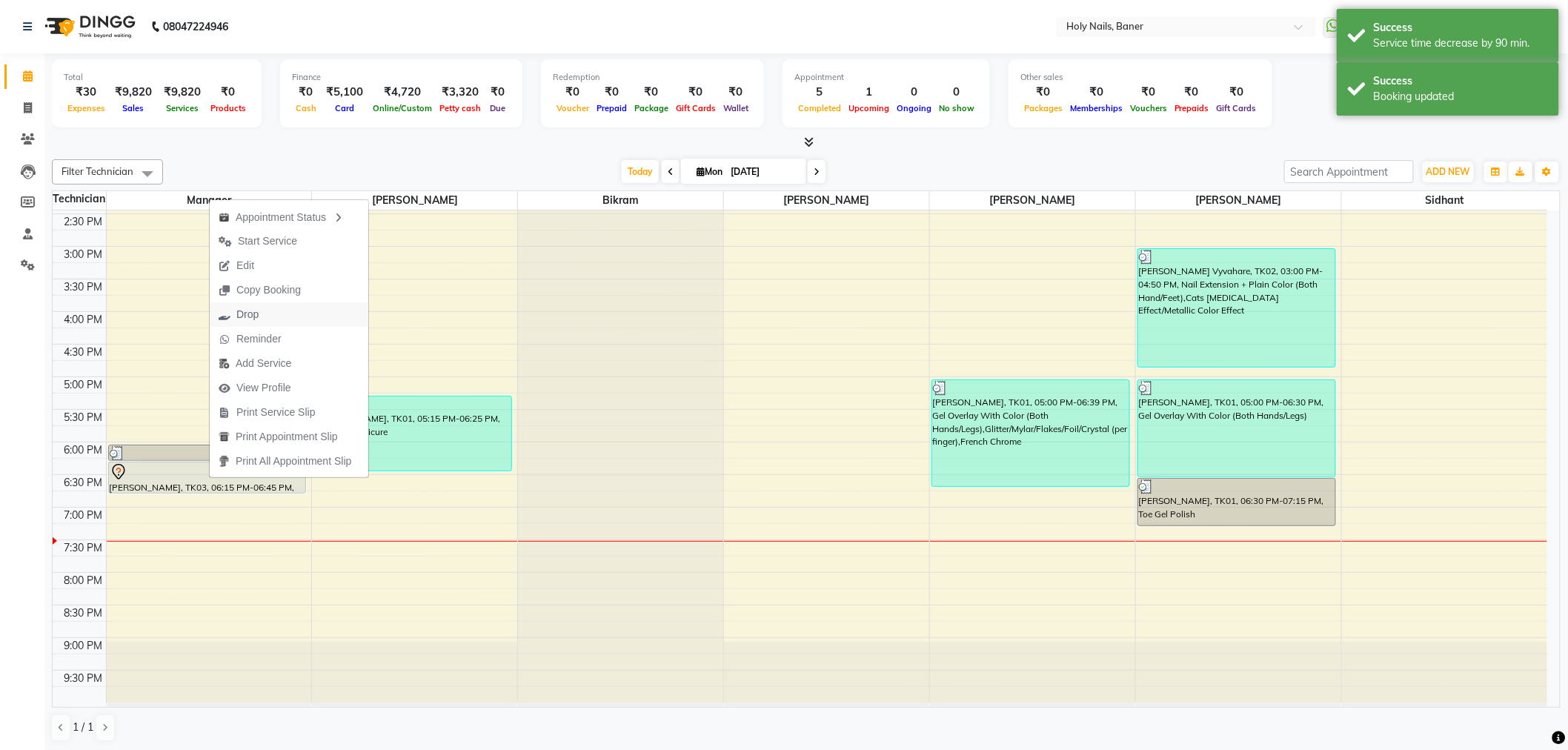
click at [267, 320] on span "Drop" at bounding box center [239, 315] width 58 height 24
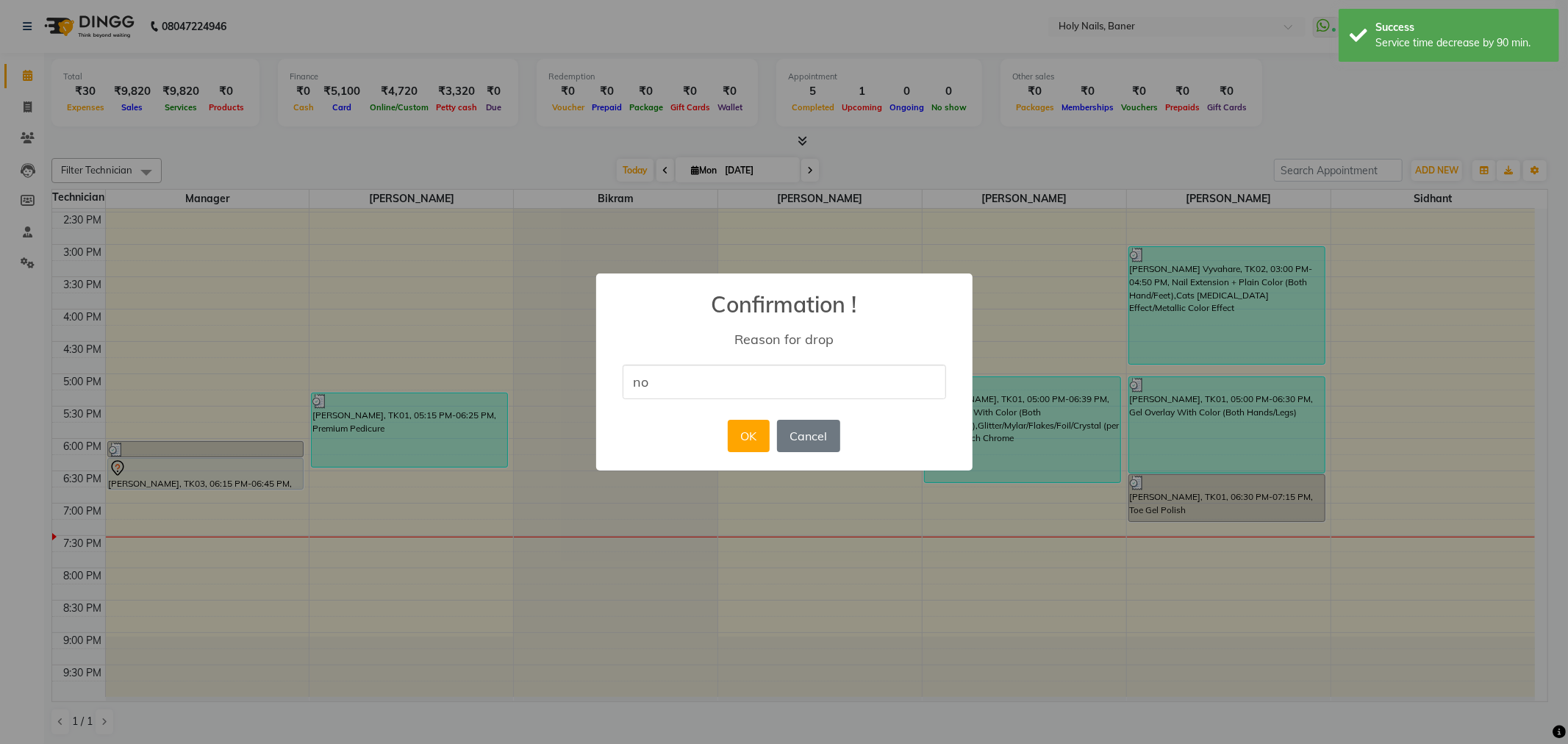
type input "NO Show"
click at [740, 442] on button "OK" at bounding box center [749, 436] width 42 height 32
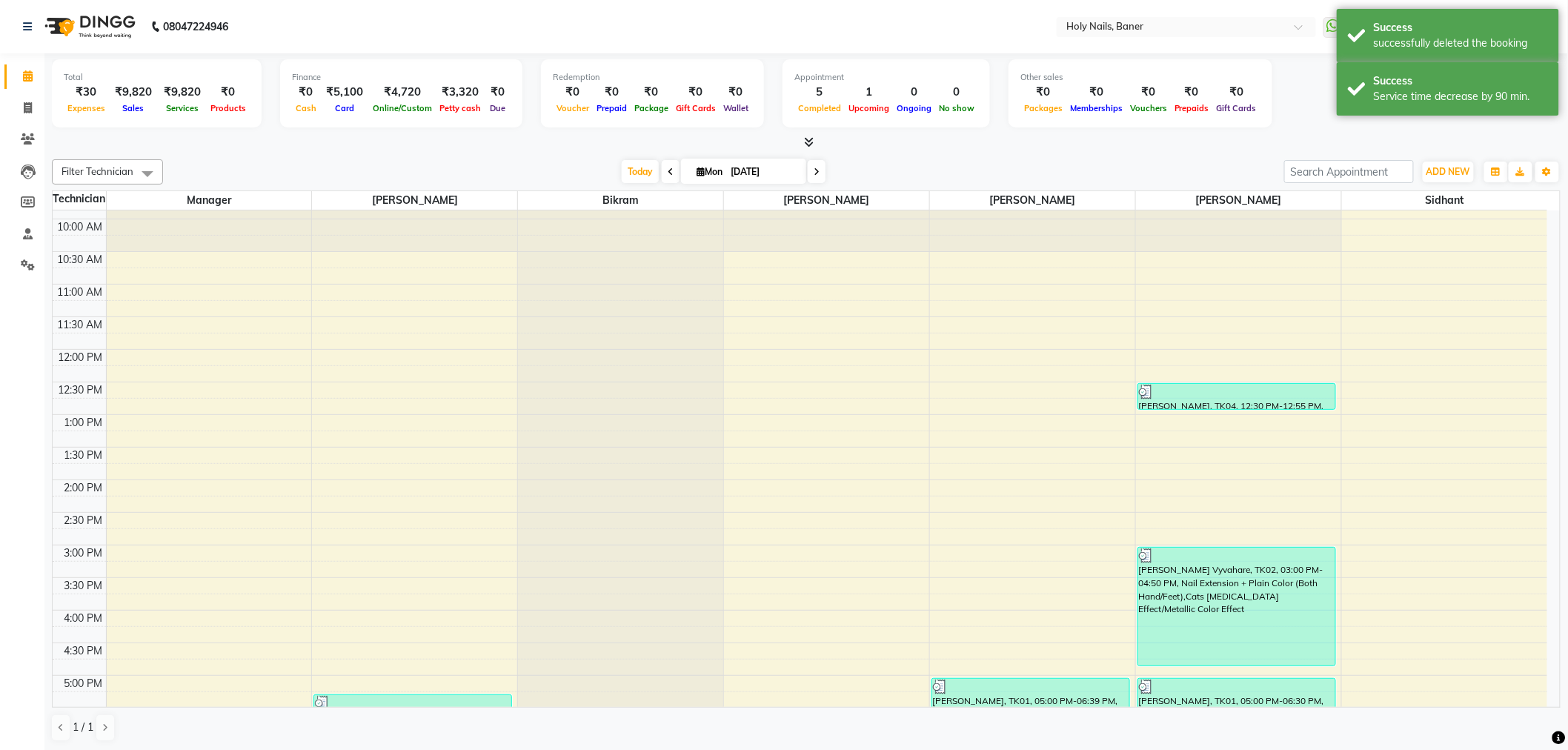
scroll to position [91, 0]
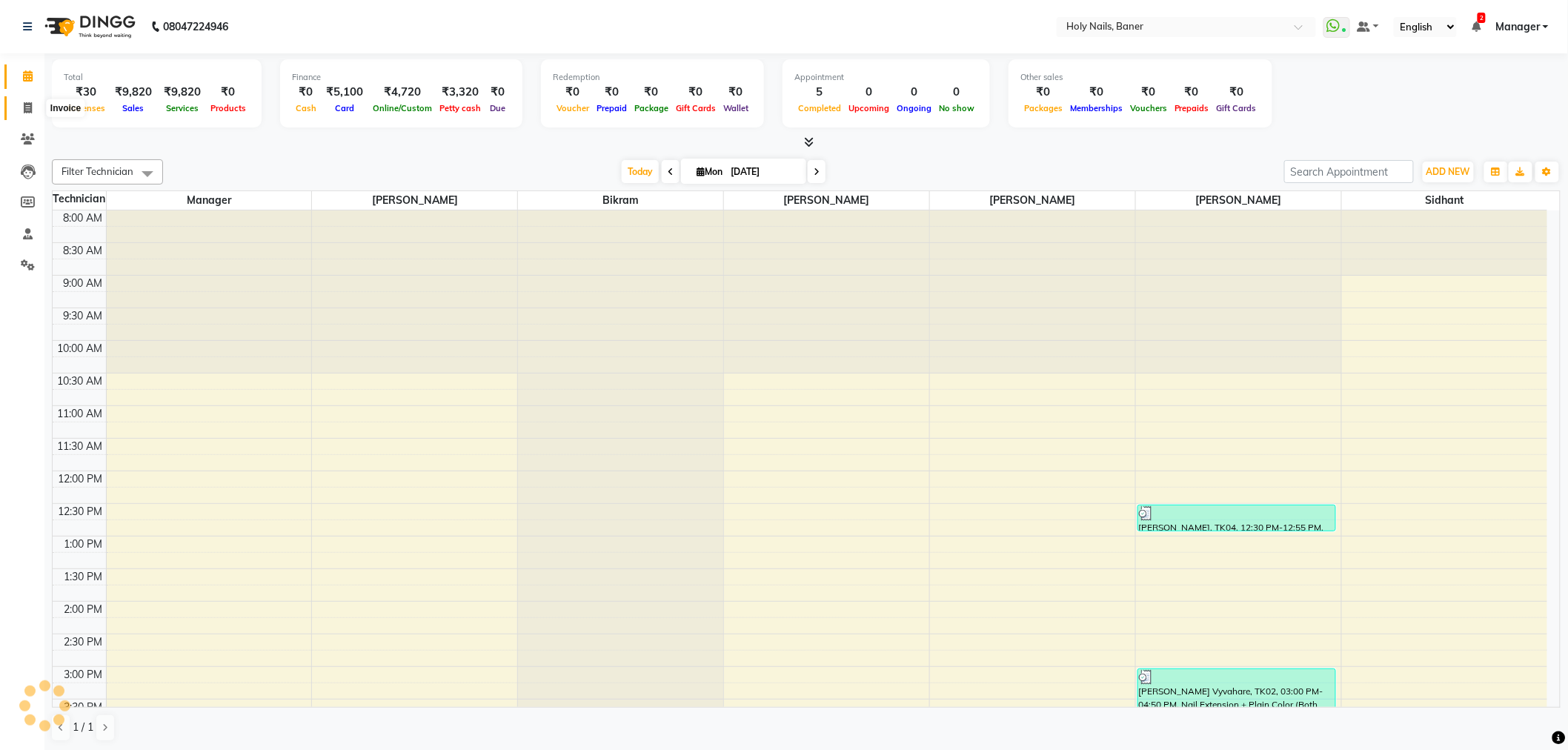
click at [24, 105] on icon at bounding box center [27, 108] width 8 height 11
select select "5445"
select select "service"
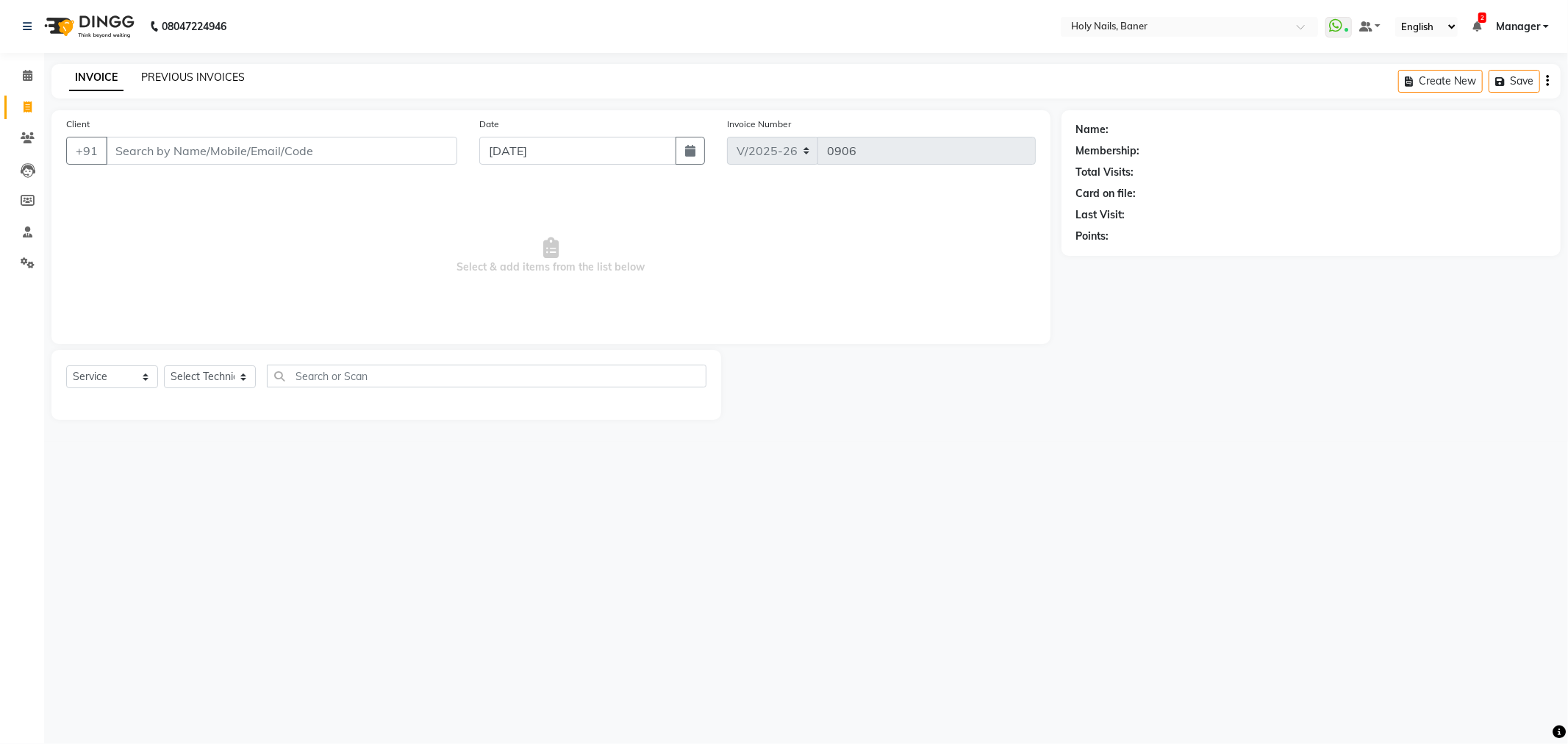
click at [192, 75] on link "PREVIOUS INVOICES" at bounding box center [193, 78] width 104 height 14
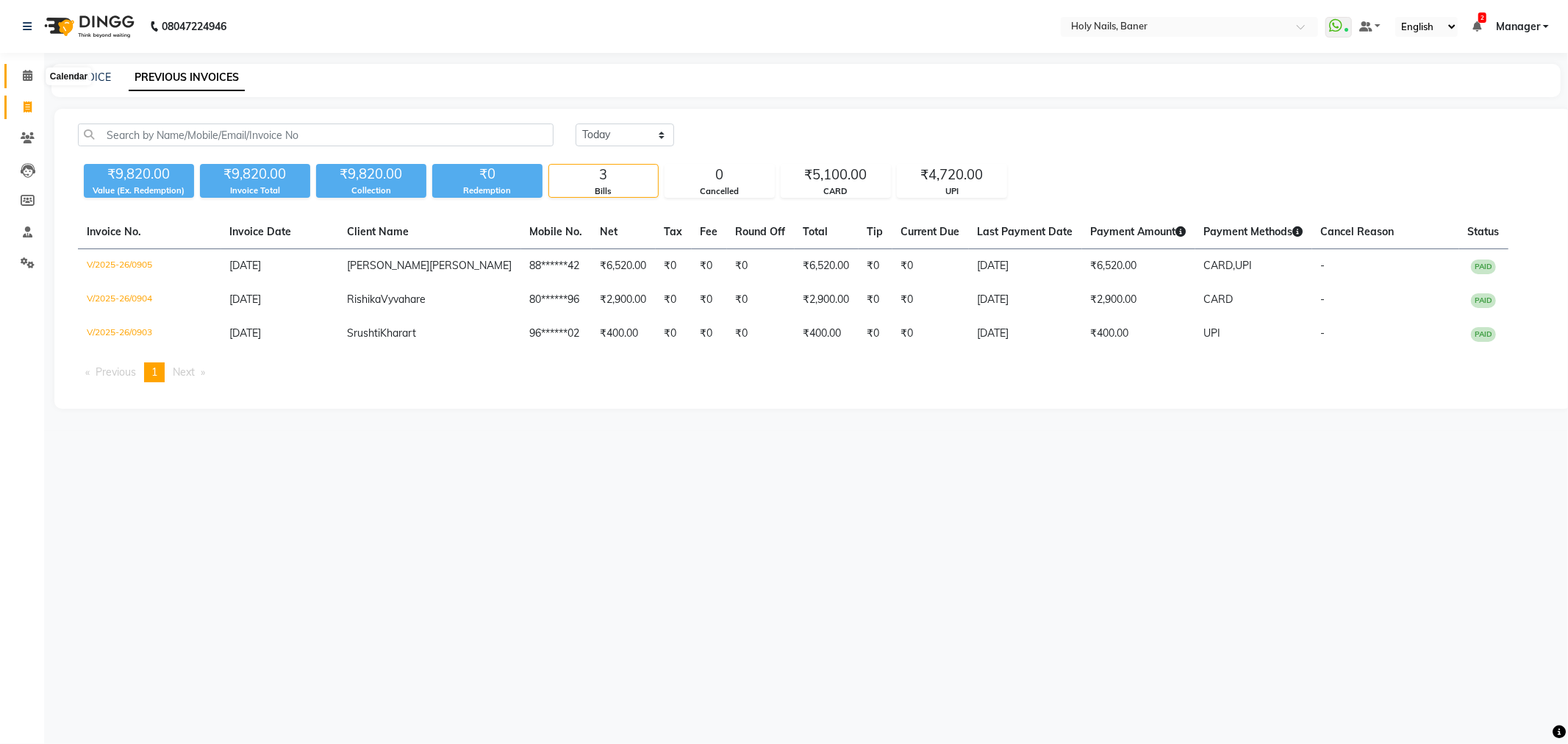
click at [18, 75] on span at bounding box center [28, 76] width 26 height 17
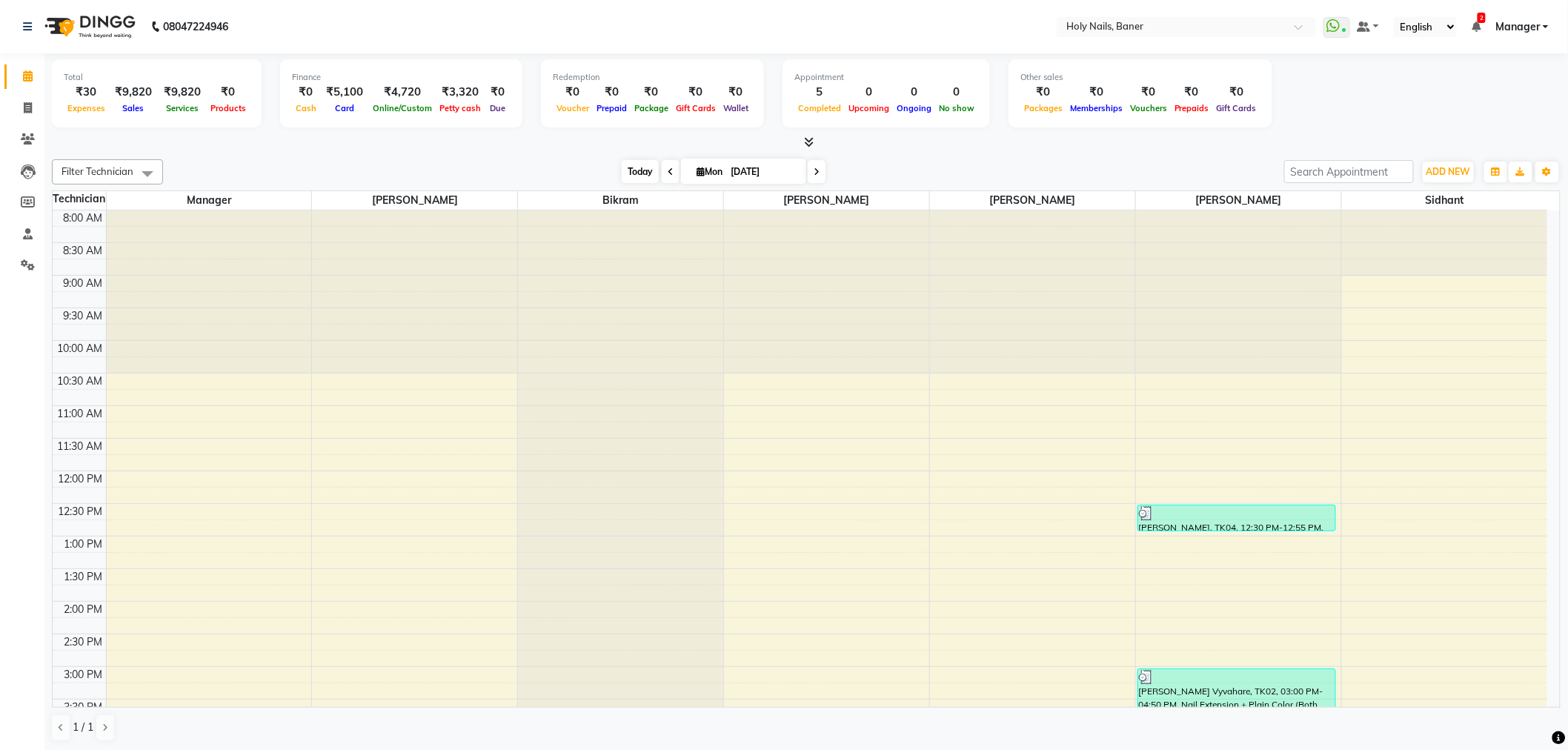
click at [626, 166] on span "Today" at bounding box center [640, 172] width 37 height 23
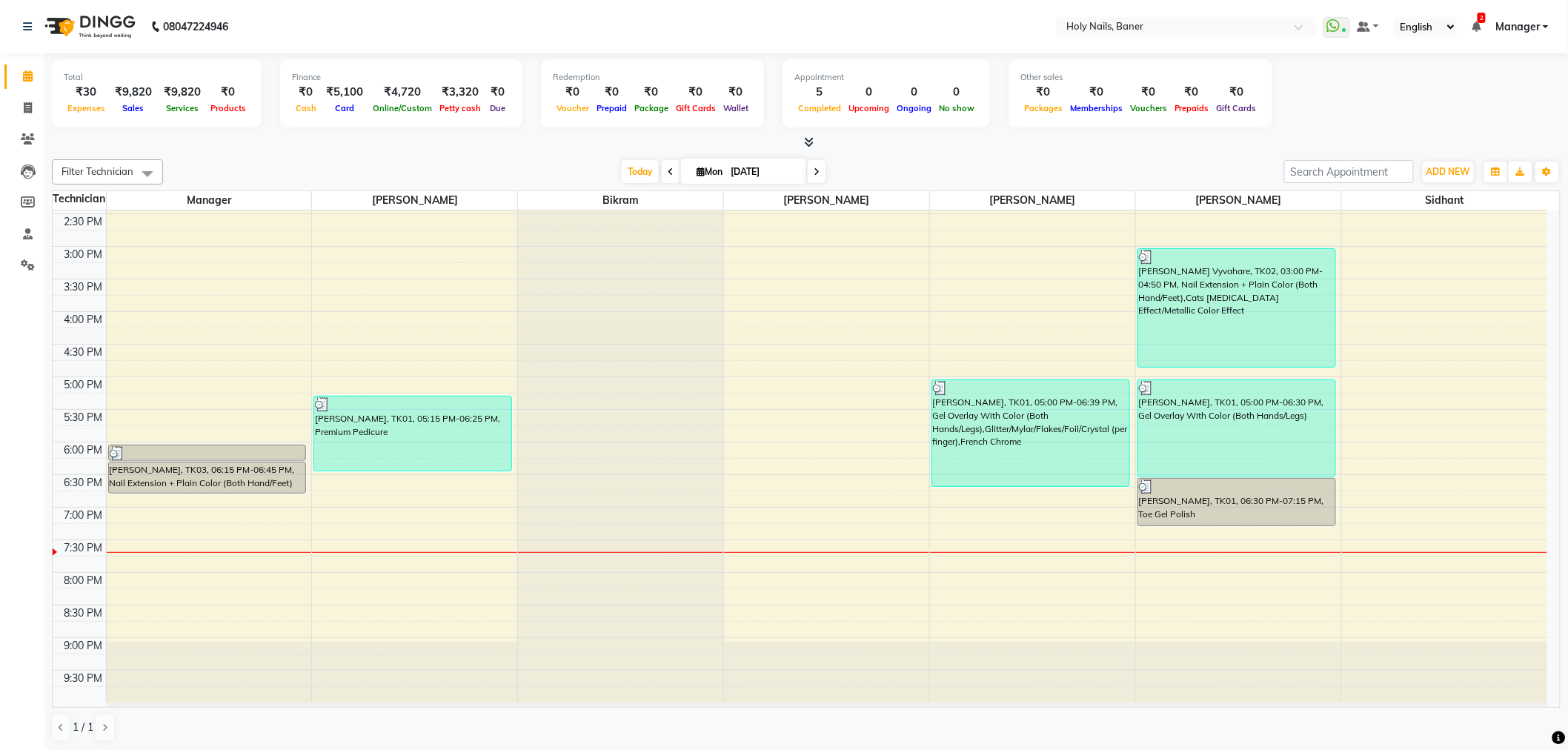
click at [814, 167] on icon at bounding box center [817, 172] width 6 height 9
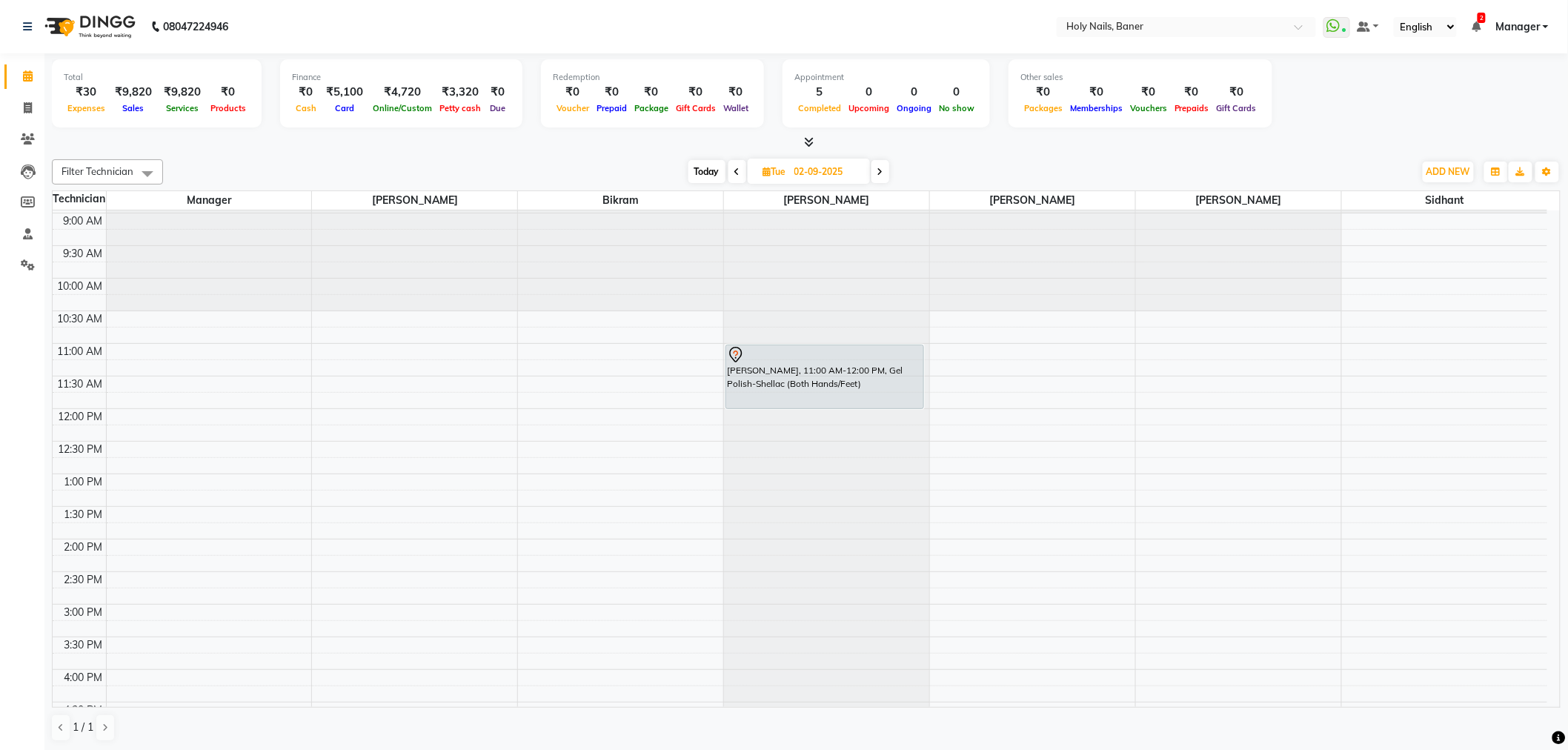
scroll to position [91, 0]
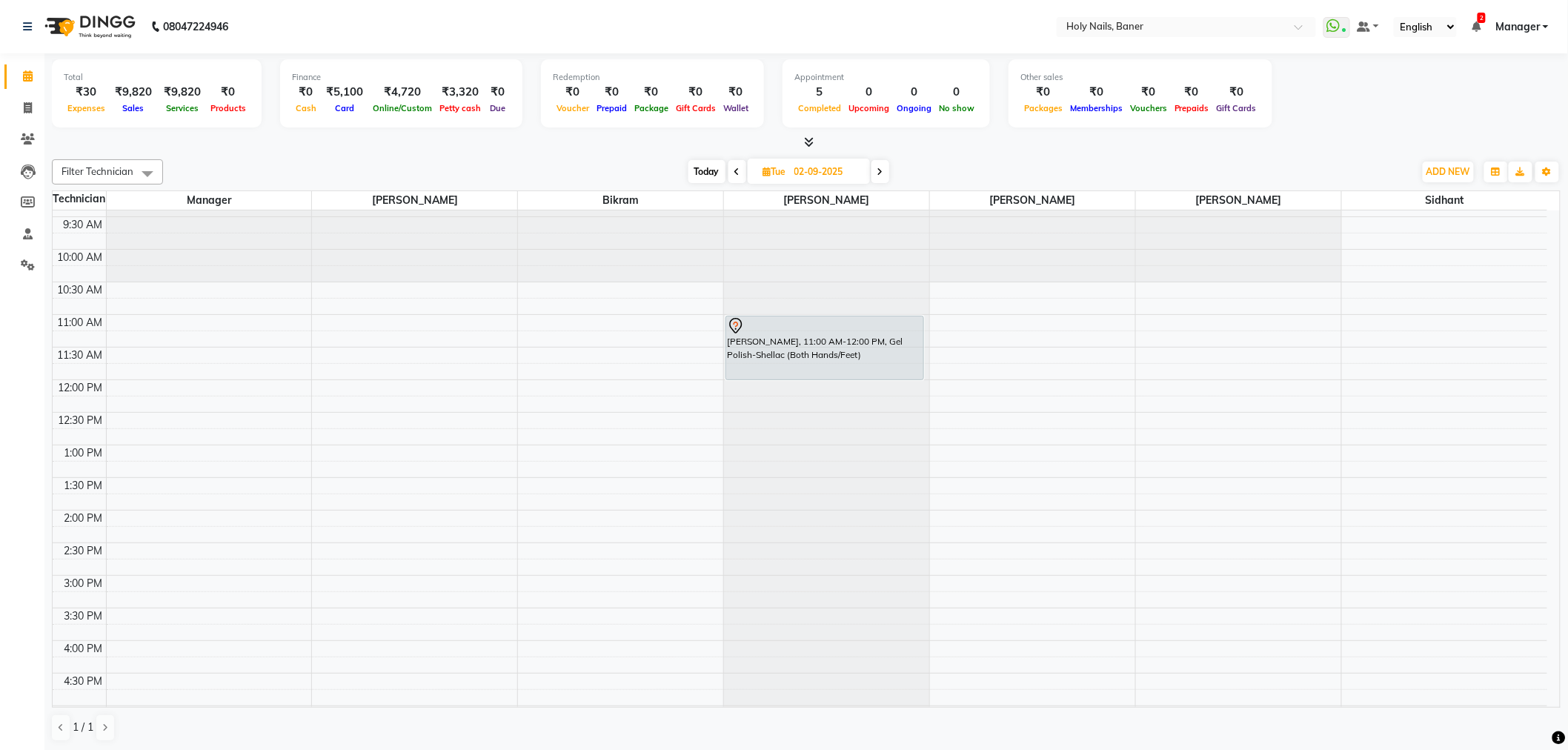
click at [717, 170] on span "Today" at bounding box center [707, 172] width 37 height 23
type input "[DATE]"
